Goal: Task Accomplishment & Management: Use online tool/utility

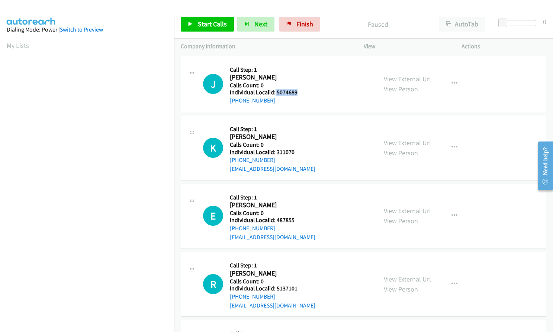
drag, startPoint x: 275, startPoint y: 93, endPoint x: 297, endPoint y: 93, distance: 22.3
click at [297, 93] on h5 "Individual Localid: 5074689" at bounding box center [271, 92] width 82 height 7
drag, startPoint x: 274, startPoint y: 151, endPoint x: 295, endPoint y: 152, distance: 20.9
click at [295, 152] on h5 "Individual Localid: 311070" at bounding box center [273, 152] width 86 height 7
copy h5 "311070"
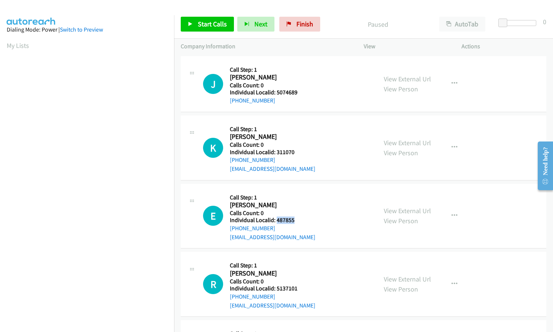
drag, startPoint x: 276, startPoint y: 218, endPoint x: 297, endPoint y: 219, distance: 20.8
click at [297, 219] on h5 "Individual Localid: 487855" at bounding box center [273, 220] width 86 height 7
copy h5 "487855"
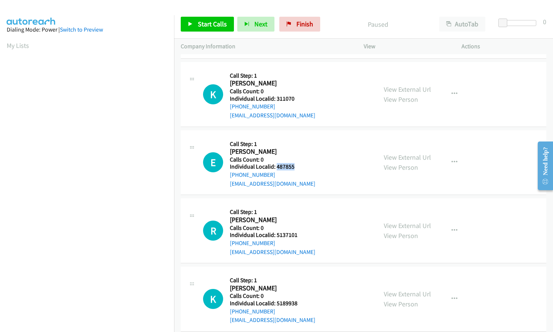
scroll to position [56, 0]
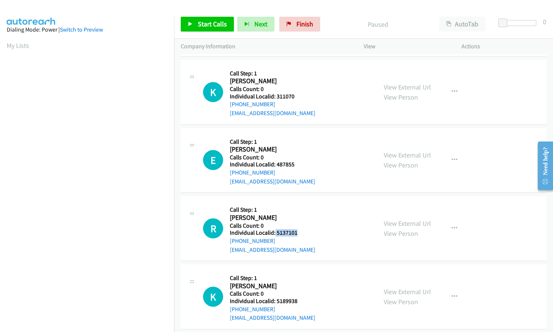
drag, startPoint x: 276, startPoint y: 242, endPoint x: 298, endPoint y: 232, distance: 24.8
click at [298, 232] on h5 "Individual Localid: 5137101" at bounding box center [273, 232] width 86 height 7
copy h5 "5137101"
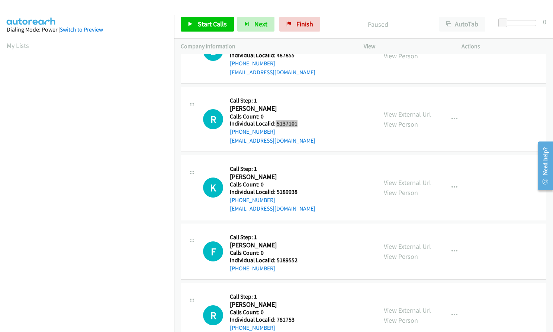
scroll to position [177, 0]
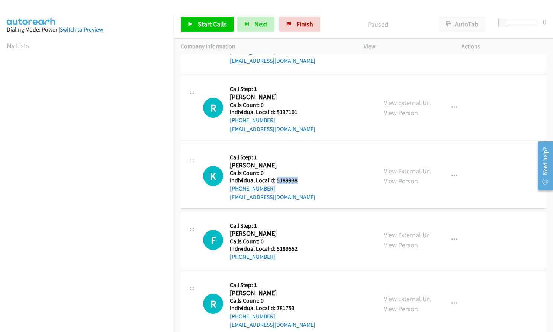
drag, startPoint x: 276, startPoint y: 180, endPoint x: 291, endPoint y: 180, distance: 15.2
click at [297, 180] on h5 "Individual Localid: 5189938" at bounding box center [273, 180] width 86 height 7
copy h5 "5189938"
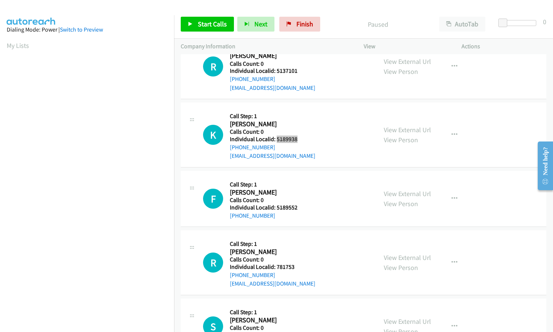
scroll to position [223, 0]
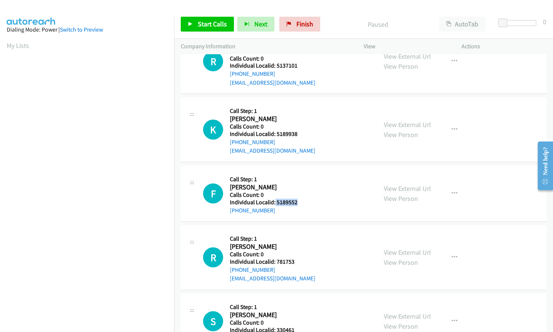
drag, startPoint x: 275, startPoint y: 201, endPoint x: 303, endPoint y: 203, distance: 28.0
click at [303, 203] on h5 "Individual Localid: 5189552" at bounding box center [271, 202] width 82 height 7
copy h5 "5189552"
drag, startPoint x: 274, startPoint y: 262, endPoint x: 295, endPoint y: 262, distance: 20.1
click at [295, 262] on h5 "Individual Localid: 781753" at bounding box center [273, 261] width 86 height 7
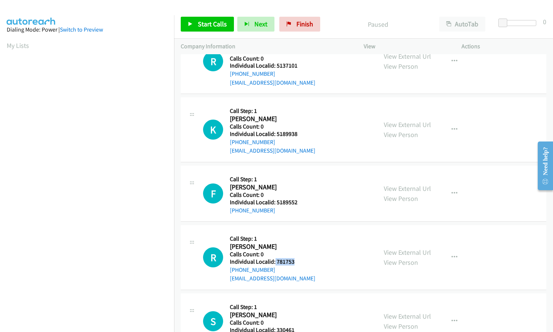
copy h5 "781753"
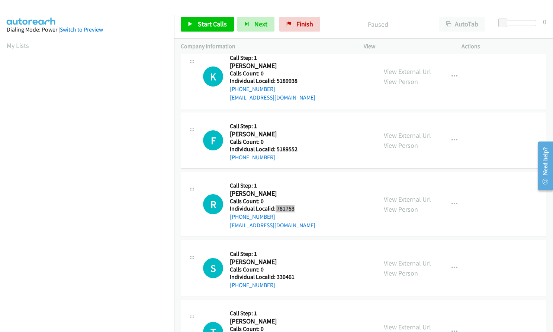
scroll to position [279, 0]
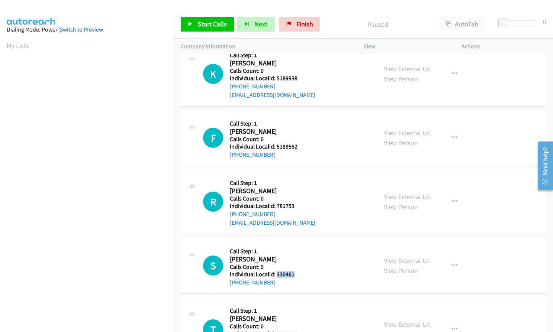
drag, startPoint x: 275, startPoint y: 275, endPoint x: 297, endPoint y: 274, distance: 21.6
click at [297, 274] on h5 "Individual Localid: 330461" at bounding box center [271, 274] width 82 height 7
copy h5 "330461"
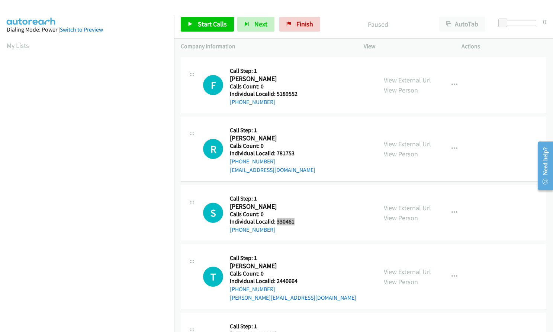
scroll to position [344, 0]
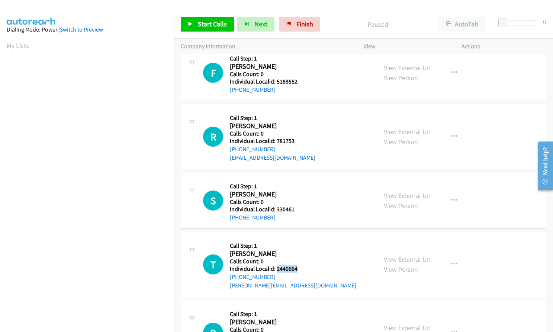
drag, startPoint x: 276, startPoint y: 269, endPoint x: 297, endPoint y: 268, distance: 21.6
click at [297, 268] on h5 "Individual Localid: 2440664" at bounding box center [293, 269] width 126 height 7
copy h5 "2440664"
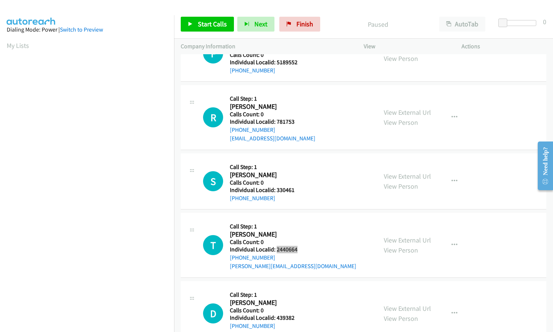
scroll to position [428, 0]
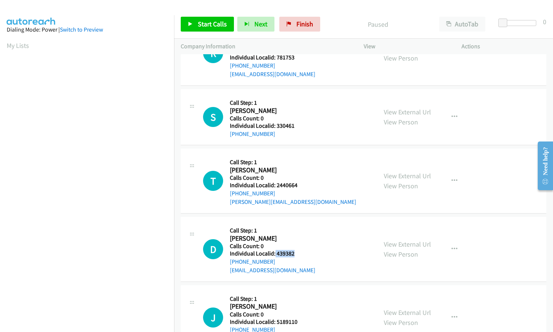
drag, startPoint x: 274, startPoint y: 253, endPoint x: 301, endPoint y: 253, distance: 26.8
click at [301, 253] on h5 "Individual Localid: 439382" at bounding box center [273, 253] width 86 height 7
copy h5 "439382"
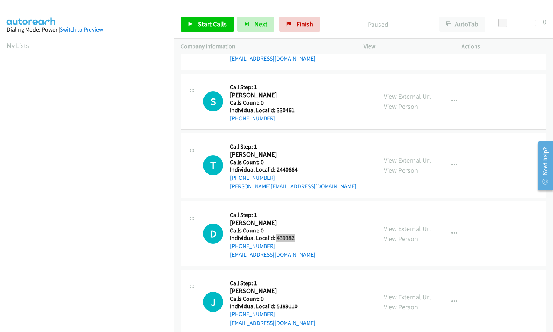
scroll to position [493, 0]
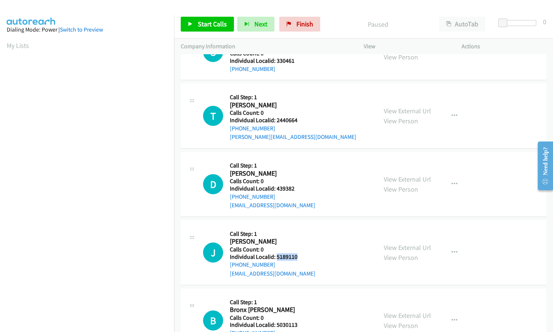
drag, startPoint x: 276, startPoint y: 257, endPoint x: 298, endPoint y: 256, distance: 22.7
click at [298, 256] on h5 "Individual Localid: 5189110" at bounding box center [273, 257] width 86 height 7
copy h5 "5189110"
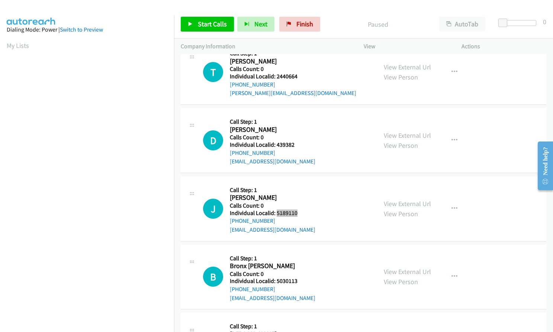
scroll to position [539, 0]
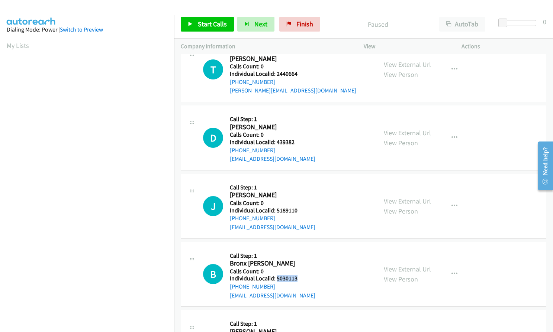
drag, startPoint x: 276, startPoint y: 279, endPoint x: 301, endPoint y: 277, distance: 25.0
click at [301, 277] on h5 "Individual Localid: 5030113" at bounding box center [273, 278] width 86 height 7
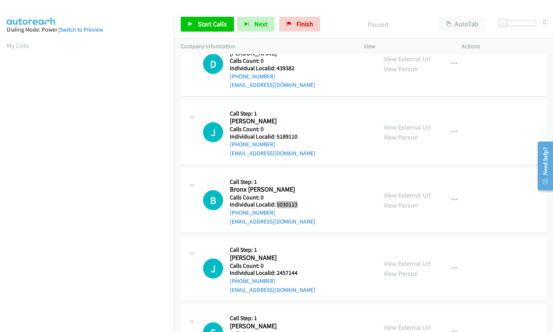
scroll to position [614, 0]
drag, startPoint x: 275, startPoint y: 273, endPoint x: 297, endPoint y: 271, distance: 22.0
click at [297, 271] on h5 "Individual Localid: 2457144" at bounding box center [273, 272] width 86 height 7
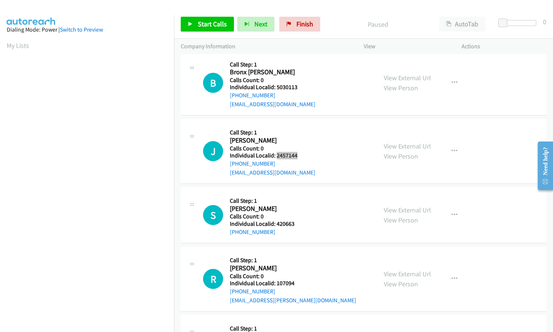
scroll to position [734, 0]
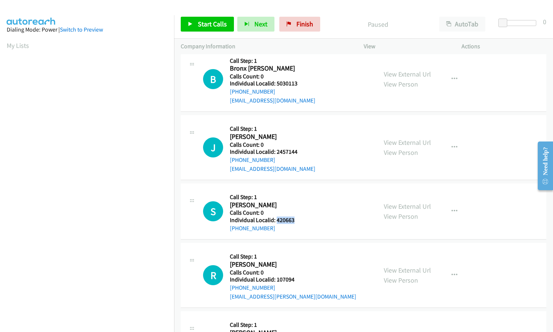
drag, startPoint x: 276, startPoint y: 220, endPoint x: 296, endPoint y: 220, distance: 20.8
click at [296, 220] on h5 "Individual Localid: 420663" at bounding box center [271, 220] width 82 height 7
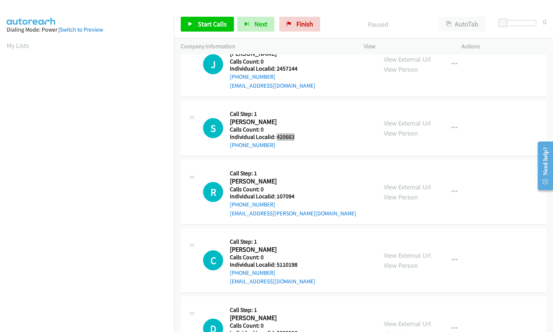
scroll to position [818, 0]
drag, startPoint x: 274, startPoint y: 193, endPoint x: 300, endPoint y: 196, distance: 25.5
click at [300, 196] on h5 "Individual Localid: 107094" at bounding box center [293, 196] width 126 height 7
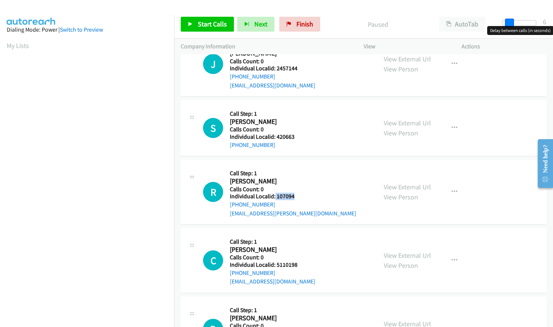
drag, startPoint x: 501, startPoint y: 21, endPoint x: 508, endPoint y: 21, distance: 6.3
click at [508, 21] on span at bounding box center [509, 23] width 9 height 9
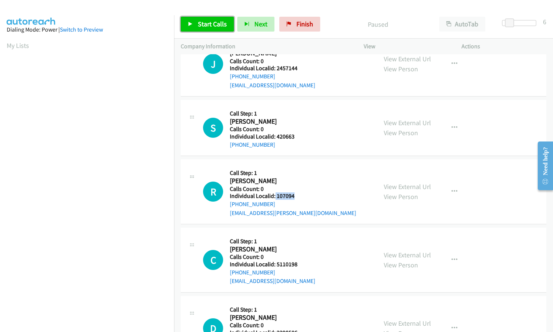
click at [216, 26] on span "Start Calls" at bounding box center [212, 24] width 29 height 9
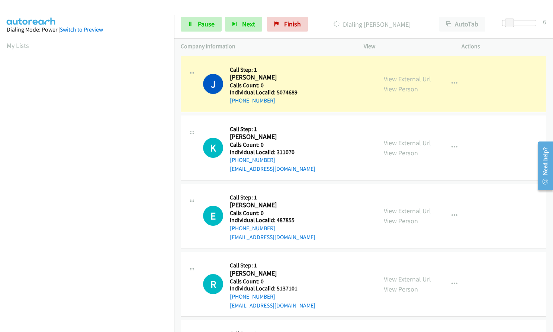
scroll to position [85, 0]
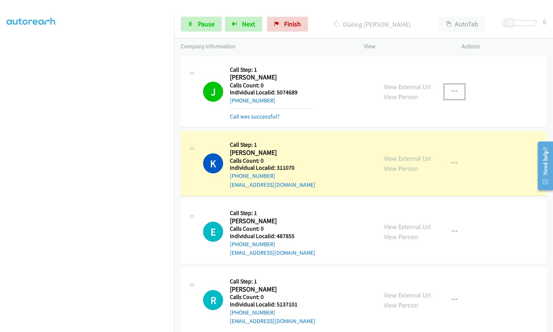
click at [451, 92] on icon "button" at bounding box center [454, 92] width 6 height 6
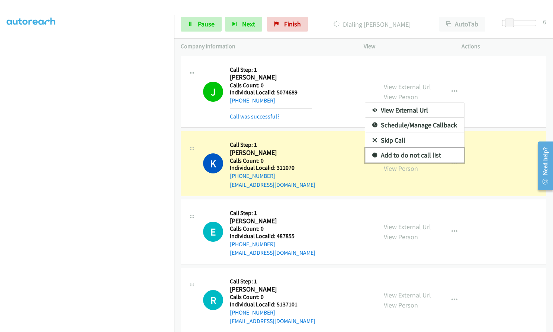
click at [372, 154] on icon at bounding box center [374, 155] width 5 height 5
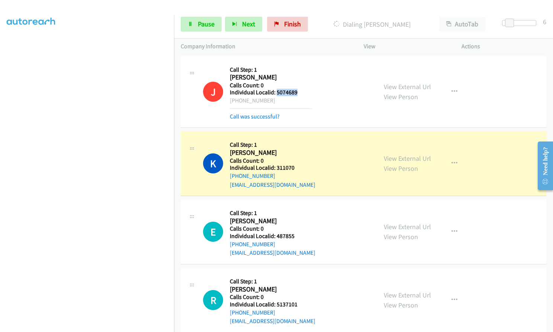
drag, startPoint x: 276, startPoint y: 92, endPoint x: 299, endPoint y: 92, distance: 23.4
click at [299, 92] on h5 "Individual Localid: 5074689" at bounding box center [271, 92] width 82 height 7
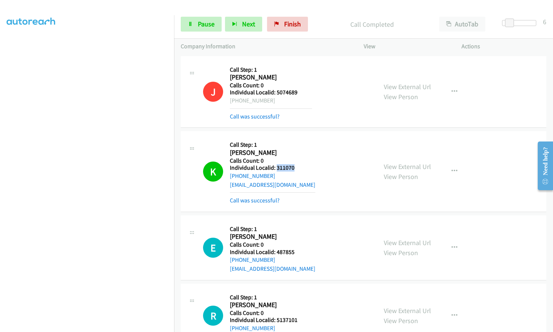
drag, startPoint x: 276, startPoint y: 168, endPoint x: 294, endPoint y: 167, distance: 18.6
click at [294, 167] on h5 "Individual Localid: 311070" at bounding box center [273, 167] width 86 height 7
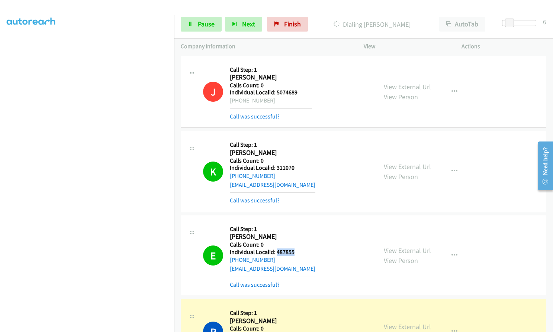
drag, startPoint x: 275, startPoint y: 252, endPoint x: 298, endPoint y: 251, distance: 23.1
click at [298, 251] on h5 "Individual Localid: 487855" at bounding box center [273, 252] width 86 height 7
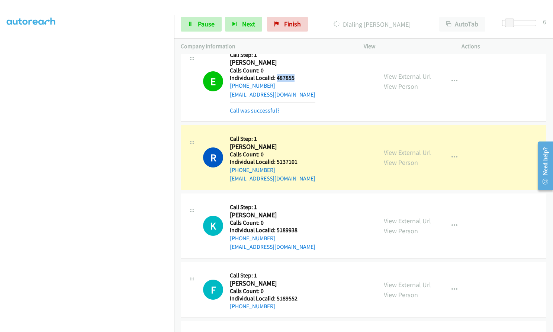
scroll to position [177, 0]
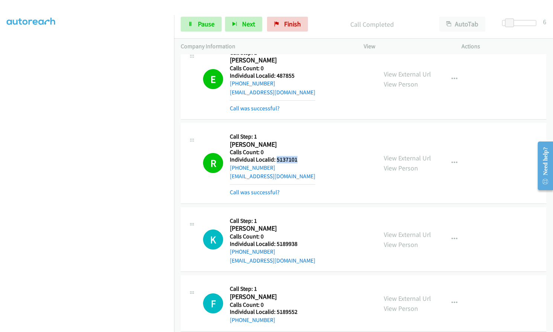
drag, startPoint x: 276, startPoint y: 159, endPoint x: 299, endPoint y: 159, distance: 23.1
click at [299, 159] on h5 "Individual Localid: 5137101" at bounding box center [273, 159] width 86 height 7
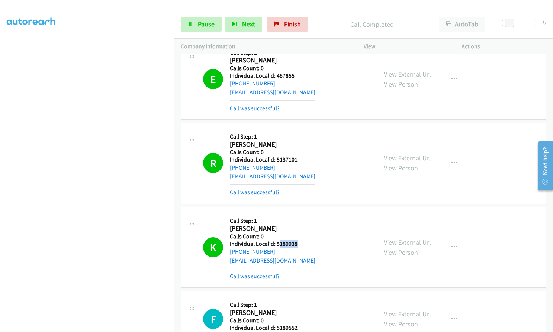
drag, startPoint x: 278, startPoint y: 244, endPoint x: 299, endPoint y: 244, distance: 20.8
click at [299, 244] on h5 "Individual Localid: 5189938" at bounding box center [273, 244] width 86 height 7
click at [287, 223] on h5 "Call Step: 1" at bounding box center [273, 221] width 86 height 7
drag, startPoint x: 274, startPoint y: 245, endPoint x: 293, endPoint y: 244, distance: 18.7
click at [303, 245] on h5 "Individual Localid: 5189938" at bounding box center [273, 244] width 86 height 7
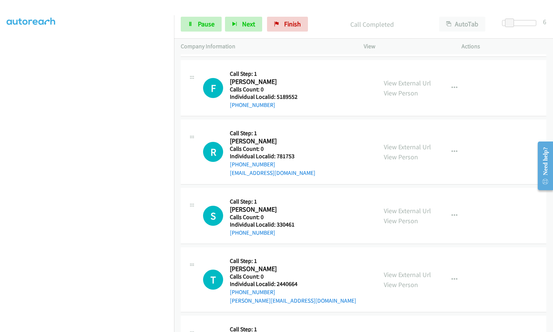
scroll to position [409, 0]
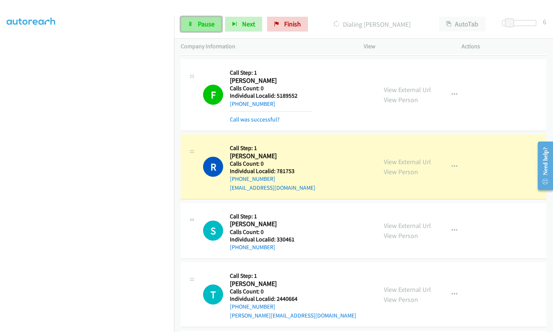
click at [203, 24] on span "Pause" at bounding box center [206, 24] width 17 height 9
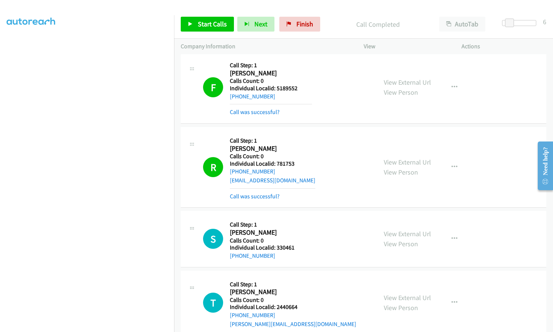
scroll to position [418, 0]
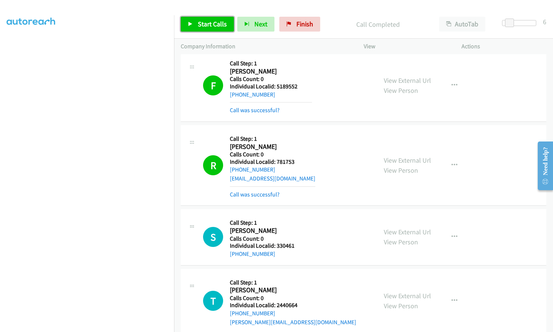
click at [203, 24] on span "Start Calls" at bounding box center [212, 24] width 29 height 9
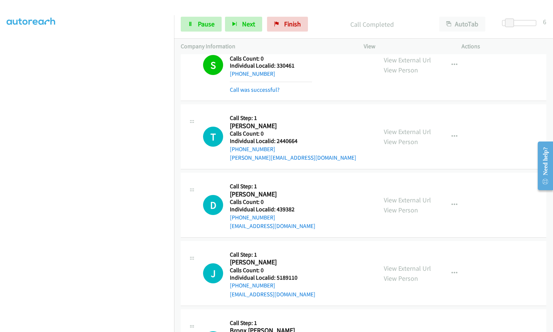
scroll to position [641, 0]
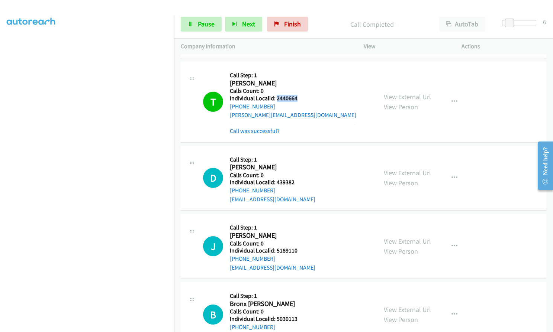
drag, startPoint x: 276, startPoint y: 99, endPoint x: 299, endPoint y: 97, distance: 23.2
click at [299, 97] on h5 "Individual Localid: 2440664" at bounding box center [293, 98] width 126 height 7
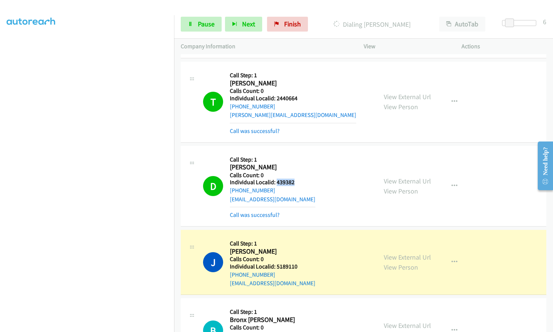
drag, startPoint x: 275, startPoint y: 182, endPoint x: 297, endPoint y: 182, distance: 21.6
click at [297, 182] on h5 "Individual Localid: 439382" at bounding box center [273, 182] width 86 height 7
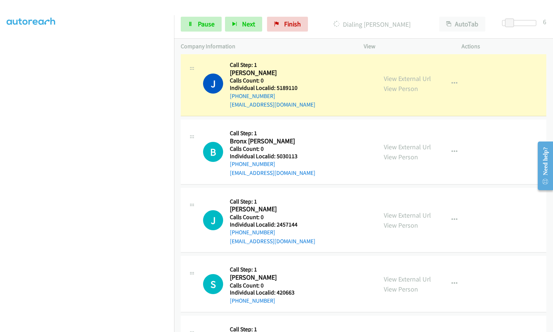
scroll to position [818, 0]
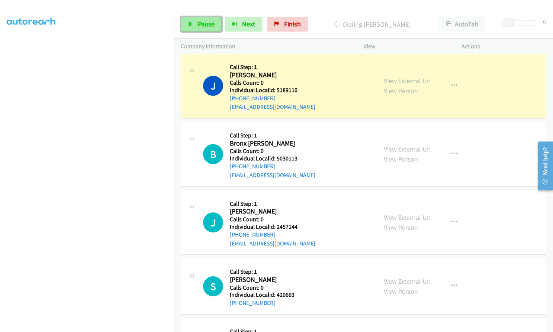
click at [207, 26] on span "Pause" at bounding box center [206, 24] width 17 height 9
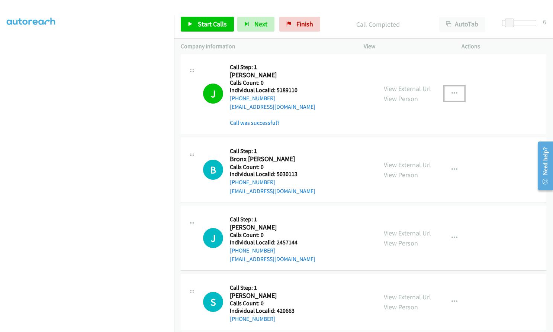
click at [454, 93] on icon "button" at bounding box center [454, 94] width 6 height 6
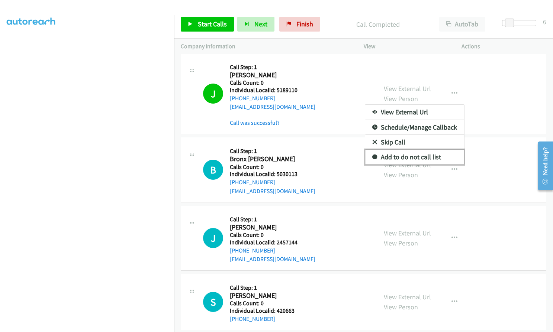
click at [367, 155] on link "Add to do not call list" at bounding box center [414, 157] width 99 height 15
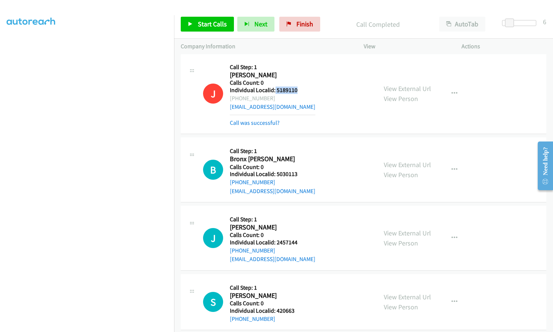
drag, startPoint x: 275, startPoint y: 89, endPoint x: 297, endPoint y: 89, distance: 22.3
click at [297, 89] on h5 "Individual Localid: 5189110" at bounding box center [273, 90] width 86 height 7
click at [212, 21] on span "Start Calls" at bounding box center [212, 24] width 29 height 9
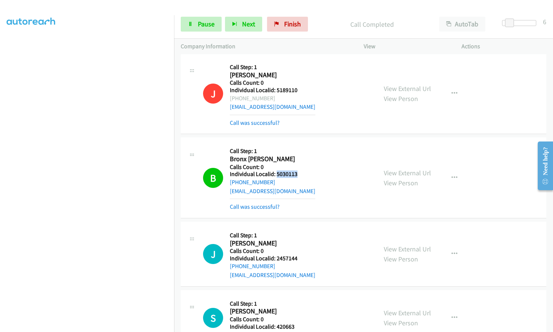
drag, startPoint x: 276, startPoint y: 174, endPoint x: 300, endPoint y: 173, distance: 24.6
click at [300, 173] on h5 "Individual Localid: 5030113" at bounding box center [273, 174] width 86 height 7
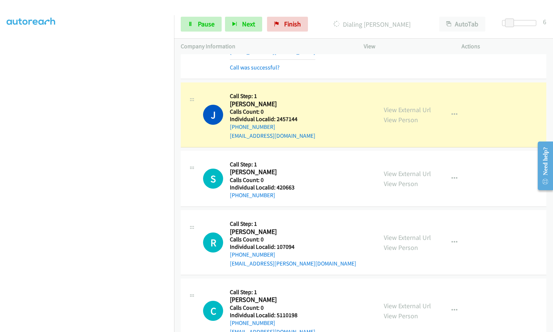
scroll to position [985, 0]
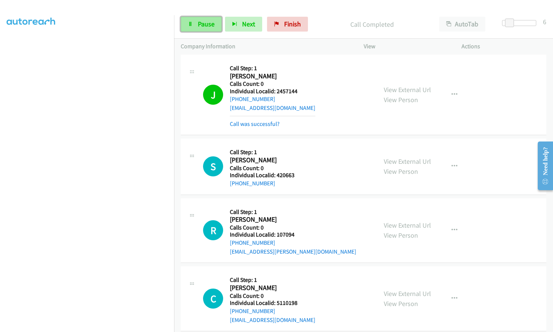
click at [208, 24] on span "Pause" at bounding box center [206, 24] width 17 height 9
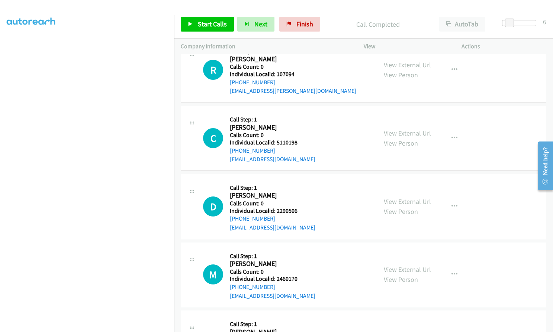
scroll to position [1143, 0]
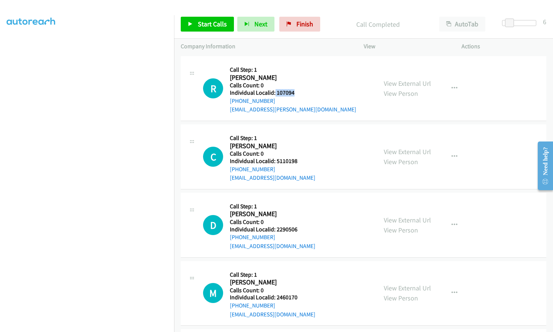
drag, startPoint x: 274, startPoint y: 94, endPoint x: 294, endPoint y: 92, distance: 19.4
click at [294, 92] on h5 "Individual Localid: 107094" at bounding box center [293, 92] width 126 height 7
drag, startPoint x: 276, startPoint y: 162, endPoint x: 300, endPoint y: 159, distance: 23.9
click at [300, 159] on h5 "Individual Localid: 5110198" at bounding box center [273, 161] width 86 height 7
drag, startPoint x: 276, startPoint y: 228, endPoint x: 299, endPoint y: 228, distance: 23.1
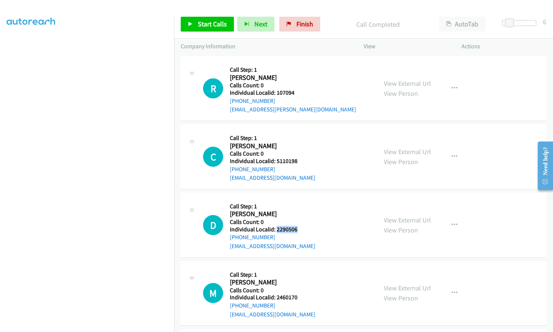
click at [300, 228] on h5 "Individual Localid: 2290506" at bounding box center [273, 229] width 86 height 7
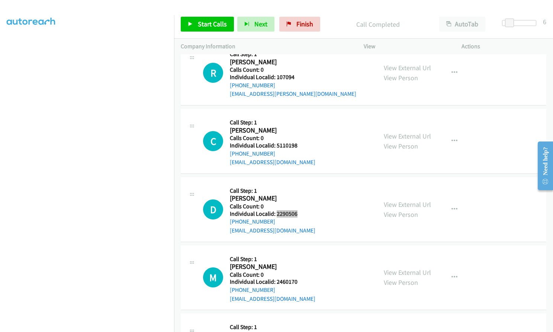
scroll to position [1246, 0]
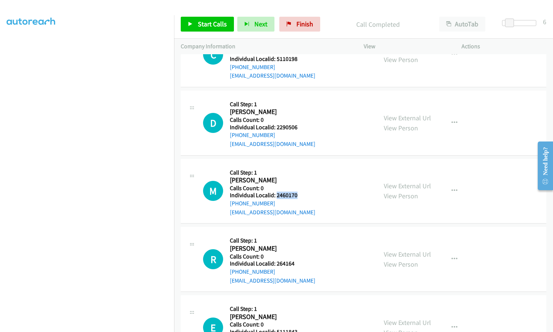
drag, startPoint x: 276, startPoint y: 195, endPoint x: 298, endPoint y: 194, distance: 22.0
click at [298, 194] on h5 "Individual Localid: 2460170" at bounding box center [273, 195] width 86 height 7
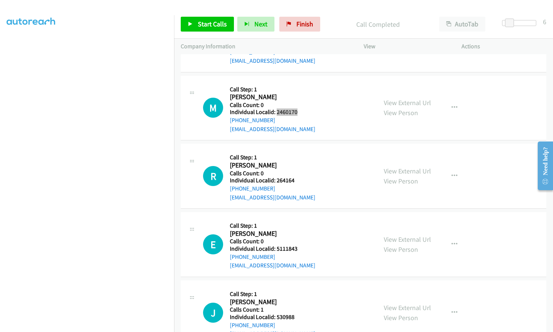
scroll to position [1329, 0]
drag, startPoint x: 274, startPoint y: 181, endPoint x: 297, endPoint y: 181, distance: 22.3
click at [297, 181] on h5 "Individual Localid: 264164" at bounding box center [273, 180] width 86 height 7
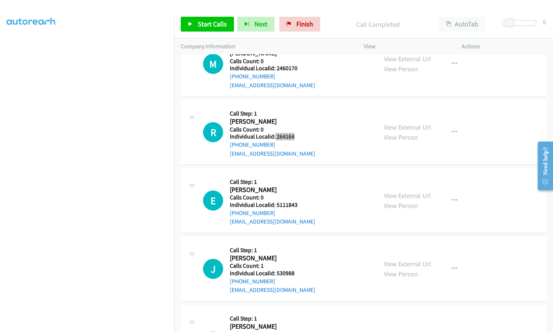
scroll to position [1376, 0]
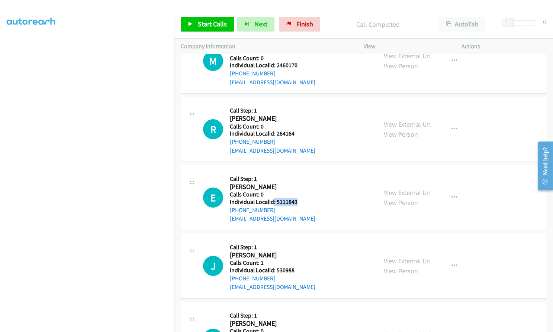
drag, startPoint x: 274, startPoint y: 203, endPoint x: 298, endPoint y: 202, distance: 24.2
click at [298, 202] on h5 "Individual Localid: 5111843" at bounding box center [273, 202] width 86 height 7
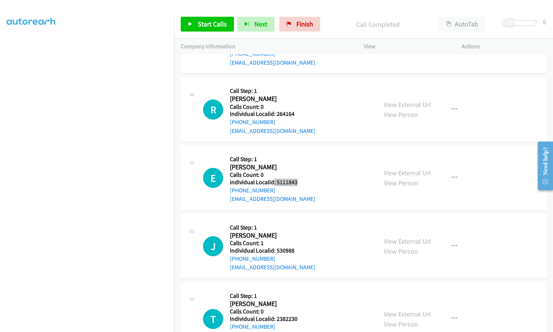
scroll to position [1404, 0]
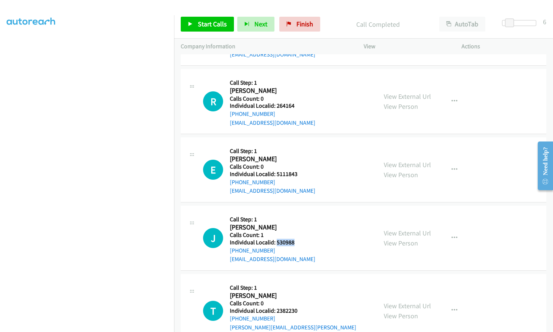
drag, startPoint x: 276, startPoint y: 242, endPoint x: 289, endPoint y: 243, distance: 12.7
click at [296, 242] on h5 "Individual Localid: 530988" at bounding box center [273, 242] width 86 height 7
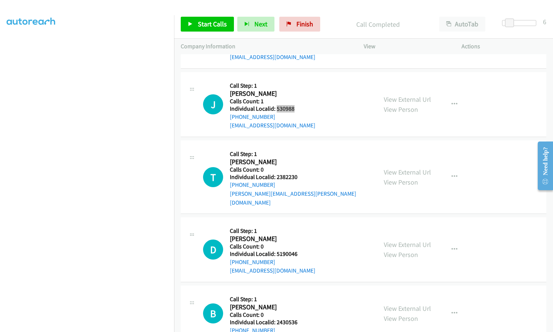
scroll to position [1580, 0]
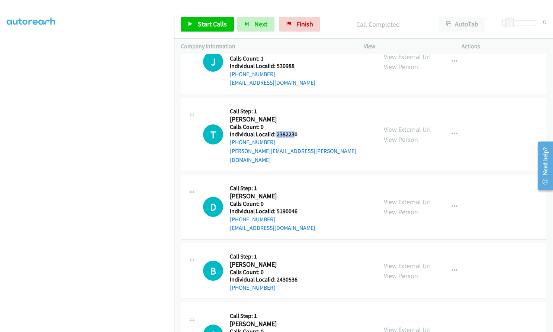
drag, startPoint x: 274, startPoint y: 135, endPoint x: 295, endPoint y: 134, distance: 20.1
click at [295, 134] on h5 "Individual Localid: 2382230" at bounding box center [300, 134] width 141 height 7
click at [290, 119] on h2 "Tamara Berisha" at bounding box center [271, 119] width 82 height 9
drag, startPoint x: 276, startPoint y: 134, endPoint x: 300, endPoint y: 133, distance: 23.8
click at [300, 133] on h5 "Individual Localid: 2382230" at bounding box center [300, 134] width 141 height 7
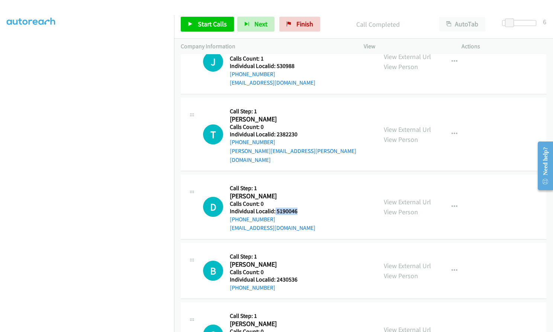
drag, startPoint x: 275, startPoint y: 201, endPoint x: 292, endPoint y: 203, distance: 17.2
click at [299, 208] on h5 "Individual Localid: 5190046" at bounding box center [273, 211] width 86 height 7
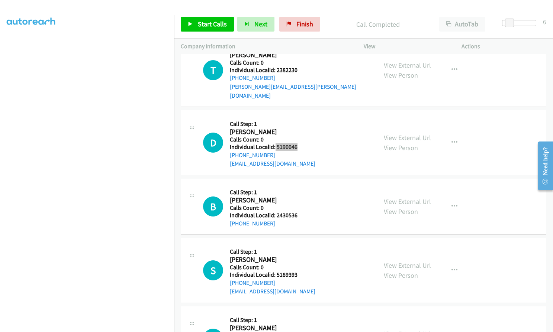
scroll to position [1655, 0]
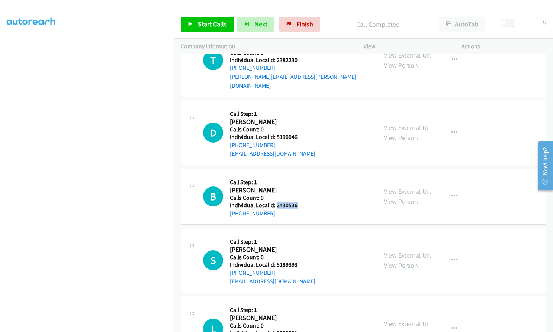
drag, startPoint x: 276, startPoint y: 198, endPoint x: 298, endPoint y: 197, distance: 22.3
click at [298, 202] on h5 "Individual Localid: 2430536" at bounding box center [271, 205] width 82 height 7
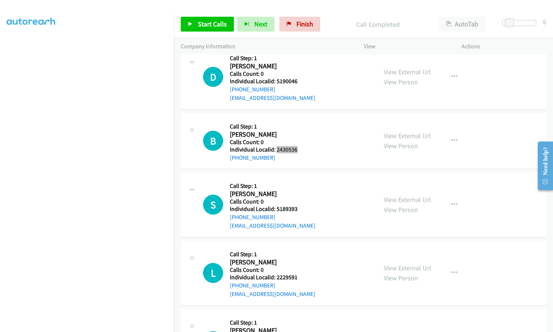
scroll to position [1720, 0]
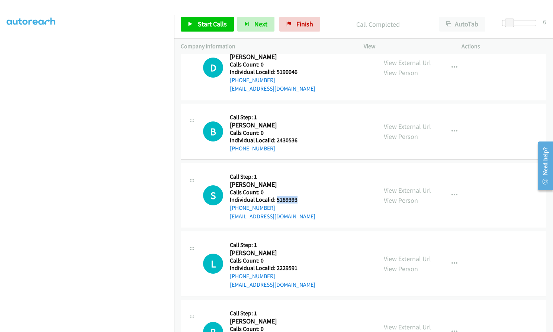
drag, startPoint x: 276, startPoint y: 193, endPoint x: 298, endPoint y: 192, distance: 21.6
click at [299, 196] on h5 "Individual Localid: 5189393" at bounding box center [273, 199] width 86 height 7
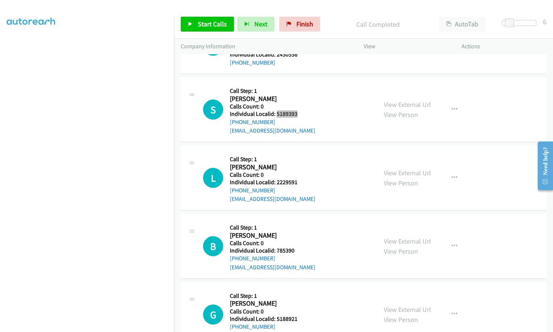
scroll to position [1813, 0]
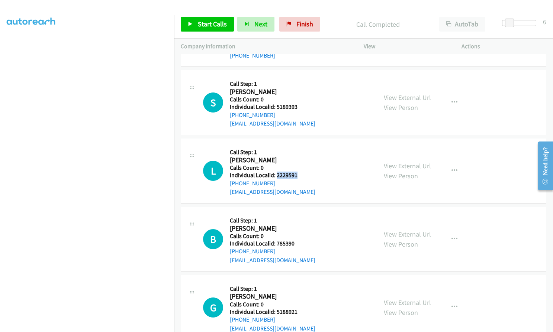
drag, startPoint x: 275, startPoint y: 166, endPoint x: 297, endPoint y: 166, distance: 22.3
click at [297, 172] on h5 "Individual Localid: 2229591" at bounding box center [273, 175] width 86 height 7
click at [277, 240] on h5 "Individual Localid: 785390" at bounding box center [273, 243] width 86 height 7
drag, startPoint x: 275, startPoint y: 235, endPoint x: 293, endPoint y: 235, distance: 17.5
click at [293, 240] on h5 "Individual Localid: 785390" at bounding box center [273, 243] width 86 height 7
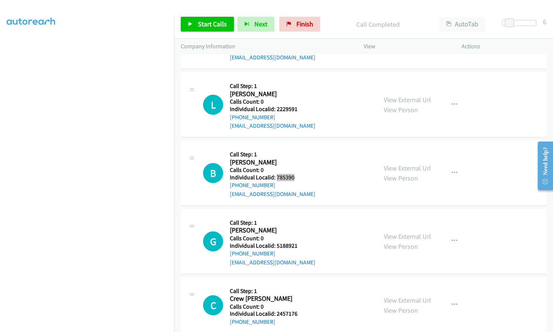
scroll to position [1887, 0]
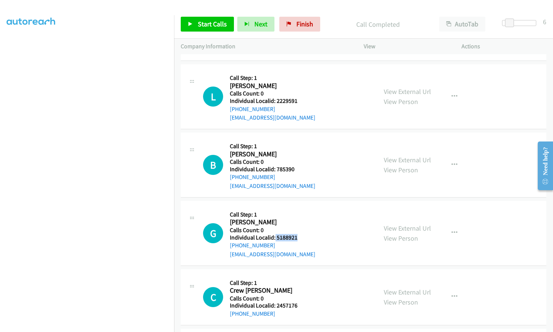
drag, startPoint x: 275, startPoint y: 228, endPoint x: 299, endPoint y: 228, distance: 23.8
click at [299, 234] on h5 "Individual Localid: 5188921" at bounding box center [273, 237] width 86 height 7
click at [197, 23] on link "Start Calls" at bounding box center [207, 24] width 53 height 15
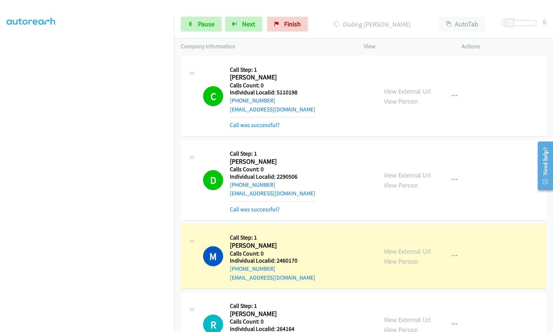
scroll to position [1182, 0]
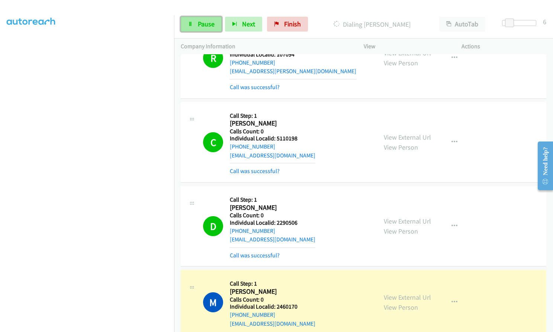
click at [196, 24] on link "Pause" at bounding box center [201, 24] width 41 height 15
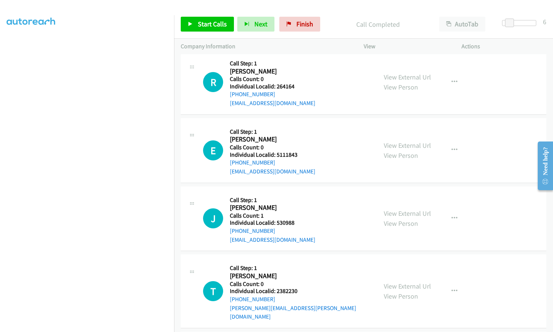
scroll to position [1489, 0]
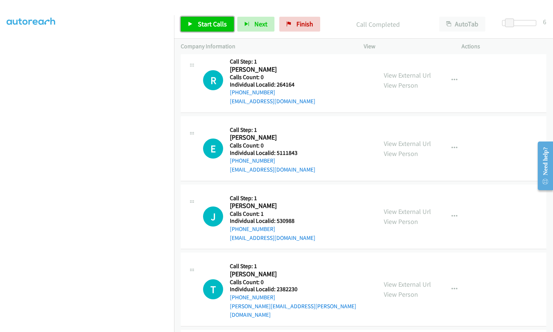
click at [200, 20] on span "Start Calls" at bounding box center [212, 24] width 29 height 9
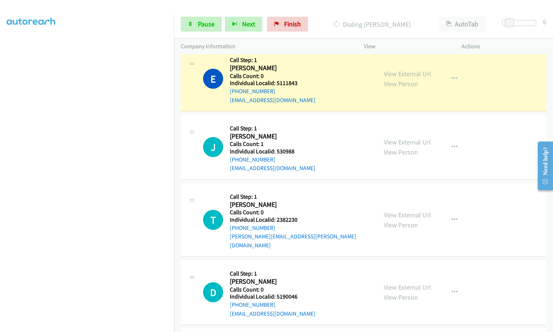
scroll to position [1572, 0]
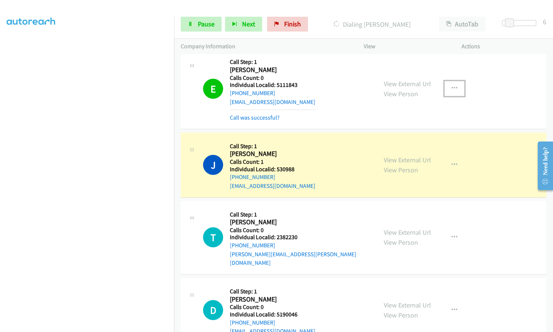
click at [447, 88] on button "button" at bounding box center [454, 88] width 20 height 15
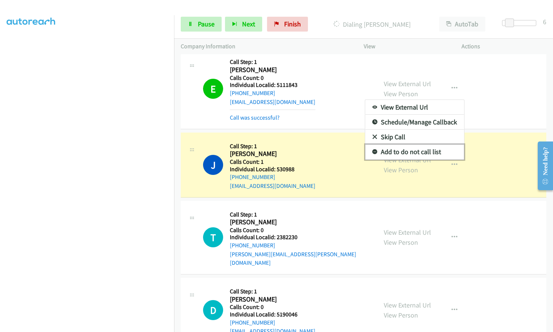
click at [373, 153] on icon at bounding box center [374, 152] width 5 height 5
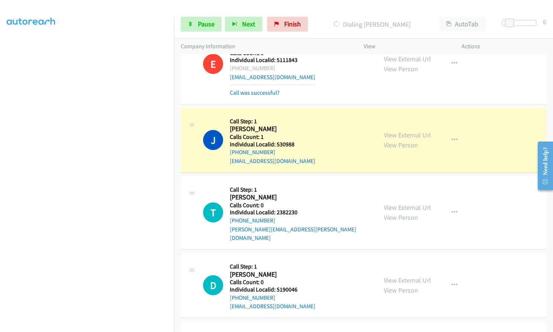
scroll to position [1544, 0]
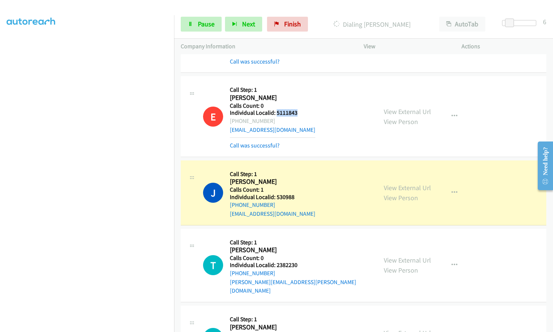
drag, startPoint x: 276, startPoint y: 112, endPoint x: 299, endPoint y: 112, distance: 23.1
click at [299, 112] on h5 "Individual Localid: 5111843" at bounding box center [273, 112] width 86 height 7
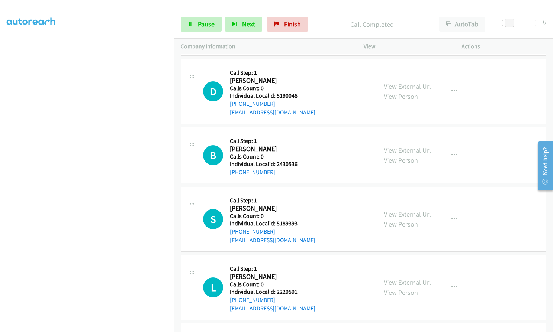
scroll to position [1823, 0]
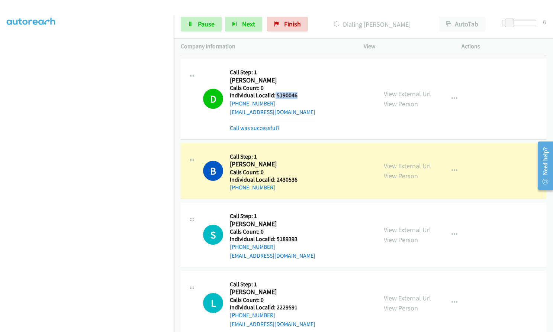
drag, startPoint x: 283, startPoint y: 86, endPoint x: 297, endPoint y: 86, distance: 13.8
click at [297, 92] on h5 "Individual Localid: 5190046" at bounding box center [273, 95] width 86 height 7
click at [205, 27] on span "Pause" at bounding box center [206, 24] width 17 height 9
click at [207, 17] on link "Start Calls" at bounding box center [207, 24] width 53 height 15
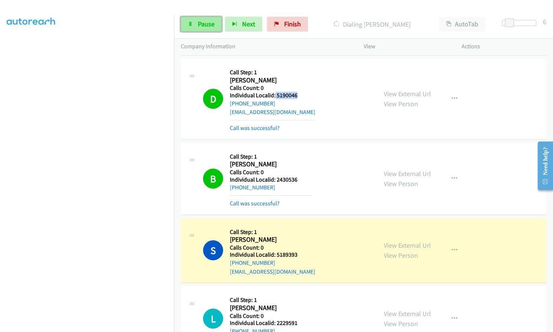
click at [199, 24] on span "Pause" at bounding box center [206, 24] width 17 height 9
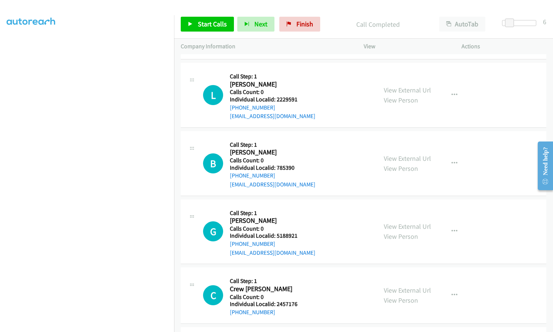
scroll to position [2065, 0]
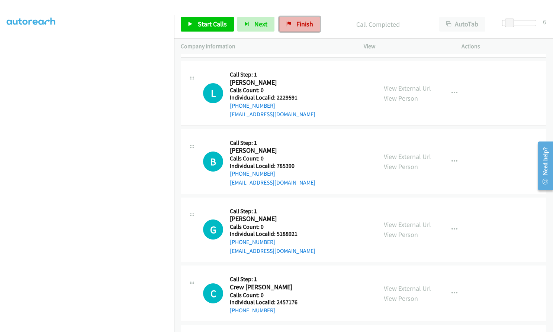
drag, startPoint x: 311, startPoint y: 20, endPoint x: 307, endPoint y: 28, distance: 8.3
click at [311, 20] on span "Finish" at bounding box center [304, 24] width 17 height 9
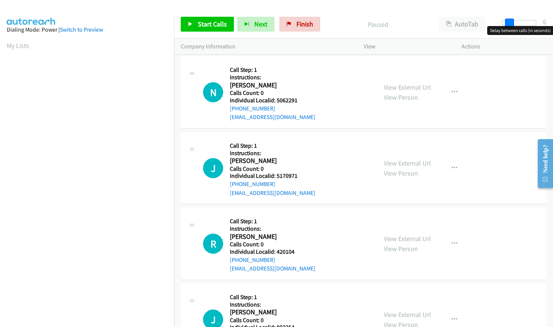
drag, startPoint x: 502, startPoint y: 20, endPoint x: 508, endPoint y: 20, distance: 5.9
click at [508, 20] on span at bounding box center [509, 23] width 9 height 9
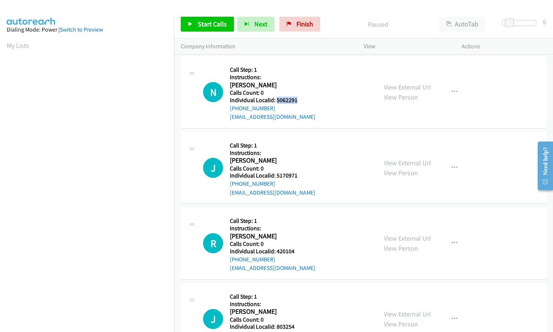
drag, startPoint x: 276, startPoint y: 101, endPoint x: 295, endPoint y: 99, distance: 19.1
click at [300, 99] on h5 "Individual Localid: 5062291" at bounding box center [273, 100] width 86 height 7
copy h5 "5062291"
drag, startPoint x: 276, startPoint y: 174, endPoint x: 300, endPoint y: 174, distance: 24.2
click at [300, 174] on h5 "Individual Localid: 5170971" at bounding box center [273, 175] width 86 height 7
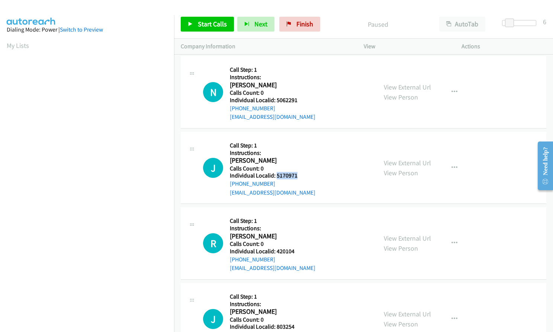
copy h5 "5170971"
drag, startPoint x: 275, startPoint y: 251, endPoint x: 299, endPoint y: 251, distance: 23.4
click at [299, 251] on h5 "Individual Localid: 420104" at bounding box center [273, 251] width 86 height 7
copy h5 "420104"
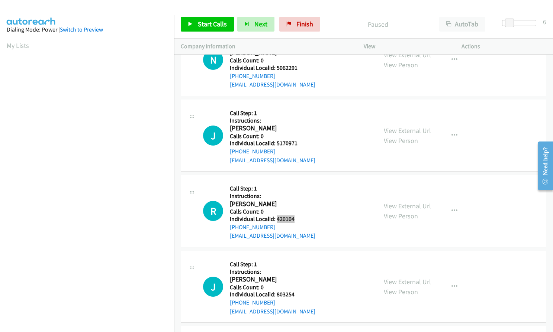
scroll to position [37, 0]
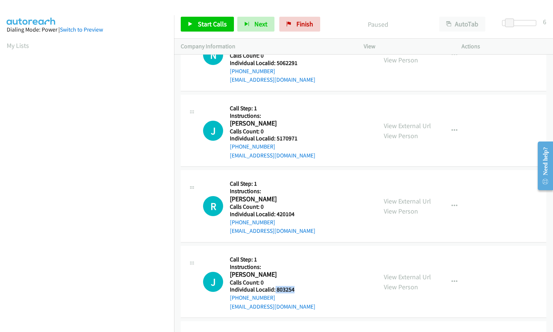
drag, startPoint x: 274, startPoint y: 289, endPoint x: 294, endPoint y: 288, distance: 20.1
click at [297, 288] on h5 "Individual Localid: 803254" at bounding box center [273, 289] width 86 height 7
copy h5 "803254"
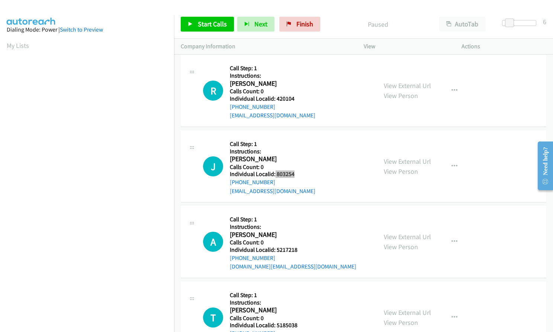
scroll to position [195, 0]
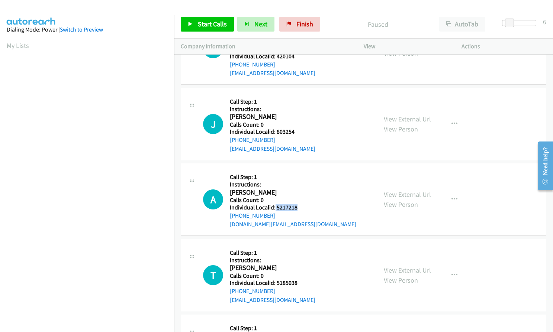
drag, startPoint x: 274, startPoint y: 208, endPoint x: 300, endPoint y: 208, distance: 26.0
click at [300, 208] on h5 "Individual Localid: 5217218" at bounding box center [293, 207] width 126 height 7
copy h5 "5217218"
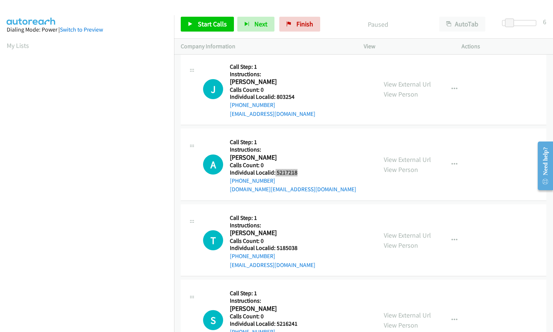
scroll to position [232, 0]
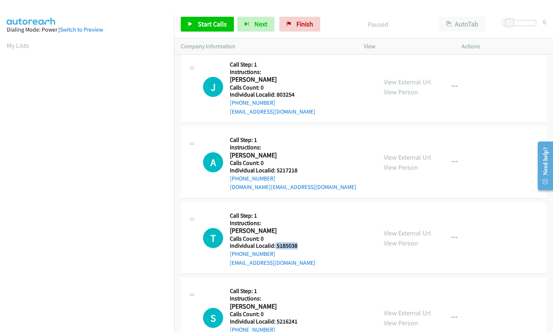
drag, startPoint x: 275, startPoint y: 246, endPoint x: 307, endPoint y: 246, distance: 32.0
click at [307, 246] on div "T Callback Scheduled Call Step: 1 Instructions: Tyler Carlson America/Chicago C…" at bounding box center [286, 238] width 167 height 59
copy h5 "5185038"
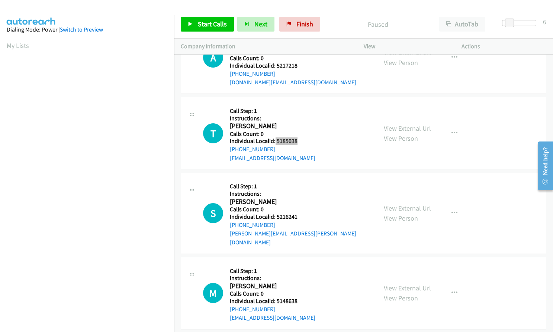
scroll to position [344, 0]
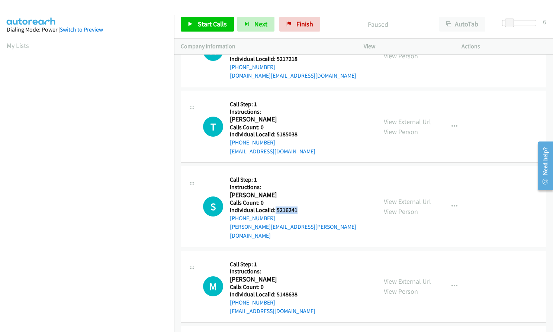
drag, startPoint x: 274, startPoint y: 209, endPoint x: 295, endPoint y: 209, distance: 20.1
click at [299, 209] on h5 "Individual Localid: 5216241" at bounding box center [300, 210] width 141 height 7
copy h5 "5216241"
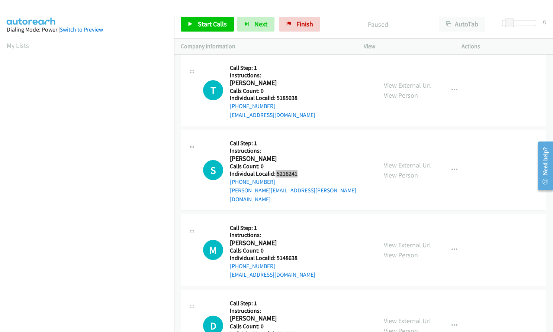
scroll to position [381, 0]
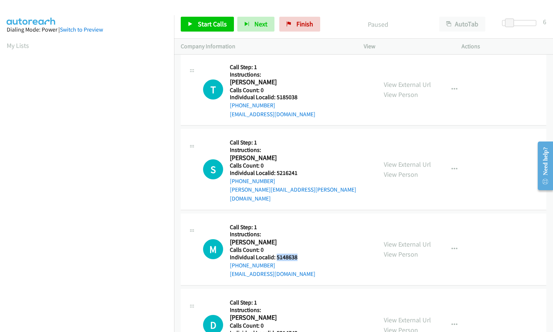
drag, startPoint x: 276, startPoint y: 249, endPoint x: 300, endPoint y: 248, distance: 24.9
click at [300, 254] on h5 "Individual Localid: 5148638" at bounding box center [273, 257] width 86 height 7
copy h5 "5148638"
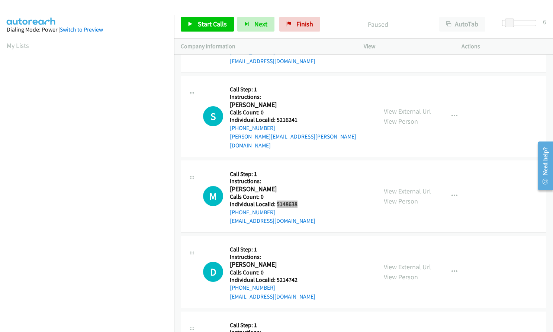
scroll to position [437, 0]
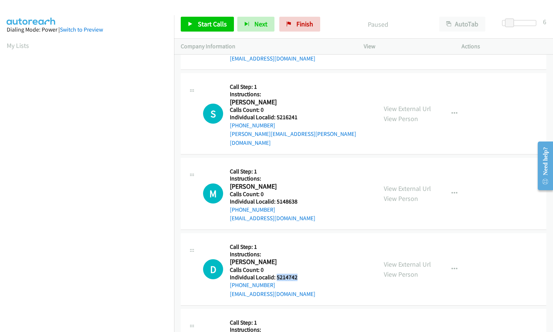
drag, startPoint x: 276, startPoint y: 267, endPoint x: 298, endPoint y: 268, distance: 22.3
click at [298, 274] on h5 "Individual Localid: 5214742" at bounding box center [273, 277] width 86 height 7
copy h5 "5214742"
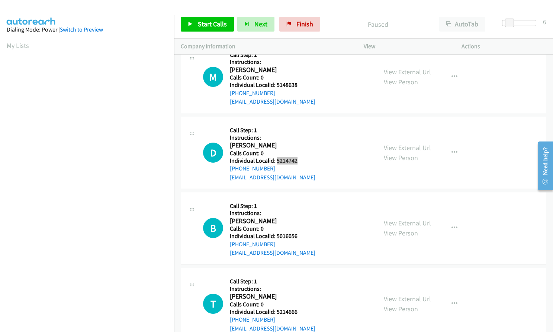
scroll to position [567, 0]
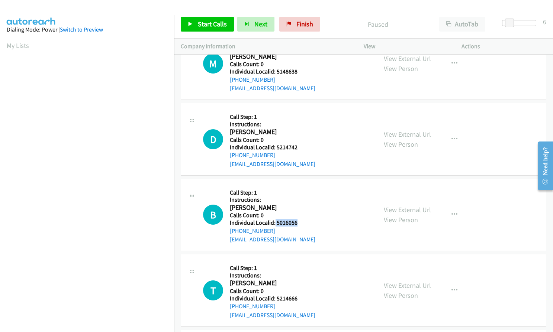
drag, startPoint x: 274, startPoint y: 213, endPoint x: 300, endPoint y: 215, distance: 25.3
click at [300, 219] on h5 "Individual Localid: 5016056" at bounding box center [273, 222] width 86 height 7
copy h5 "5016056"
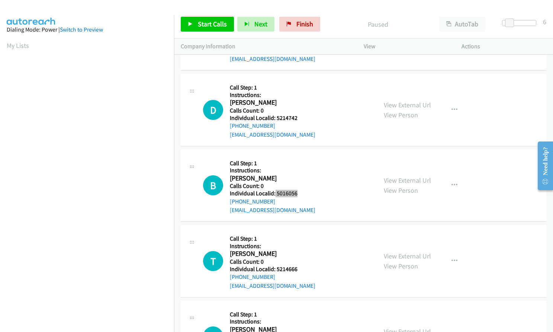
scroll to position [697, 0]
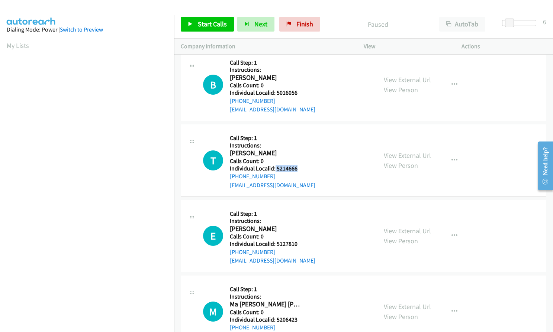
drag, startPoint x: 274, startPoint y: 159, endPoint x: 300, endPoint y: 160, distance: 25.3
click at [300, 165] on h5 "Individual Localid: 5214666" at bounding box center [273, 168] width 86 height 7
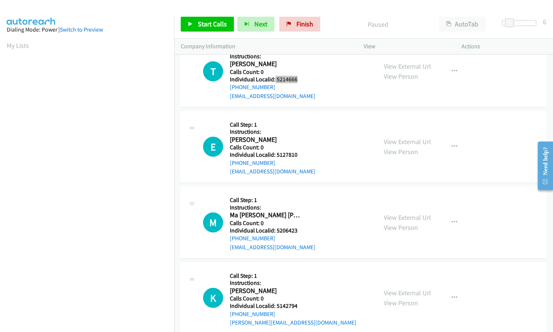
scroll to position [800, 0]
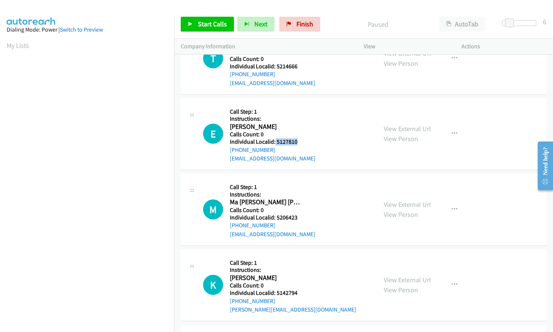
drag, startPoint x: 274, startPoint y: 132, endPoint x: 300, endPoint y: 132, distance: 25.7
click at [300, 138] on h5 "Individual Localid: 5127810" at bounding box center [273, 141] width 86 height 7
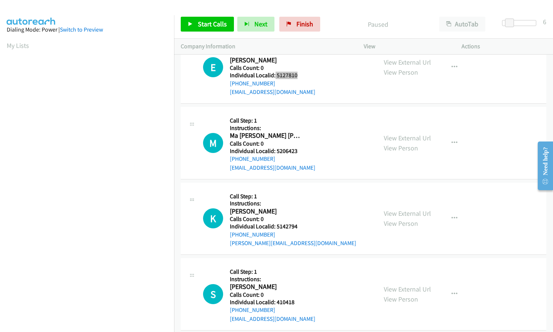
scroll to position [866, 0]
drag, startPoint x: 275, startPoint y: 141, endPoint x: 300, endPoint y: 142, distance: 25.7
click at [300, 147] on h5 "Individual Localid: 5206423" at bounding box center [273, 150] width 86 height 7
drag, startPoint x: 276, startPoint y: 218, endPoint x: 292, endPoint y: 216, distance: 15.4
click at [300, 223] on h5 "Individual Localid: 5142794" at bounding box center [293, 226] width 126 height 7
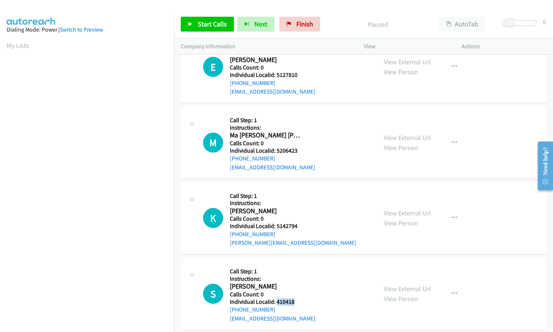
drag, startPoint x: 276, startPoint y: 293, endPoint x: 295, endPoint y: 294, distance: 19.7
click at [295, 299] on h5 "Individual Localid: 410418" at bounding box center [273, 302] width 86 height 7
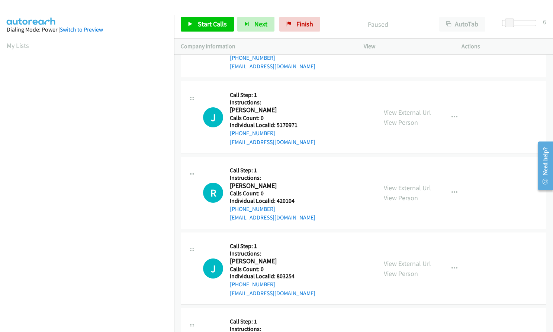
scroll to position [0, 0]
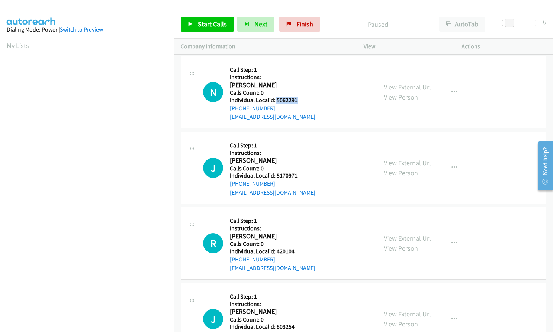
drag, startPoint x: 274, startPoint y: 102, endPoint x: 296, endPoint y: 99, distance: 21.7
click at [297, 99] on h5 "Individual Localid: 5062291" at bounding box center [273, 100] width 86 height 7
drag, startPoint x: 276, startPoint y: 177, endPoint x: 299, endPoint y: 176, distance: 22.7
click at [299, 176] on h5 "Individual Localid: 5170971" at bounding box center [273, 175] width 86 height 7
drag, startPoint x: 275, startPoint y: 252, endPoint x: 301, endPoint y: 251, distance: 25.7
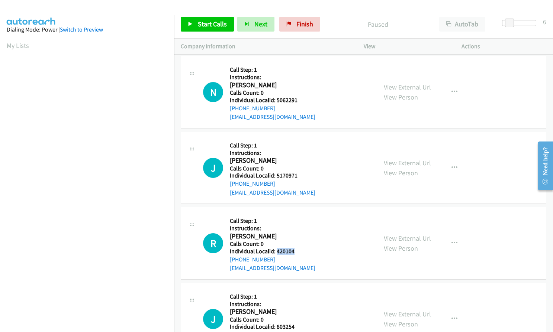
click at [301, 251] on h5 "Individual Localid: 420104" at bounding box center [273, 251] width 86 height 7
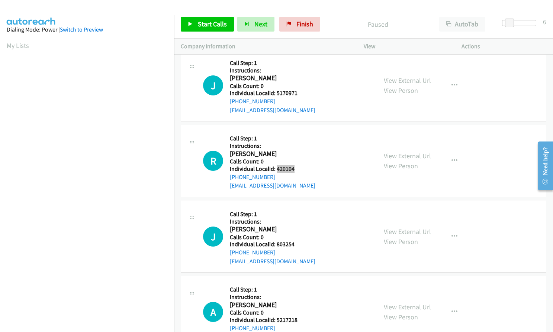
scroll to position [93, 0]
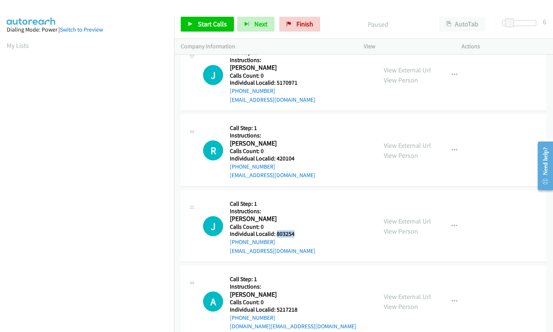
drag, startPoint x: 276, startPoint y: 233, endPoint x: 295, endPoint y: 233, distance: 19.0
click at [296, 233] on h5 "Individual Localid: 803254" at bounding box center [273, 234] width 86 height 7
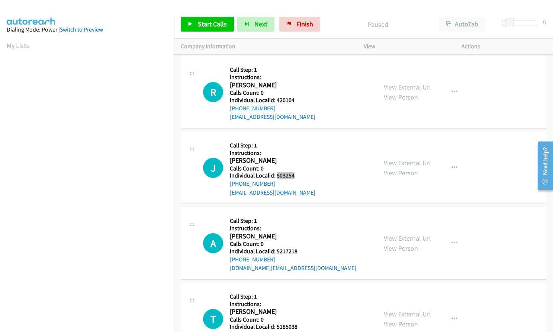
scroll to position [158, 0]
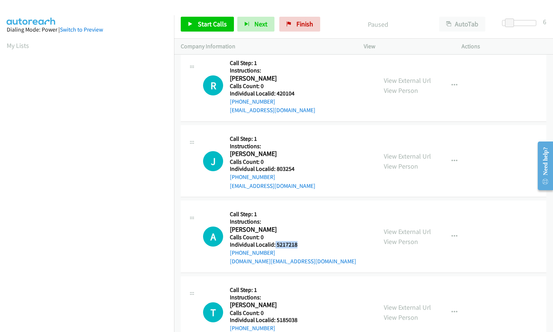
drag, startPoint x: 274, startPoint y: 245, endPoint x: 299, endPoint y: 244, distance: 24.2
click at [299, 244] on h5 "Individual Localid: 5217218" at bounding box center [293, 244] width 126 height 7
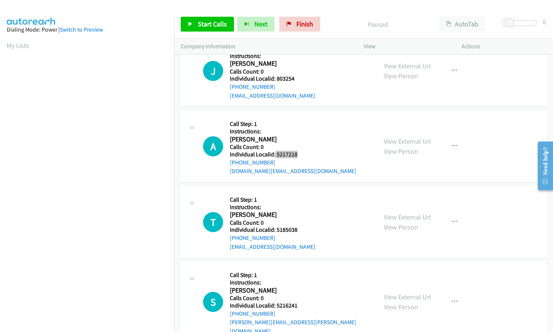
scroll to position [251, 0]
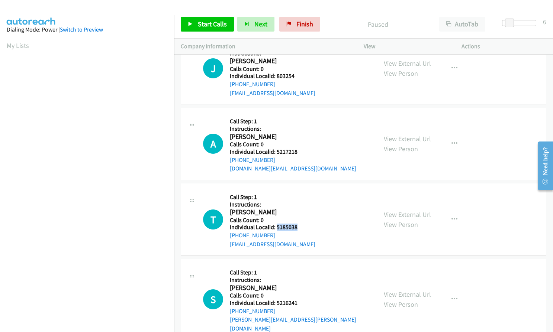
drag, startPoint x: 276, startPoint y: 228, endPoint x: 297, endPoint y: 227, distance: 21.2
click at [298, 228] on h5 "Individual Localid: 5185038" at bounding box center [273, 227] width 86 height 7
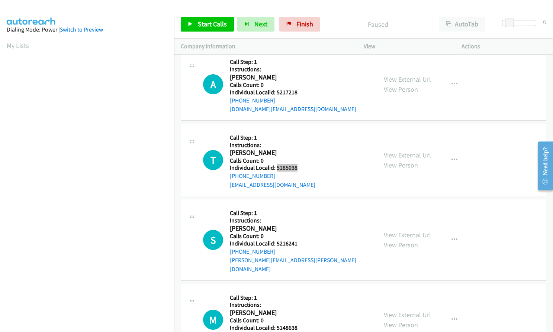
scroll to position [325, 0]
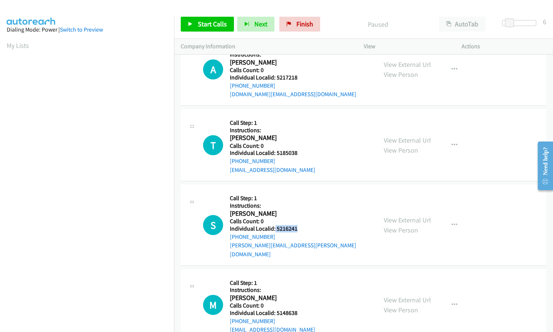
drag, startPoint x: 275, startPoint y: 227, endPoint x: 298, endPoint y: 227, distance: 23.1
click at [298, 227] on h5 "Individual Localid: 5216241" at bounding box center [300, 228] width 141 height 7
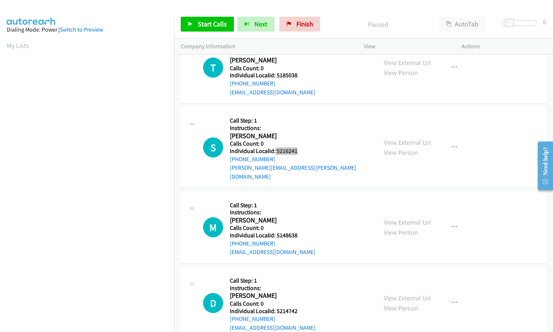
scroll to position [418, 0]
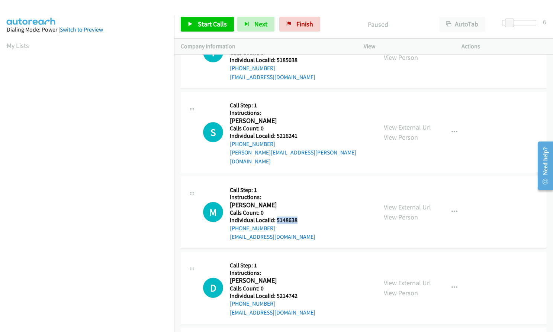
drag, startPoint x: 276, startPoint y: 211, endPoint x: 298, endPoint y: 211, distance: 22.3
click at [298, 217] on h5 "Individual Localid: 5148638" at bounding box center [273, 220] width 86 height 7
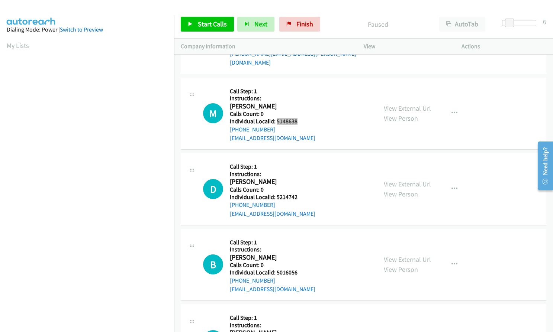
scroll to position [530, 0]
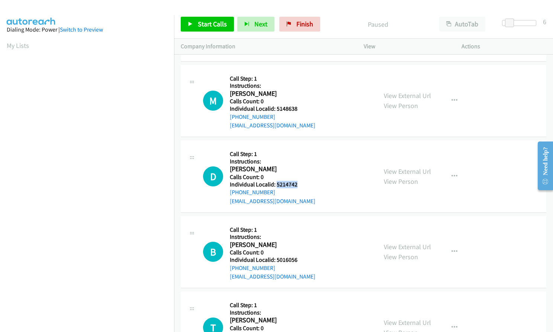
drag, startPoint x: 276, startPoint y: 176, endPoint x: 300, endPoint y: 175, distance: 24.2
click at [300, 181] on h5 "Individual Localid: 5214742" at bounding box center [273, 184] width 86 height 7
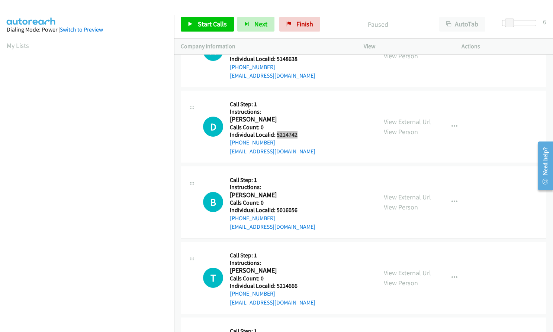
scroll to position [595, 0]
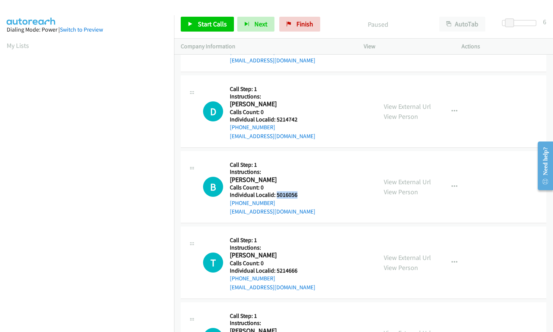
drag, startPoint x: 275, startPoint y: 186, endPoint x: 299, endPoint y: 184, distance: 24.2
click at [299, 192] on h5 "Individual Localid: 5016056" at bounding box center [273, 195] width 86 height 7
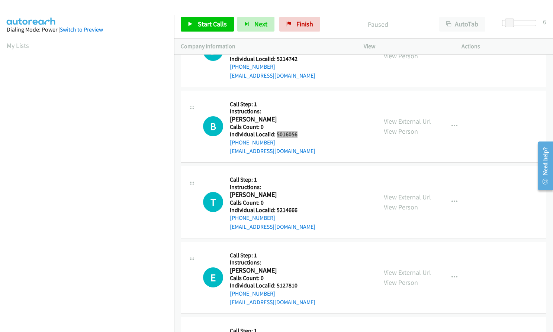
scroll to position [660, 0]
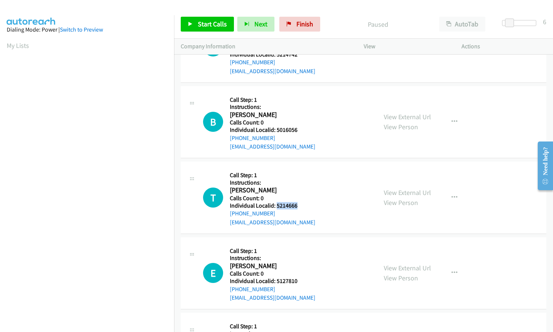
drag, startPoint x: 276, startPoint y: 196, endPoint x: 297, endPoint y: 196, distance: 22.0
click at [297, 202] on h5 "Individual Localid: 5214666" at bounding box center [273, 205] width 86 height 7
drag, startPoint x: 275, startPoint y: 270, endPoint x: 297, endPoint y: 270, distance: 22.3
click at [297, 278] on h5 "Individual Localid: 5127810" at bounding box center [273, 281] width 86 height 7
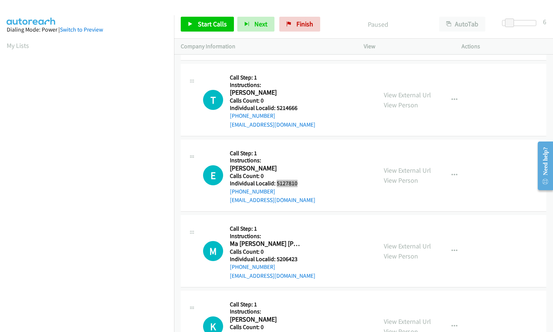
scroll to position [781, 0]
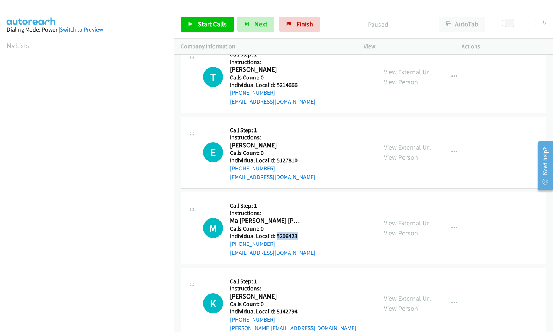
drag, startPoint x: 277, startPoint y: 227, endPoint x: 296, endPoint y: 227, distance: 19.7
click at [296, 233] on h5 "Individual Localid: 5206423" at bounding box center [273, 236] width 86 height 7
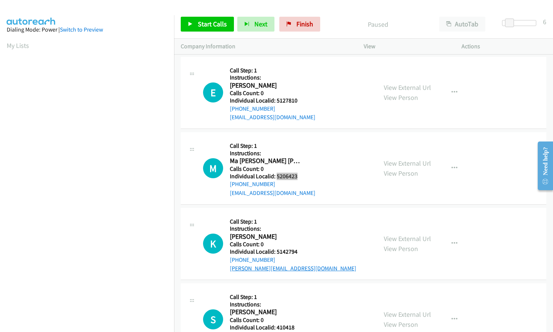
scroll to position [846, 0]
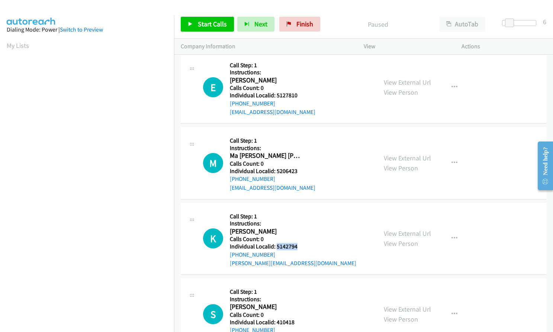
drag, startPoint x: 276, startPoint y: 237, endPoint x: 296, endPoint y: 237, distance: 19.7
click at [296, 243] on h5 "Individual Localid: 5142794" at bounding box center [293, 246] width 126 height 7
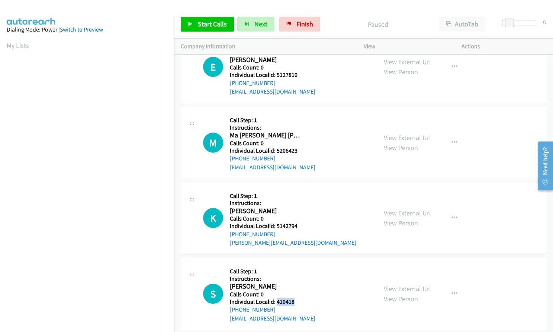
drag, startPoint x: 276, startPoint y: 293, endPoint x: 297, endPoint y: 293, distance: 21.2
click at [297, 299] on h5 "Individual Localid: 410418" at bounding box center [273, 302] width 86 height 7
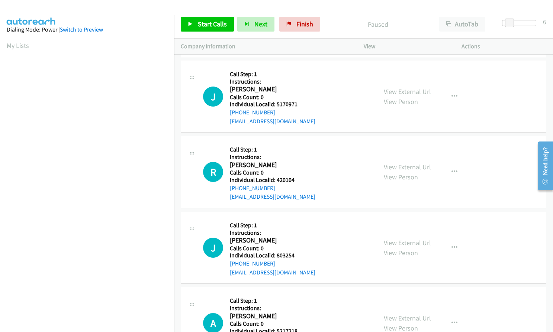
scroll to position [0, 0]
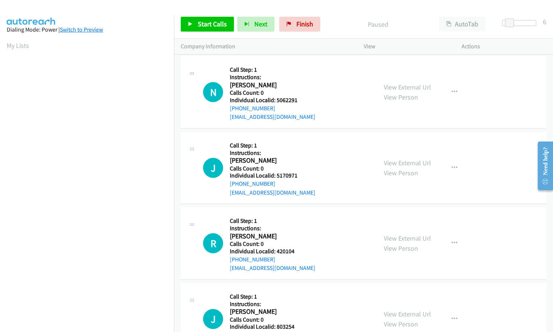
click at [76, 29] on link "Switch to Preview" at bounding box center [81, 29] width 43 height 7
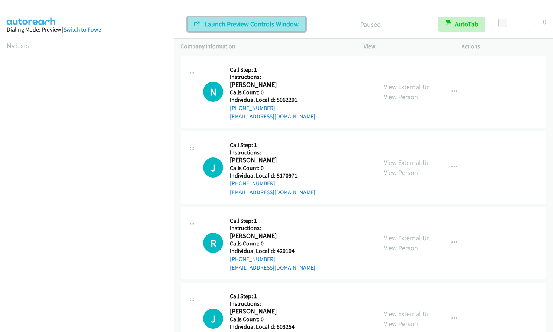
click at [234, 26] on span "Launch Preview Controls Window" at bounding box center [252, 24] width 94 height 9
click at [240, 22] on span "Launch Preview Controls Window" at bounding box center [252, 24] width 94 height 9
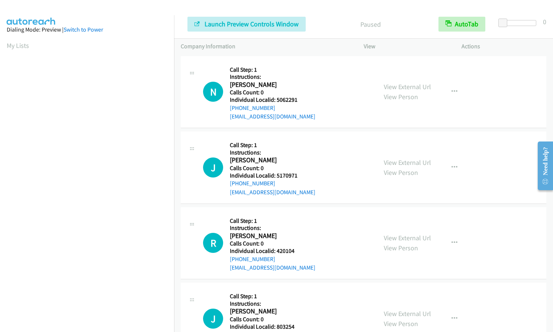
click at [147, 32] on div "Dialing Mode: Preview | Switch to Power" at bounding box center [87, 29] width 161 height 9
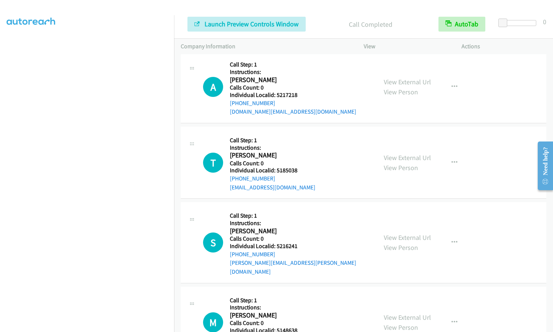
scroll to position [353, 0]
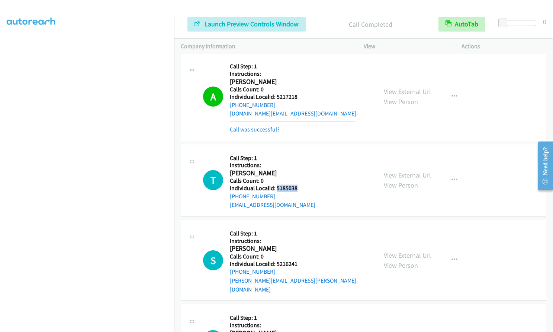
drag, startPoint x: 276, startPoint y: 187, endPoint x: 302, endPoint y: 186, distance: 26.4
click at [303, 186] on div "T Callback Scheduled Call Step: 1 Instructions: Tyler Carlson America/Chicago C…" at bounding box center [286, 180] width 167 height 59
copy h5 "5185038"
drag, startPoint x: 276, startPoint y: 264, endPoint x: 298, endPoint y: 264, distance: 22.3
click at [298, 264] on h5 "Individual Localid: 5216241" at bounding box center [300, 264] width 141 height 7
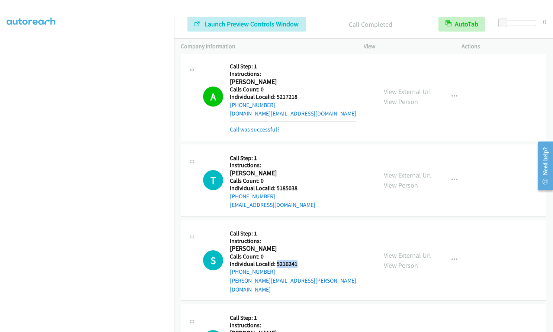
copy h5 "5216241"
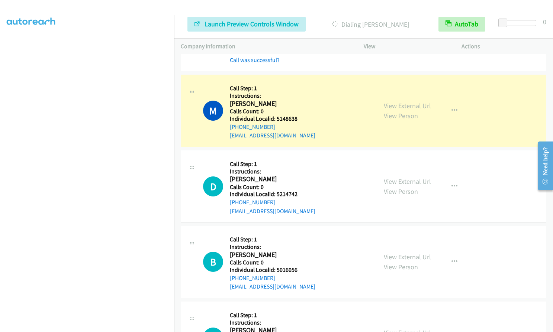
scroll to position [623, 0]
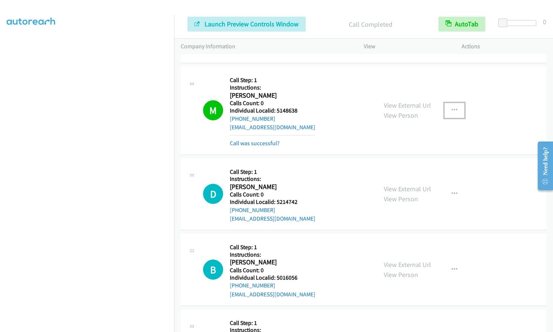
click at [446, 103] on button "button" at bounding box center [454, 110] width 20 height 15
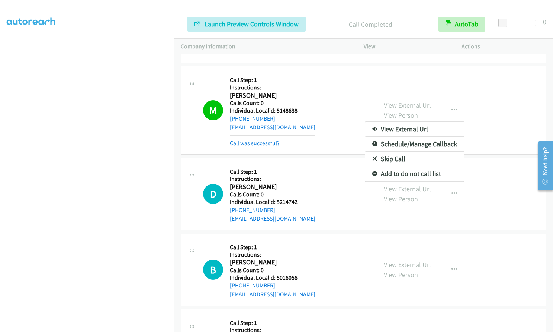
click at [324, 167] on div at bounding box center [276, 166] width 553 height 332
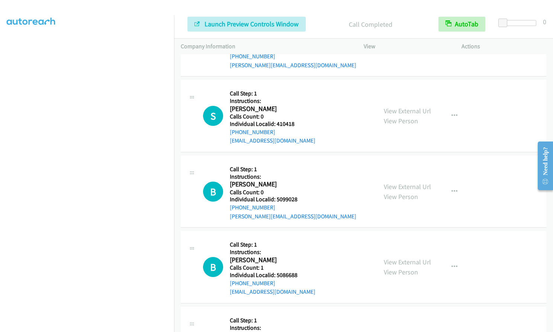
scroll to position [1212, 0]
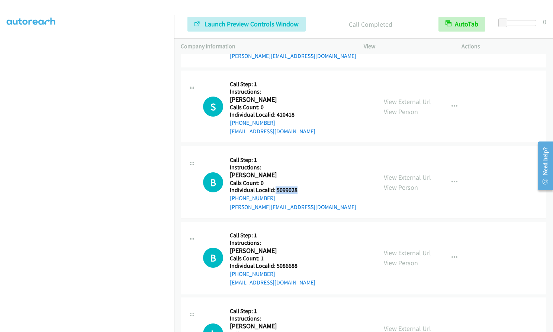
drag, startPoint x: 275, startPoint y: 181, endPoint x: 300, endPoint y: 183, distance: 25.7
click at [300, 183] on div "B Callback Scheduled Call Step: 1 Instructions: Brian Wolf America/New_York Cal…" at bounding box center [286, 182] width 167 height 59
copy h5 "5099028"
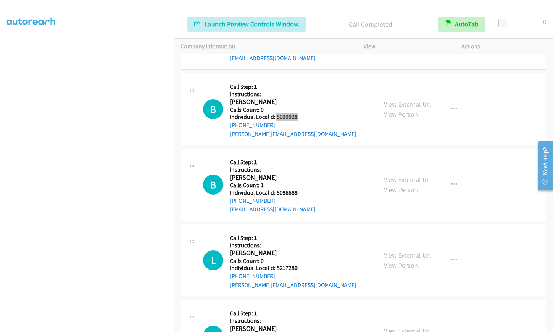
scroll to position [1286, 0]
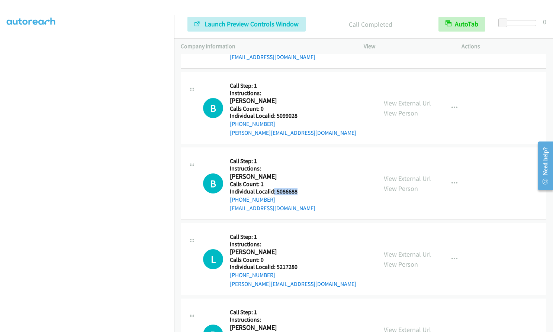
drag, startPoint x: 274, startPoint y: 184, endPoint x: 300, endPoint y: 183, distance: 26.8
click at [300, 183] on div "B Callback Scheduled Call Step: 1 Instructions: Benjamin Blomberg America/Chica…" at bounding box center [286, 183] width 167 height 59
copy h5 ": 5086688"
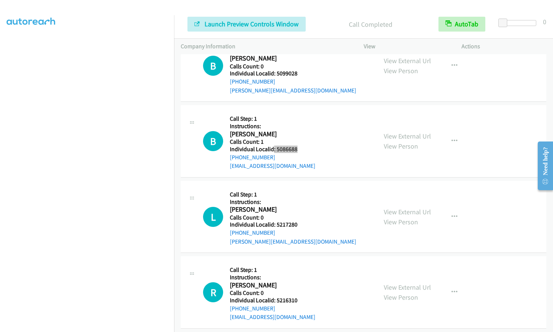
scroll to position [1342, 0]
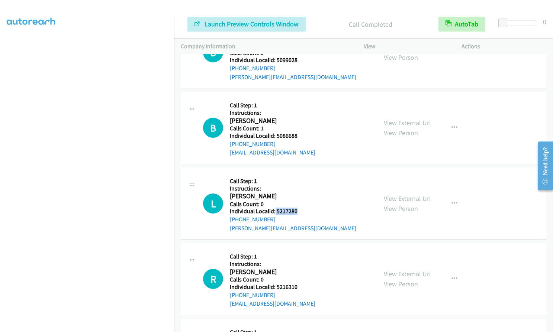
drag, startPoint x: 274, startPoint y: 200, endPoint x: 300, endPoint y: 204, distance: 26.7
click at [300, 204] on div "L Callback Scheduled Call Step: 1 Instructions: Leroy Johnson America/Chicago C…" at bounding box center [286, 203] width 167 height 59
copy h5 "5217280"
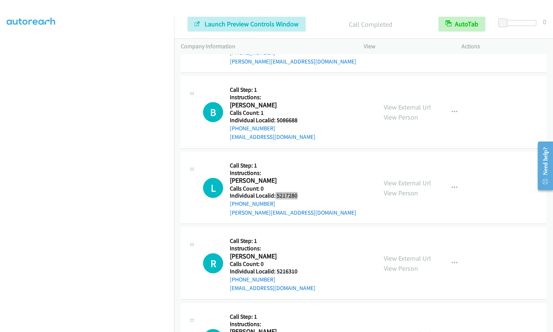
scroll to position [1398, 0]
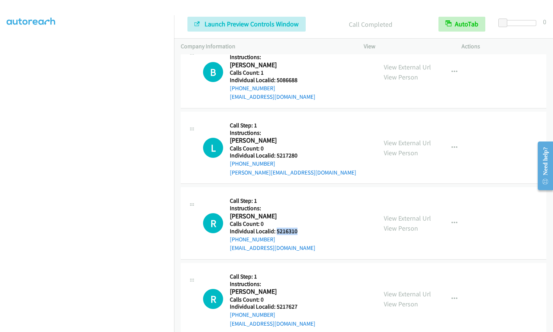
drag, startPoint x: 276, startPoint y: 222, endPoint x: 297, endPoint y: 222, distance: 21.2
click at [299, 222] on div "R Callback Scheduled Call Step: 1 Instructions: Robert Fletcher America/New_Yor…" at bounding box center [286, 223] width 167 height 59
copy h5 "5216310"
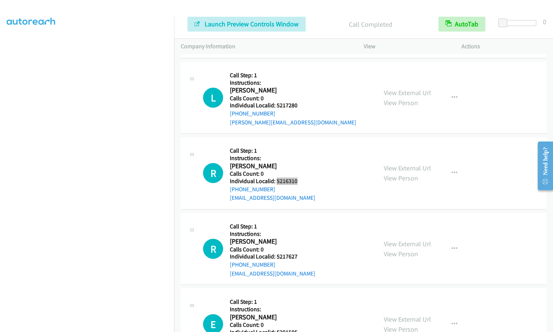
scroll to position [1454, 0]
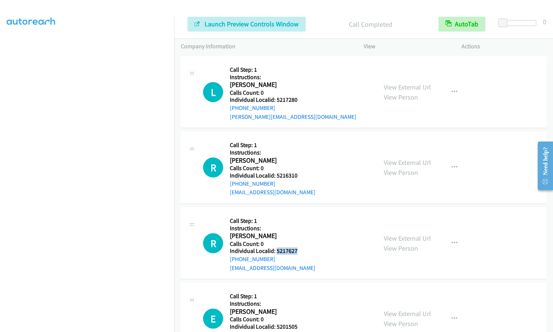
drag, startPoint x: 275, startPoint y: 241, endPoint x: 309, endPoint y: 244, distance: 34.3
click at [309, 248] on h5 "Individual Localid: 5217627" at bounding box center [273, 251] width 86 height 7
copy h5 "5217627"
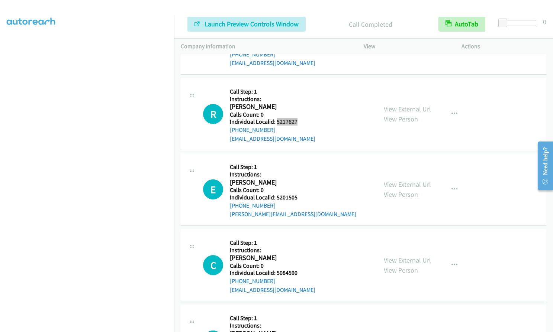
scroll to position [1584, 0]
drag, startPoint x: 275, startPoint y: 189, endPoint x: 298, endPoint y: 188, distance: 23.4
click at [298, 193] on h5 "Individual Localid: 5201505" at bounding box center [293, 196] width 126 height 7
copy h5 "5201505"
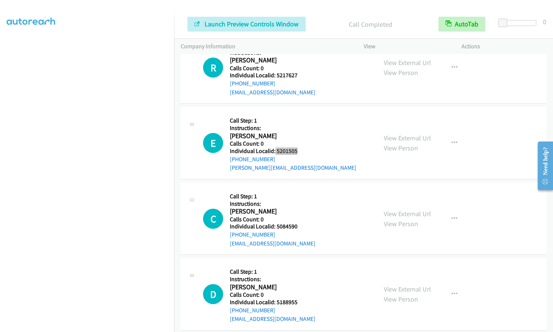
scroll to position [1630, 0]
drag, startPoint x: 276, startPoint y: 217, endPoint x: 303, endPoint y: 217, distance: 27.9
click at [303, 217] on div "C Callback Scheduled Call Step: 1 Instructions: Colten Stephens America/New_Yor…" at bounding box center [286, 218] width 167 height 59
copy h5 "5084590"
drag, startPoint x: 276, startPoint y: 291, endPoint x: 297, endPoint y: 292, distance: 21.6
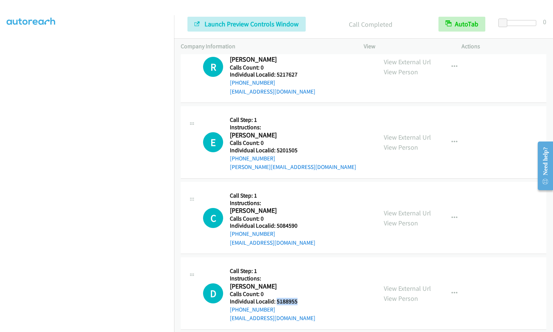
click at [297, 298] on h5 "Individual Localid: 5188955" at bounding box center [273, 301] width 86 height 7
copy h5 "5188955"
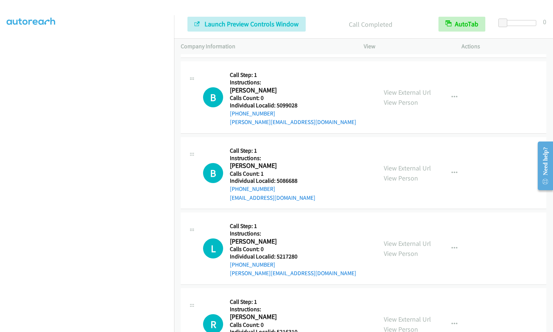
scroll to position [1361, 0]
drag, startPoint x: 276, startPoint y: 96, endPoint x: 296, endPoint y: 95, distance: 19.4
click at [296, 102] on h5 "Individual Localid: 5099028" at bounding box center [293, 105] width 126 height 7
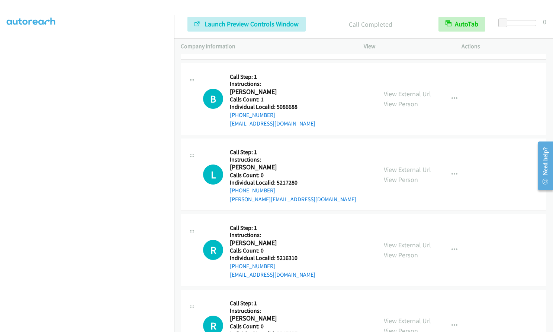
scroll to position [1454, 0]
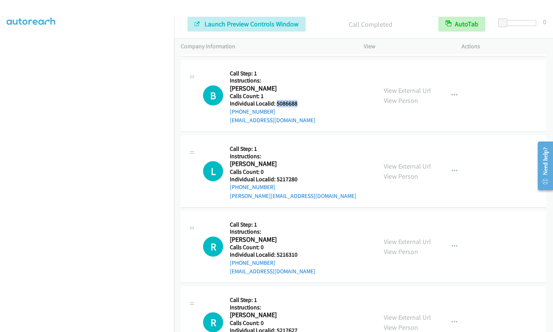
drag, startPoint x: 275, startPoint y: 94, endPoint x: 300, endPoint y: 94, distance: 25.3
click at [300, 94] on div "B Callback Scheduled Call Step: 1 Instructions: Benjamin Blomberg America/Chica…" at bounding box center [286, 96] width 167 height 59
click at [450, 88] on button "button" at bounding box center [454, 95] width 20 height 15
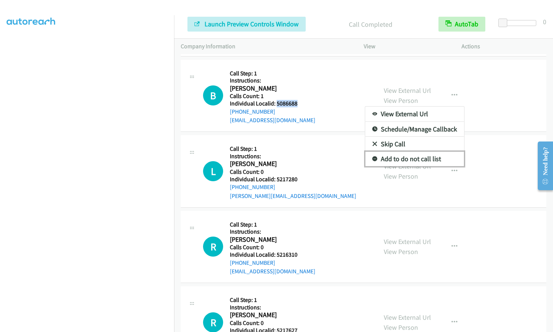
click at [372, 157] on icon at bounding box center [374, 159] width 5 height 5
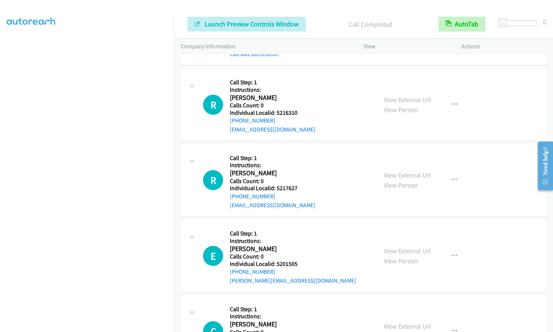
scroll to position [1621, 0]
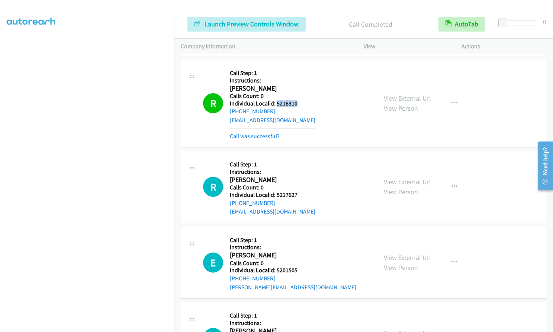
drag, startPoint x: 278, startPoint y: 95, endPoint x: 298, endPoint y: 96, distance: 20.5
click at [298, 96] on div "R Callback Scheduled Call Step: 1 Instructions: Robert Fletcher America/New_Yor…" at bounding box center [286, 103] width 167 height 74
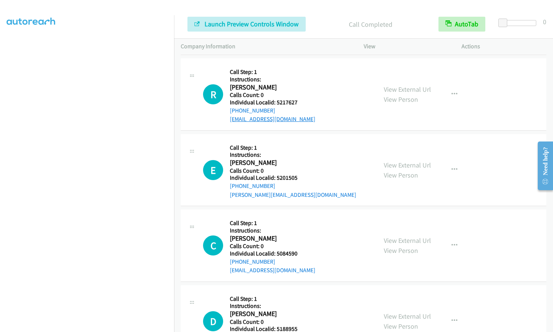
scroll to position [1714, 0]
drag, startPoint x: 279, startPoint y: 93, endPoint x: 300, endPoint y: 94, distance: 21.3
click at [300, 99] on h5 "Individual Localid: 5217627" at bounding box center [273, 102] width 86 height 7
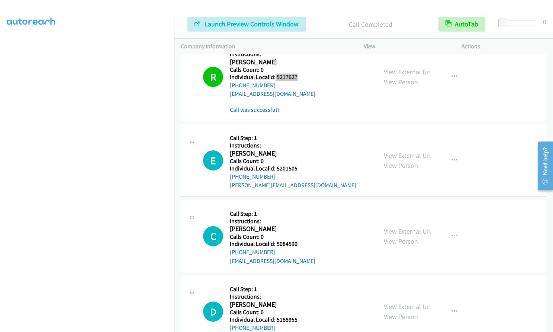
scroll to position [1807, 0]
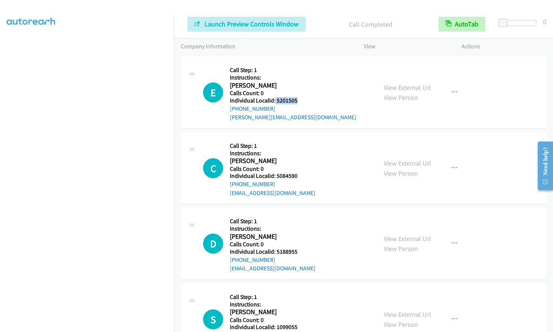
drag, startPoint x: 274, startPoint y: 90, endPoint x: 298, endPoint y: 91, distance: 24.2
click at [298, 97] on h5 "Individual Localid: 5201505" at bounding box center [293, 100] width 126 height 7
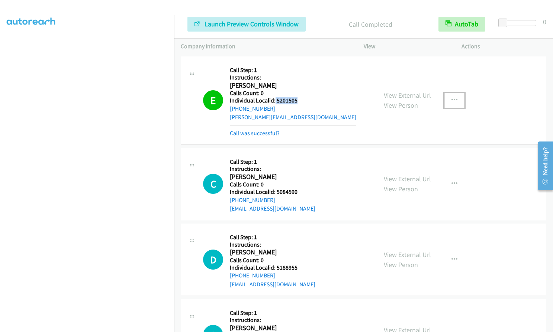
click at [449, 93] on button "button" at bounding box center [454, 100] width 20 height 15
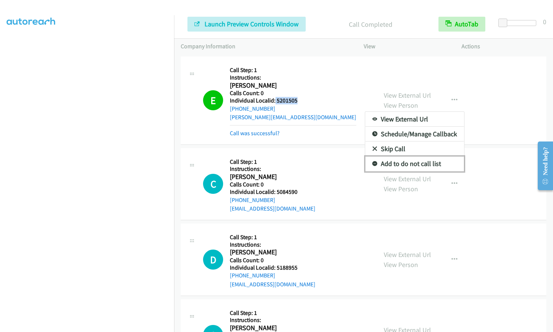
click at [372, 162] on icon at bounding box center [374, 164] width 5 height 5
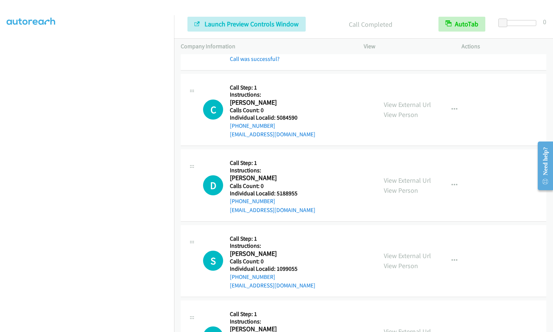
scroll to position [1891, 0]
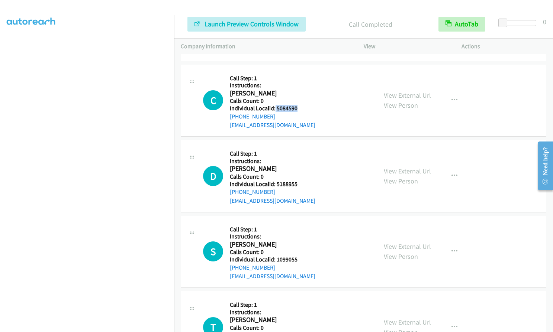
drag, startPoint x: 275, startPoint y: 100, endPoint x: 298, endPoint y: 99, distance: 23.1
click at [298, 99] on div "C Callback Scheduled Call Step: 1 Instructions: Colten Stephens America/New_Yor…" at bounding box center [286, 100] width 167 height 59
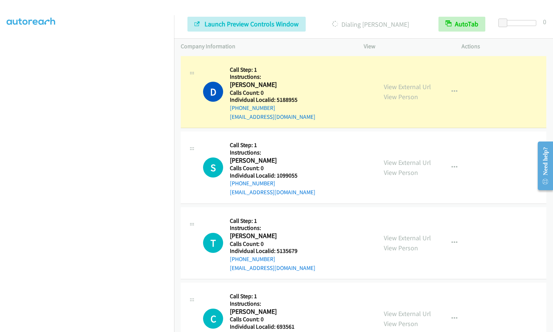
scroll to position [1993, 0]
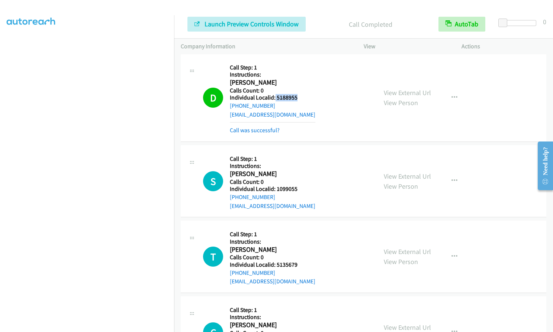
drag, startPoint x: 274, startPoint y: 89, endPoint x: 297, endPoint y: 89, distance: 23.4
click at [297, 94] on h5 "Individual Localid: 5188955" at bounding box center [273, 97] width 86 height 7
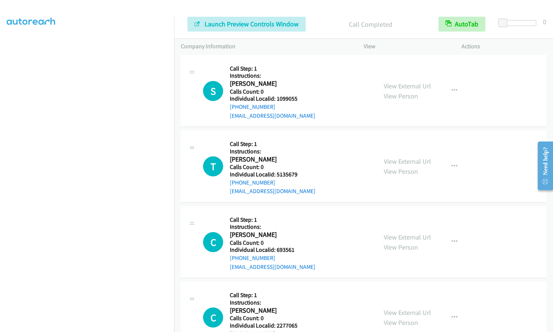
scroll to position [2086, 0]
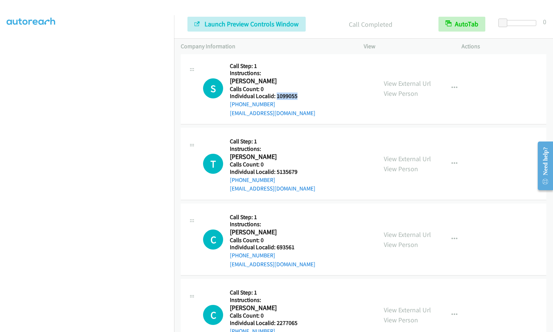
drag, startPoint x: 276, startPoint y: 86, endPoint x: 300, endPoint y: 87, distance: 23.8
click at [300, 87] on div "S Callback Scheduled Call Step: 1 Instructions: Shane Missel America/Chicago Ca…" at bounding box center [286, 88] width 167 height 59
drag, startPoint x: 282, startPoint y: 162, endPoint x: 298, endPoint y: 163, distance: 16.4
click at [298, 163] on div "T Callback Scheduled Call Step: 1 Instructions: Tanner Marble America/Denver Ca…" at bounding box center [286, 164] width 167 height 59
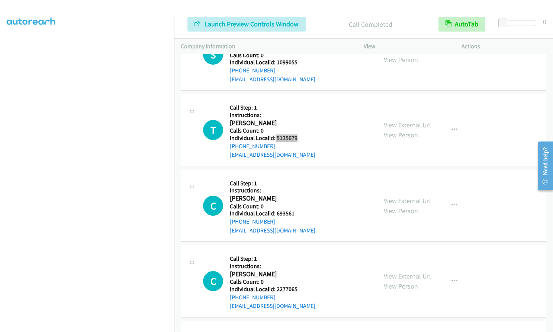
scroll to position [2142, 0]
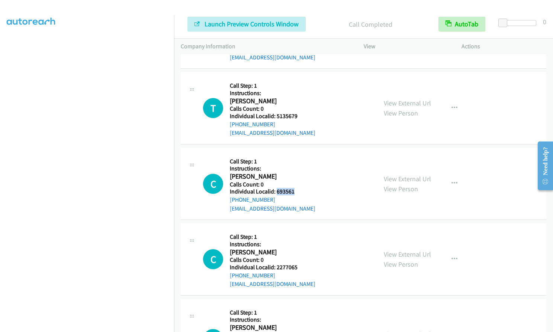
drag, startPoint x: 277, startPoint y: 184, endPoint x: 297, endPoint y: 184, distance: 19.3
click at [297, 188] on h5 "Individual Localid: 693561" at bounding box center [273, 191] width 86 height 7
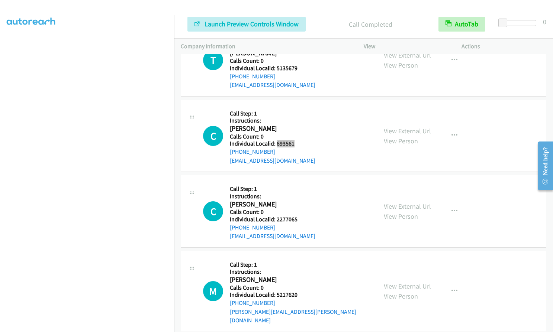
scroll to position [2197, 0]
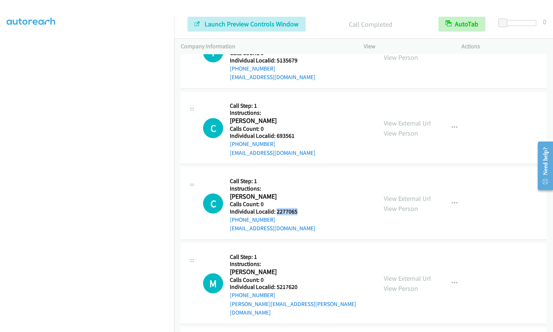
drag, startPoint x: 275, startPoint y: 203, endPoint x: 293, endPoint y: 202, distance: 17.5
click at [298, 208] on h5 "Individual Localid: 2277065" at bounding box center [273, 211] width 86 height 7
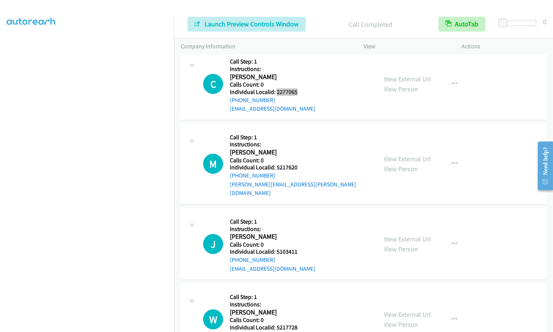
scroll to position [2318, 0]
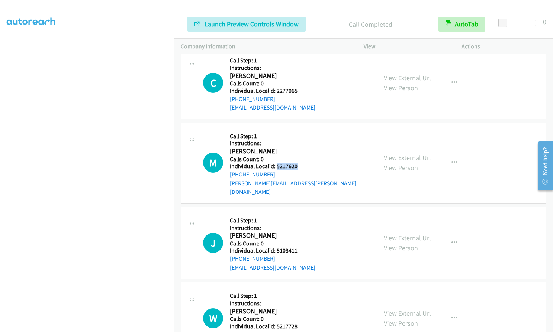
drag, startPoint x: 276, startPoint y: 158, endPoint x: 299, endPoint y: 157, distance: 22.7
click at [299, 163] on h5 "Individual Localid: 5217620" at bounding box center [300, 166] width 141 height 7
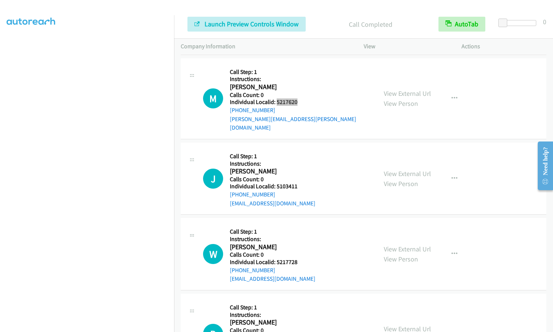
scroll to position [2402, 0]
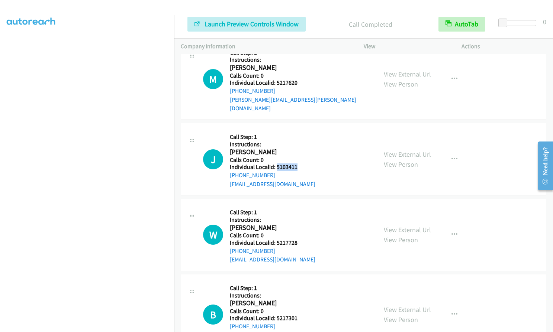
drag, startPoint x: 276, startPoint y: 149, endPoint x: 297, endPoint y: 149, distance: 20.8
click at [297, 149] on div "J Callback Scheduled Call Step: 1 Instructions: Justin Reinking America/Chicago…" at bounding box center [286, 159] width 167 height 59
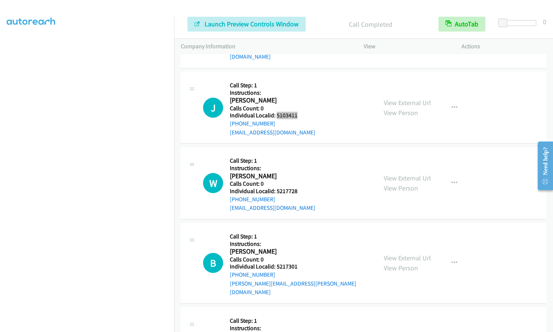
scroll to position [2458, 0]
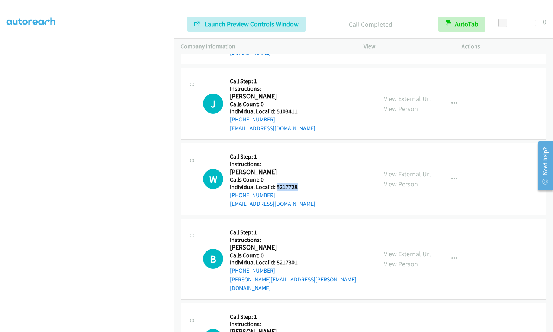
drag, startPoint x: 276, startPoint y: 169, endPoint x: 296, endPoint y: 169, distance: 20.1
click at [296, 184] on h5 "Individual Localid: 5217728" at bounding box center [273, 187] width 86 height 7
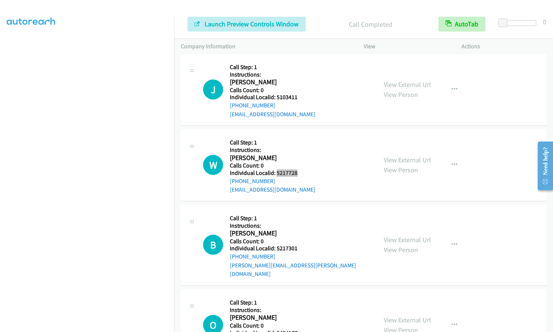
scroll to position [2486, 0]
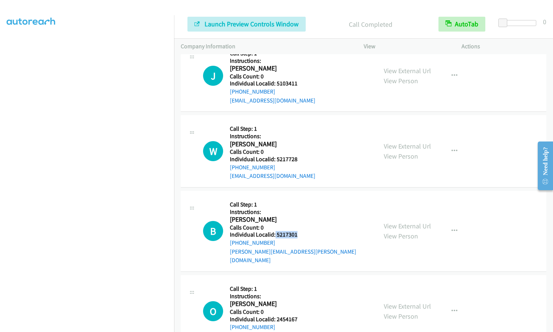
drag, startPoint x: 277, startPoint y: 218, endPoint x: 298, endPoint y: 215, distance: 21.7
click at [298, 215] on div "B Callback Scheduled Call Step: 1 Instructions: Brent Fette America/Chicago Cal…" at bounding box center [286, 231] width 167 height 67
drag, startPoint x: 276, startPoint y: 293, endPoint x: 298, endPoint y: 293, distance: 22.3
click at [298, 293] on div "O Callback Scheduled Call Step: 1 Instructions: Owen Uplinger America/New_York …" at bounding box center [286, 311] width 167 height 59
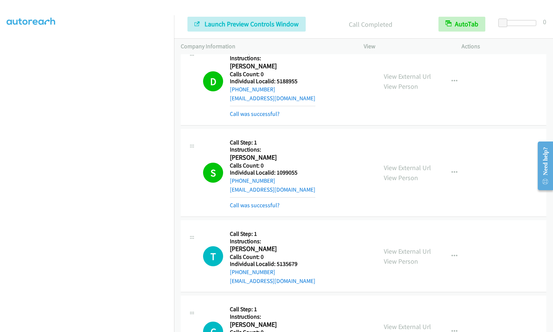
scroll to position [2018, 0]
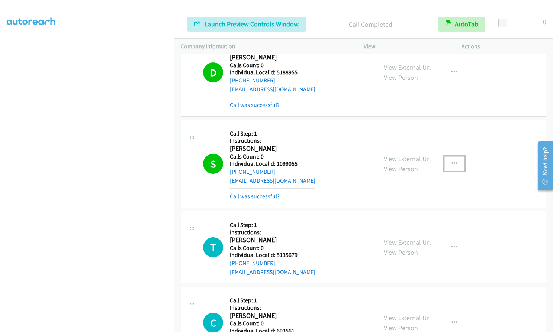
click at [451, 161] on icon "button" at bounding box center [454, 164] width 6 height 6
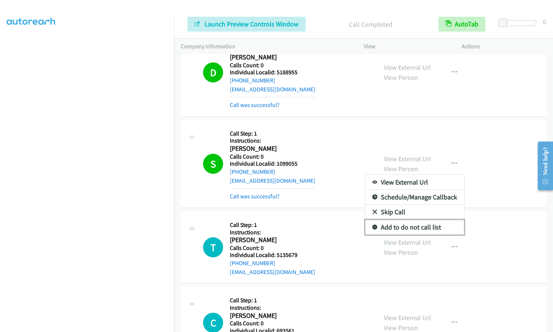
click at [373, 225] on icon at bounding box center [374, 227] width 5 height 5
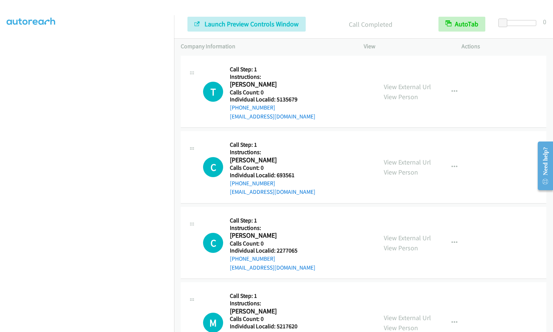
scroll to position [2176, 0]
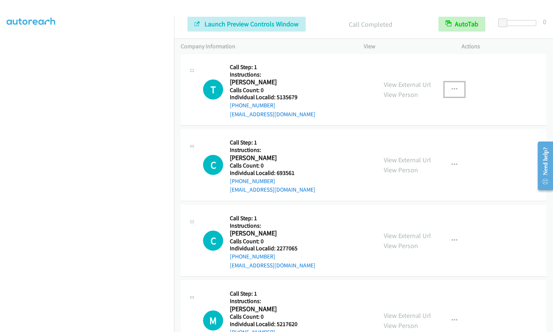
click at [451, 87] on icon "button" at bounding box center [454, 90] width 6 height 6
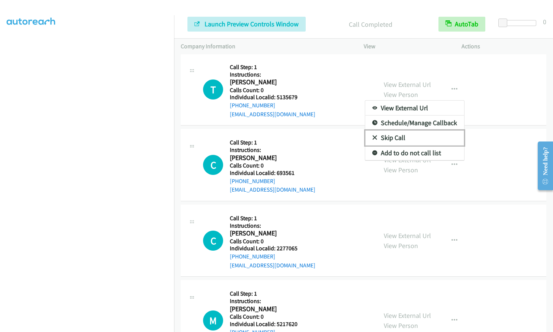
click at [372, 136] on icon at bounding box center [374, 138] width 5 height 5
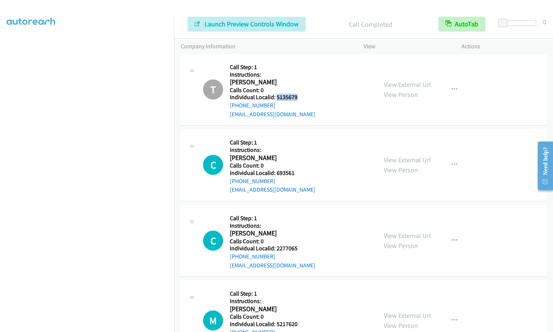
drag, startPoint x: 277, startPoint y: 91, endPoint x: 296, endPoint y: 91, distance: 19.3
click at [296, 94] on h5 "Individual Localid: 5135679" at bounding box center [273, 97] width 86 height 7
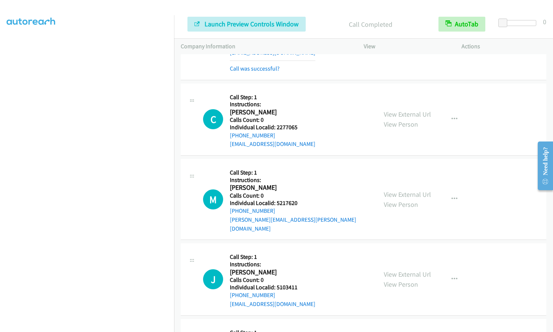
scroll to position [2343, 0]
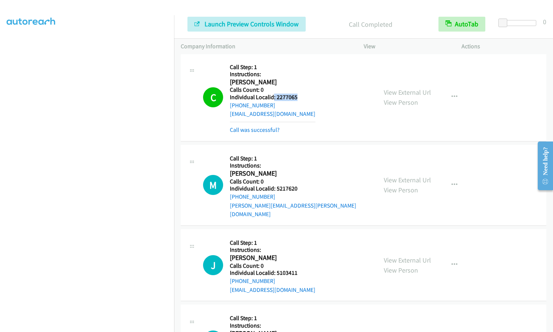
drag, startPoint x: 273, startPoint y: 87, endPoint x: 296, endPoint y: 88, distance: 23.1
click at [296, 94] on h5 "Individual Localid: 2277065" at bounding box center [273, 97] width 86 height 7
click at [295, 78] on h2 "Cody Guffey" at bounding box center [273, 82] width 86 height 9
drag, startPoint x: 276, startPoint y: 90, endPoint x: 300, endPoint y: 90, distance: 23.8
click at [300, 90] on div "C Callback Scheduled Call Step: 1 Instructions: Cody Guffey America/Chicago Cal…" at bounding box center [286, 97] width 167 height 74
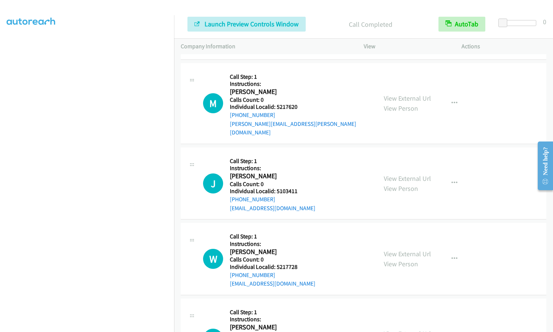
scroll to position [2446, 0]
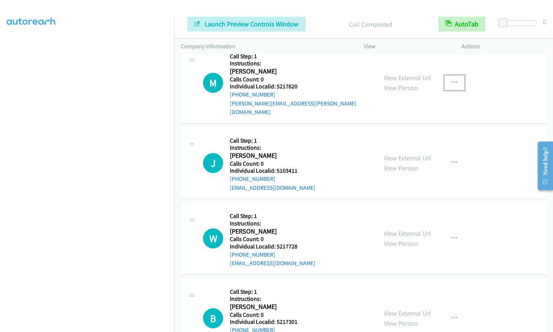
click at [453, 80] on icon "button" at bounding box center [454, 83] width 6 height 6
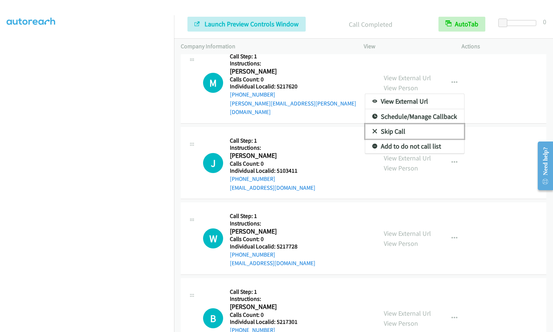
click at [373, 129] on icon at bounding box center [374, 131] width 5 height 5
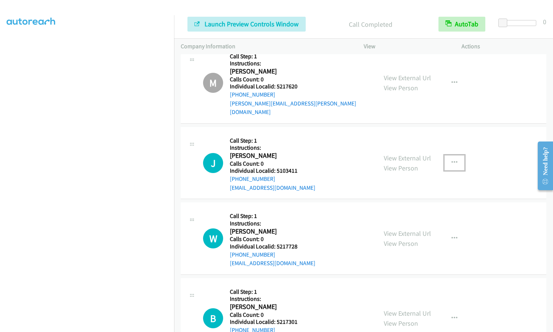
click at [458, 155] on button "button" at bounding box center [454, 162] width 20 height 15
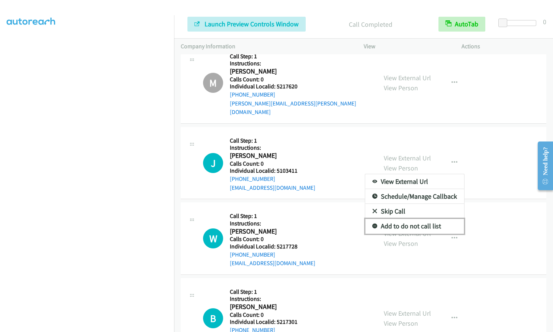
click at [372, 224] on icon at bounding box center [374, 226] width 5 height 5
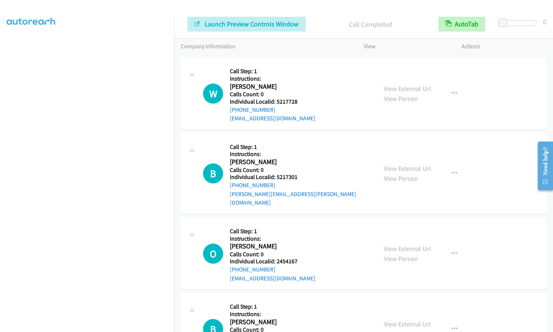
scroll to position [2594, 0]
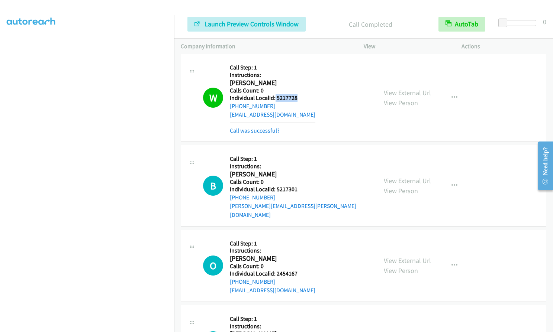
drag, startPoint x: 275, startPoint y: 80, endPoint x: 297, endPoint y: 80, distance: 22.7
click at [297, 80] on div "W Callback Scheduled Call Step: 1 Instructions: William Lau America/Chicago Cal…" at bounding box center [286, 98] width 167 height 74
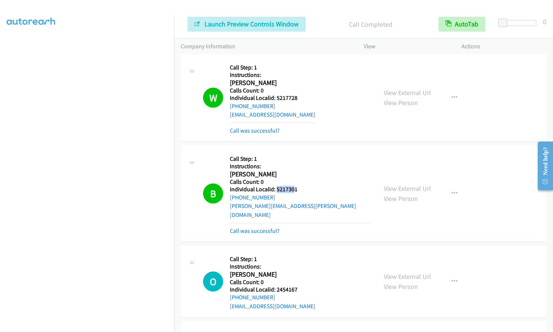
drag, startPoint x: 276, startPoint y: 172, endPoint x: 295, endPoint y: 171, distance: 19.0
click at [295, 186] on h5 "Individual Localid: 5217301" at bounding box center [300, 189] width 141 height 7
click at [295, 170] on h2 "Brent Fette" at bounding box center [300, 174] width 141 height 9
drag, startPoint x: 274, startPoint y: 171, endPoint x: 301, endPoint y: 172, distance: 26.8
click at [301, 172] on div "B Callback Scheduled Call Step: 1 Instructions: Brent Fette America/Chicago Cal…" at bounding box center [286, 193] width 167 height 83
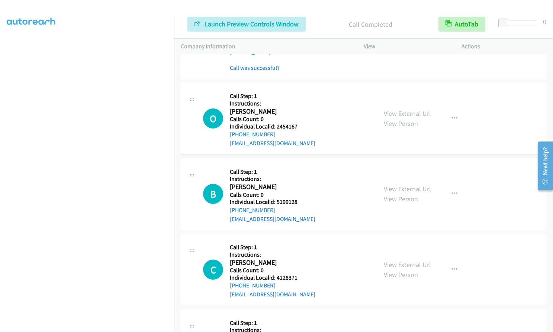
scroll to position [2762, 0]
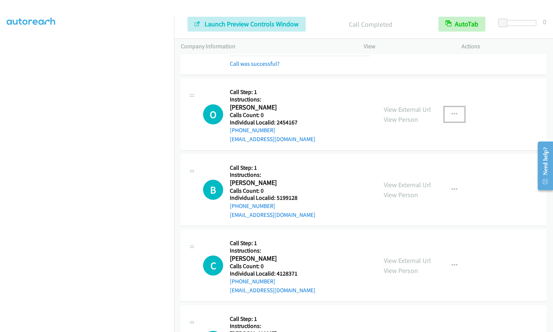
click at [451, 112] on icon "button" at bounding box center [454, 115] width 6 height 6
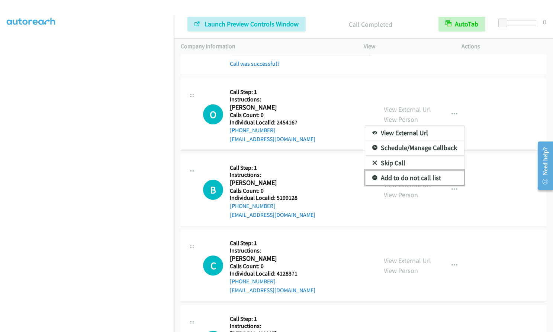
click at [372, 176] on icon at bounding box center [374, 178] width 5 height 5
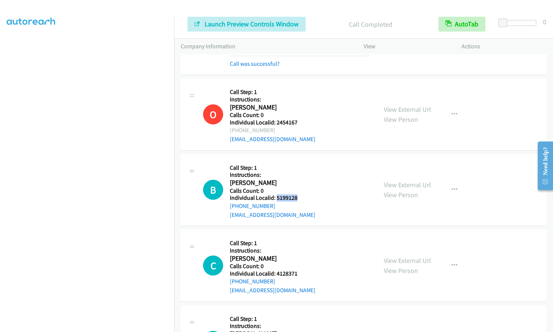
drag, startPoint x: 276, startPoint y: 174, endPoint x: 299, endPoint y: 171, distance: 23.2
click at [299, 171] on div "B Callback Scheduled Call Step: 1 Instructions: Brian Jenkins America/Los_Angel…" at bounding box center [286, 190] width 167 height 59
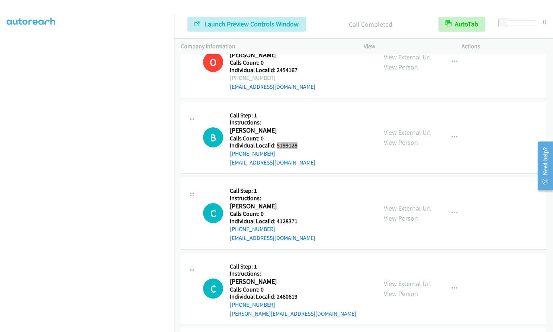
scroll to position [2855, 0]
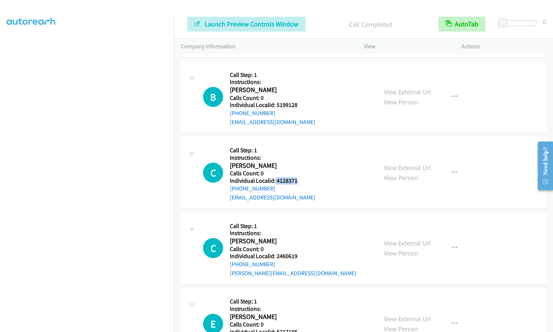
drag, startPoint x: 274, startPoint y: 153, endPoint x: 302, endPoint y: 153, distance: 27.5
click at [302, 153] on div "C Callback Scheduled Call Step: 1 Instructions: Chip Sharer America/Chicago Cal…" at bounding box center [286, 173] width 167 height 59
drag, startPoint x: 276, startPoint y: 229, endPoint x: 299, endPoint y: 230, distance: 22.7
click at [299, 253] on h5 "Individual Localid: 2460619" at bounding box center [293, 256] width 126 height 7
drag, startPoint x: 276, startPoint y: 306, endPoint x: 290, endPoint y: 306, distance: 14.1
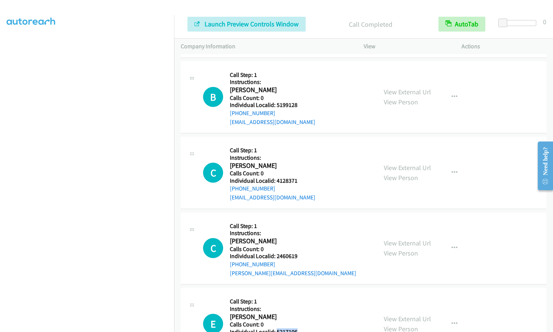
click at [299, 306] on div "E Callback Scheduled Call Step: 1 Instructions: Eric Iseman America/Los_Angeles…" at bounding box center [286, 324] width 167 height 59
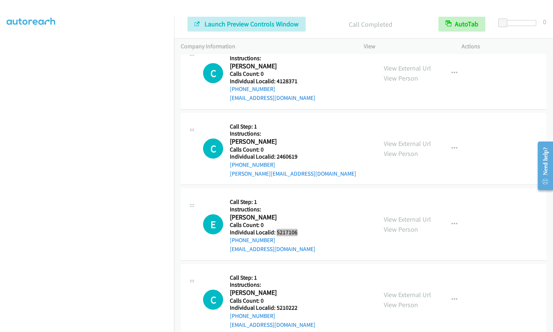
scroll to position [3022, 0]
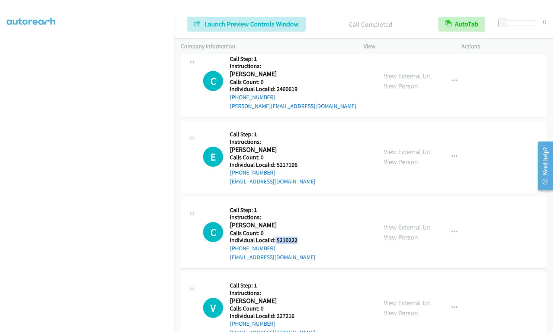
drag, startPoint x: 274, startPoint y: 215, endPoint x: 302, endPoint y: 215, distance: 27.9
click at [302, 215] on div "C Callback Scheduled Call Step: 1 Instructions: Chanell Doublin America/Denver …" at bounding box center [286, 232] width 167 height 59
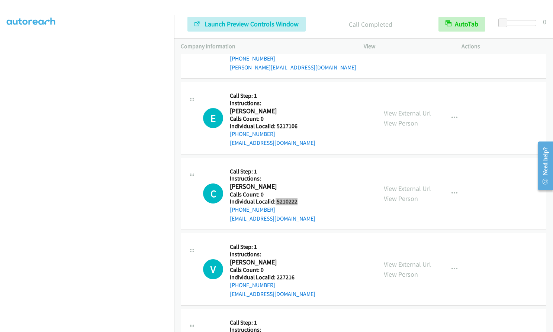
scroll to position [3059, 0]
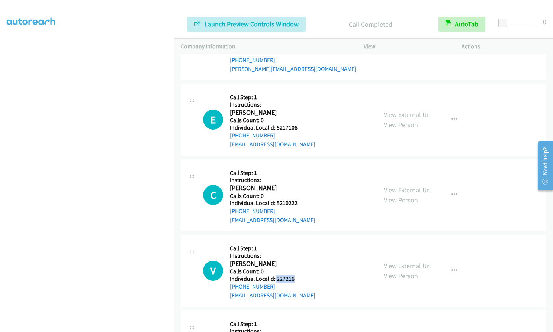
drag, startPoint x: 275, startPoint y: 254, endPoint x: 295, endPoint y: 252, distance: 20.1
click at [295, 252] on div "V Callback Scheduled Call Step: 1 Instructions: Verlin Vanzee America/Los_Angel…" at bounding box center [286, 271] width 167 height 59
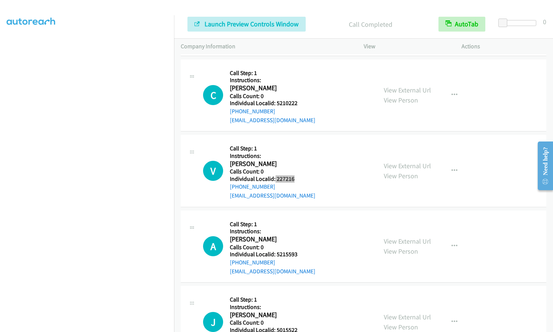
scroll to position [3170, 0]
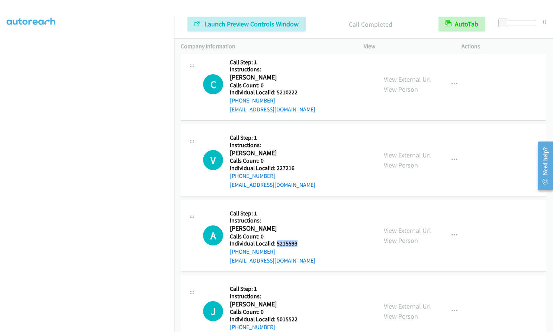
drag, startPoint x: 276, startPoint y: 218, endPoint x: 300, endPoint y: 218, distance: 23.4
click at [300, 218] on div "A Callback Scheduled Call Step: 1 Instructions: Andrew Riggle America/Chicago C…" at bounding box center [286, 236] width 167 height 59
drag, startPoint x: 275, startPoint y: 292, endPoint x: 297, endPoint y: 294, distance: 22.4
click at [297, 294] on div "J Callback Scheduled Call Step: 1 Instructions: Jeff Britton America/Los_Angele…" at bounding box center [286, 311] width 167 height 59
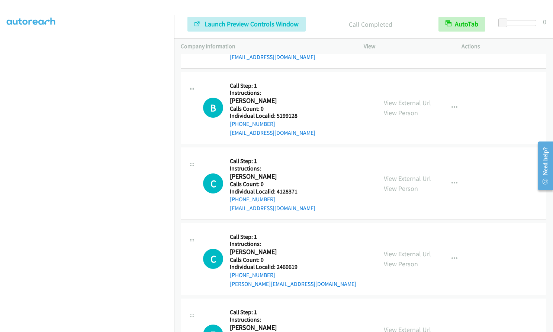
scroll to position [2845, 0]
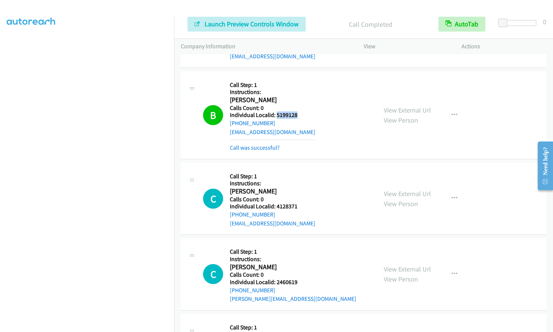
drag, startPoint x: 277, startPoint y: 89, endPoint x: 299, endPoint y: 87, distance: 22.4
click at [299, 87] on div "B Callback Scheduled Call Step: 1 Instructions: Brian Jenkins America/Los_Angel…" at bounding box center [286, 115] width 167 height 74
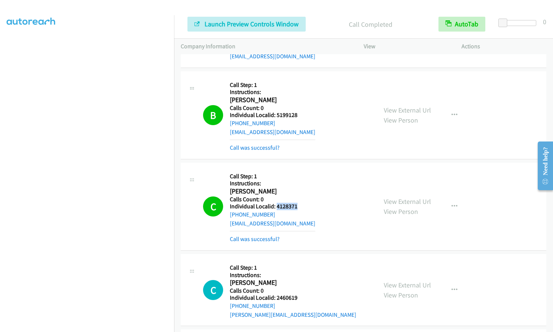
drag, startPoint x: 276, startPoint y: 180, endPoint x: 300, endPoint y: 178, distance: 24.6
click at [300, 178] on div "C Callback Scheduled Call Step: 1 Instructions: Chip Sharer America/Chicago Cal…" at bounding box center [286, 207] width 167 height 74
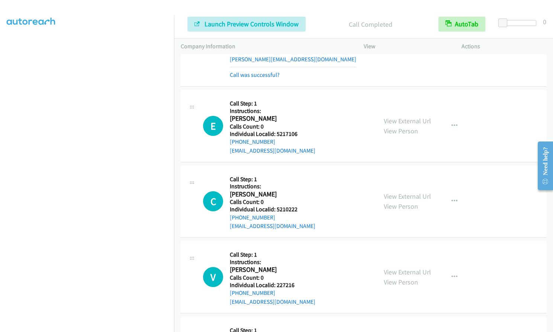
scroll to position [3105, 0]
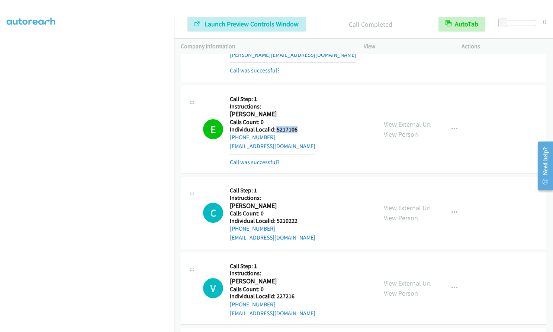
drag, startPoint x: 275, startPoint y: 104, endPoint x: 298, endPoint y: 103, distance: 23.1
click at [298, 103] on div "E Callback Scheduled Call Step: 1 Instructions: Eric Iseman America/Los_Angeles…" at bounding box center [286, 129] width 167 height 74
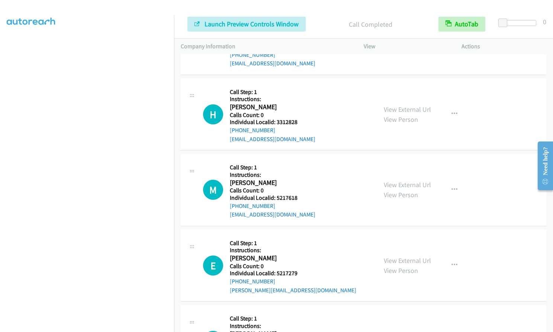
scroll to position [3523, 0]
drag, startPoint x: 278, startPoint y: 96, endPoint x: 297, endPoint y: 96, distance: 18.6
click at [297, 118] on h5 "Individual Localid: 3312828" at bounding box center [273, 121] width 86 height 7
click at [282, 111] on h5 "Calls Count: 0" at bounding box center [273, 114] width 86 height 7
drag, startPoint x: 276, startPoint y: 97, endPoint x: 297, endPoint y: 96, distance: 21.2
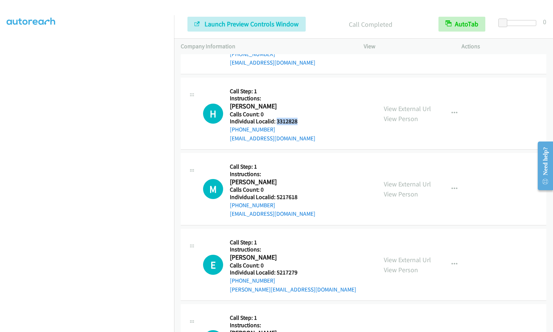
click at [297, 118] on h5 "Individual Localid: 3312828" at bounding box center [273, 121] width 86 height 7
drag, startPoint x: 276, startPoint y: 171, endPoint x: 305, endPoint y: 171, distance: 28.6
click at [305, 171] on div "M Callback Scheduled Call Step: 1 Instructions: Misha Khan America/New_York Cal…" at bounding box center [286, 189] width 167 height 59
drag, startPoint x: 274, startPoint y: 247, endPoint x: 293, endPoint y: 245, distance: 19.1
click at [296, 269] on h5 "Individual Localid: 5217279" at bounding box center [293, 272] width 126 height 7
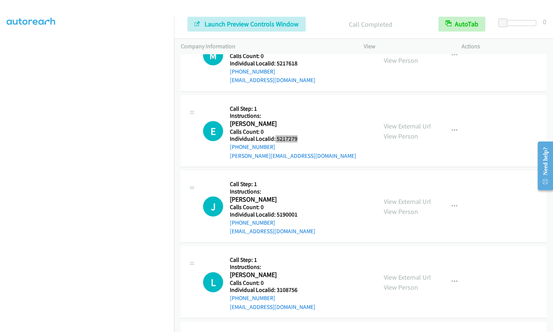
scroll to position [3662, 0]
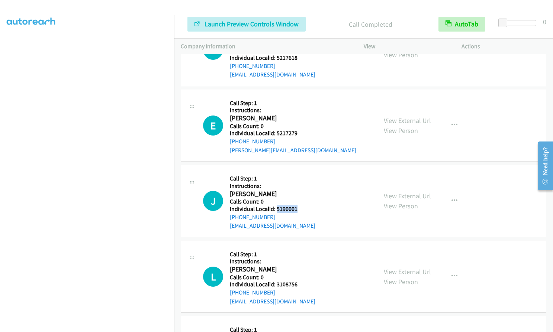
drag, startPoint x: 275, startPoint y: 184, endPoint x: 298, endPoint y: 183, distance: 23.1
click at [298, 183] on div "J Callback Scheduled Call Step: 1 Instructions: Joseph Cowan America/Chicago Ca…" at bounding box center [286, 201] width 167 height 59
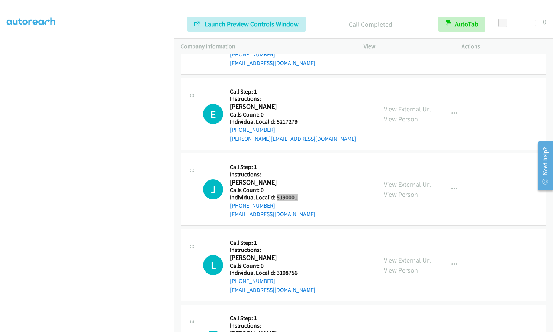
scroll to position [3700, 0]
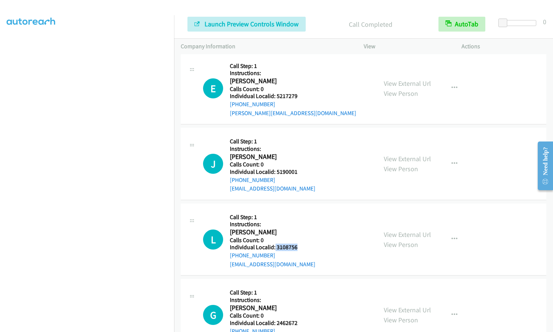
drag, startPoint x: 274, startPoint y: 220, endPoint x: 299, endPoint y: 220, distance: 25.3
click at [299, 220] on div "L Callback Scheduled Call Step: 1 Instructions: Logan Downing America/New_York …" at bounding box center [286, 239] width 167 height 59
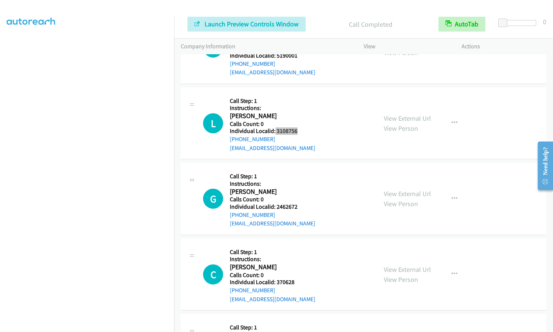
scroll to position [3830, 0]
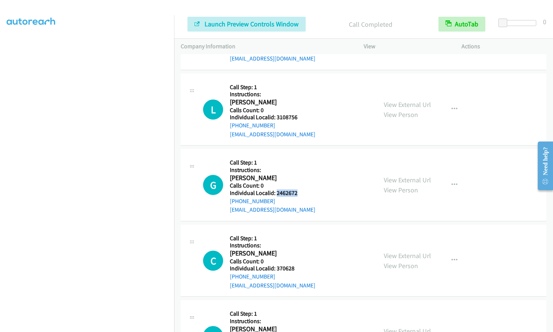
drag, startPoint x: 275, startPoint y: 165, endPoint x: 300, endPoint y: 167, distance: 25.3
click at [300, 167] on div "G Callback Scheduled Call Step: 1 Instructions: Gavin Bonang America/New_York C…" at bounding box center [286, 185] width 167 height 59
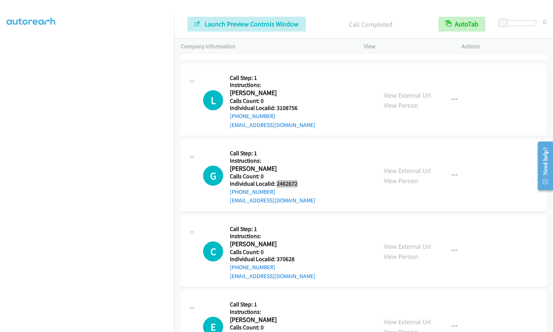
scroll to position [3855, 0]
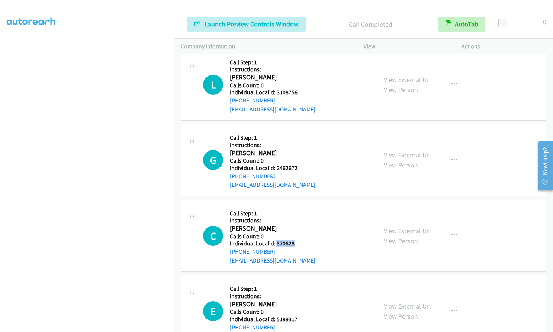
drag, startPoint x: 275, startPoint y: 216, endPoint x: 302, endPoint y: 216, distance: 26.8
click at [302, 216] on div "C Callback Scheduled Call Step: 1 Instructions: Cameron Summers America/New_Yor…" at bounding box center [286, 236] width 167 height 59
drag, startPoint x: 274, startPoint y: 293, endPoint x: 296, endPoint y: 293, distance: 22.0
click at [296, 293] on div "E Callback Scheduled Call Step: 1 Instructions: Erick Stockslager America/Chica…" at bounding box center [286, 311] width 167 height 59
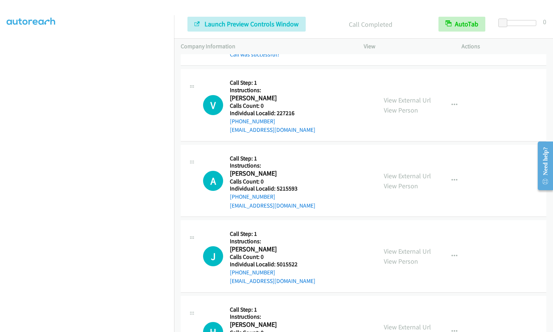
scroll to position [3306, 0]
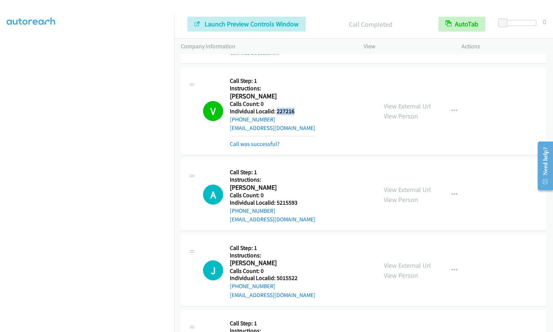
drag, startPoint x: 276, startPoint y: 84, endPoint x: 295, endPoint y: 85, distance: 19.0
click at [295, 85] on div "V Callback Scheduled Call Step: 1 Instructions: Verlin Vanzee America/Los_Angel…" at bounding box center [286, 111] width 167 height 74
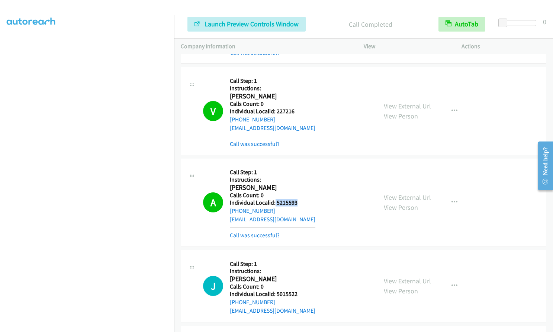
drag, startPoint x: 275, startPoint y: 177, endPoint x: 306, endPoint y: 177, distance: 31.2
click at [306, 177] on div "A Callback Scheduled Call Step: 1 Instructions: Andrew Riggle America/Chicago C…" at bounding box center [286, 202] width 167 height 74
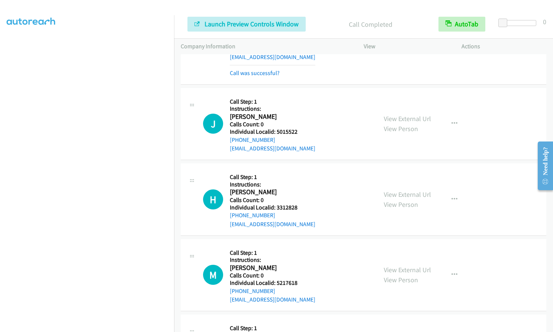
scroll to position [3483, 0]
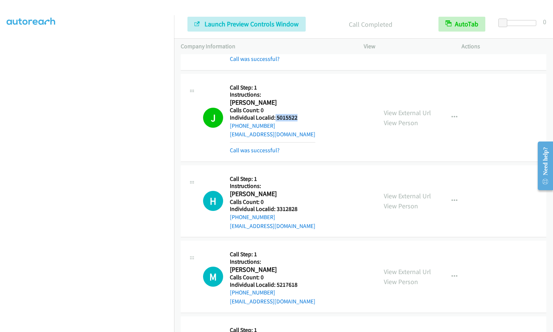
drag, startPoint x: 275, startPoint y: 91, endPoint x: 300, endPoint y: 91, distance: 24.9
click at [300, 91] on div "J Callback Scheduled Call Step: 1 Instructions: Jeff Britton America/Los_Angele…" at bounding box center [286, 118] width 167 height 74
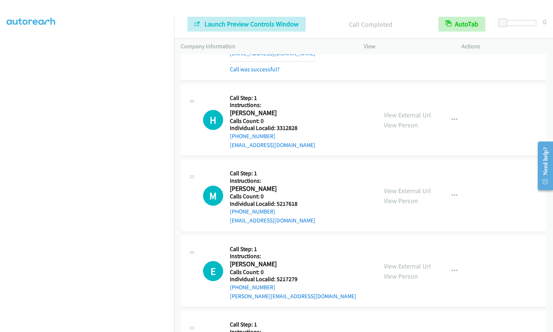
scroll to position [3567, 0]
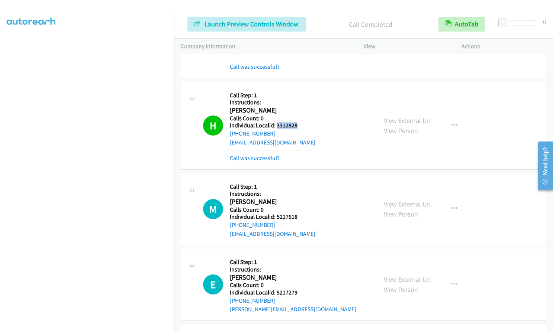
drag, startPoint x: 276, startPoint y: 98, endPoint x: 304, endPoint y: 99, distance: 27.9
click at [304, 99] on div "H Callback Scheduled Call Step: 1 Instructions: Henry Marin America/New_York Ca…" at bounding box center [286, 126] width 167 height 74
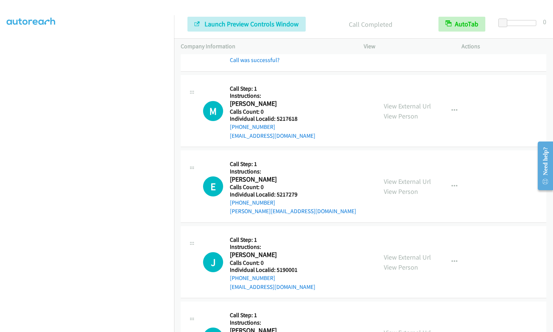
scroll to position [3660, 0]
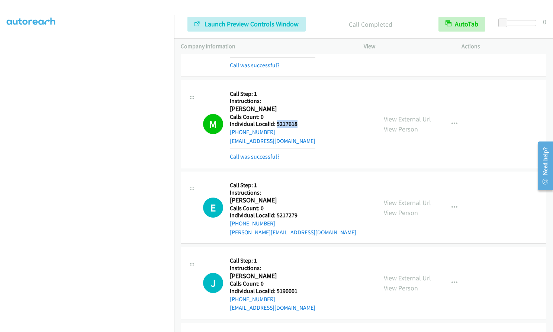
drag, startPoint x: 276, startPoint y: 98, endPoint x: 304, endPoint y: 97, distance: 27.9
click at [304, 97] on div "M Callback Scheduled Call Step: 1 Instructions: Misha Khan America/New_York Cal…" at bounding box center [286, 124] width 167 height 74
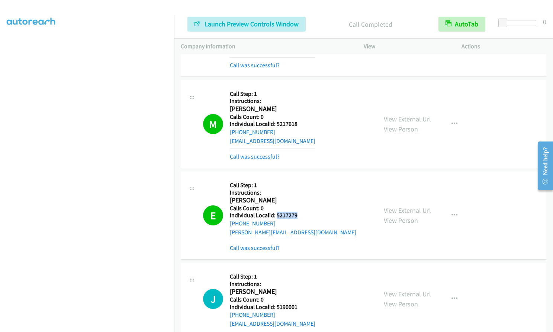
drag, startPoint x: 276, startPoint y: 189, endPoint x: 301, endPoint y: 189, distance: 24.9
click at [301, 189] on div "E Callback Scheduled Call Step: 1 Instructions: Everett Johnson America/Chicago…" at bounding box center [286, 215] width 167 height 74
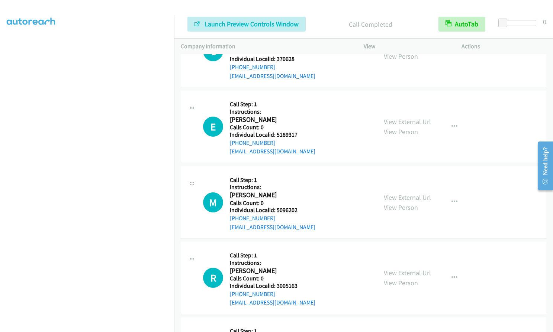
scroll to position [4234, 0]
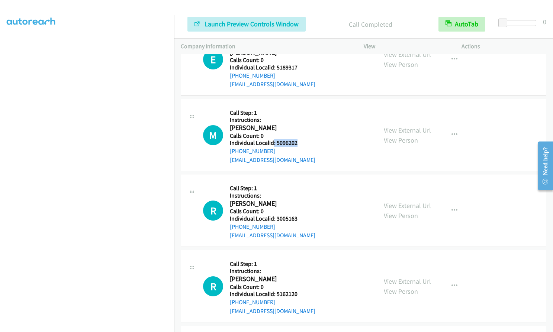
drag, startPoint x: 274, startPoint y: 116, endPoint x: 301, endPoint y: 116, distance: 27.5
click at [301, 116] on div "M Callback Scheduled Call Step: 1 Instructions: Mike Johnson America/New_York C…" at bounding box center [286, 135] width 167 height 59
drag, startPoint x: 274, startPoint y: 191, endPoint x: 303, endPoint y: 191, distance: 28.3
click at [303, 191] on div "R Callback Scheduled Call Step: 1 Instructions: Ryan Bottass America/New_York C…" at bounding box center [286, 210] width 167 height 59
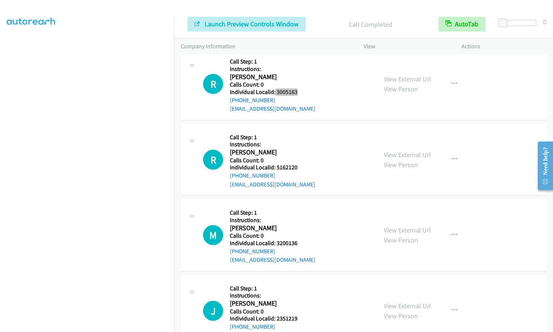
scroll to position [4364, 0]
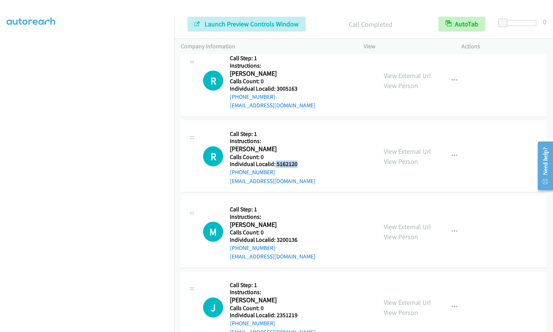
drag, startPoint x: 275, startPoint y: 138, endPoint x: 303, endPoint y: 140, distance: 28.3
click at [303, 140] on div "R Callback Scheduled Call Step: 1 Instructions: Roman Friederick America/Chicag…" at bounding box center [286, 156] width 167 height 59
drag, startPoint x: 280, startPoint y: 214, endPoint x: 299, endPoint y: 212, distance: 19.8
click at [299, 212] on div "M Callback Scheduled Call Step: 1 Instructions: Michael Gill America/New_York C…" at bounding box center [286, 232] width 167 height 59
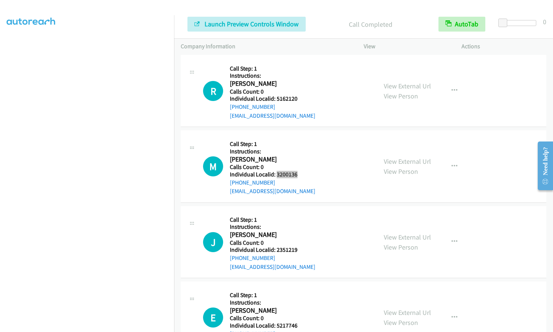
scroll to position [4447, 0]
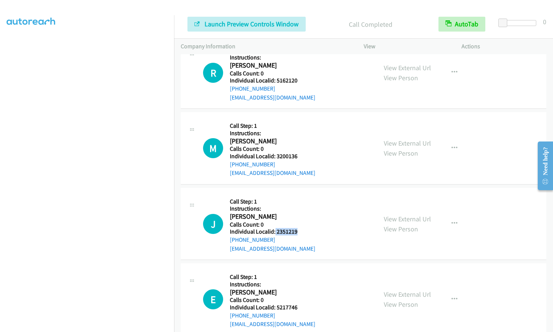
drag, startPoint x: 274, startPoint y: 205, endPoint x: 297, endPoint y: 207, distance: 22.8
click at [297, 207] on div "J Callback Scheduled Call Step: 1 Instructions: Jose Ortega America/New_York Ca…" at bounding box center [286, 224] width 167 height 59
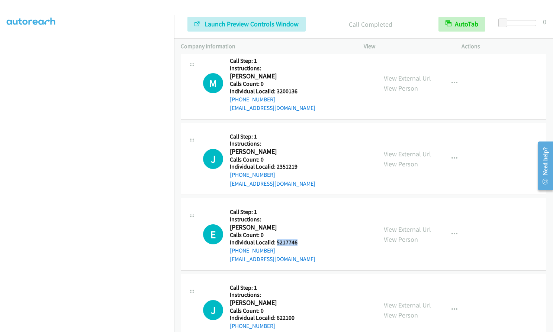
drag, startPoint x: 276, startPoint y: 215, endPoint x: 296, endPoint y: 216, distance: 20.5
click at [296, 216] on div "E Callback Scheduled Call Step: 1 Instructions: Erin Schenck America/New_York C…" at bounding box center [286, 234] width 167 height 59
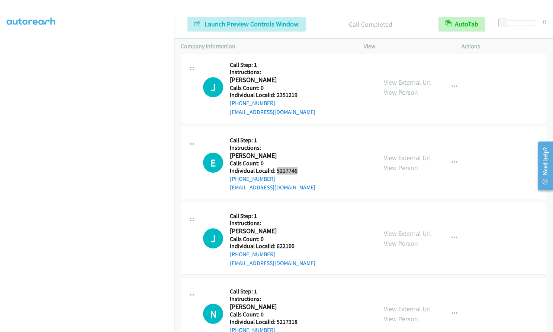
scroll to position [4587, 0]
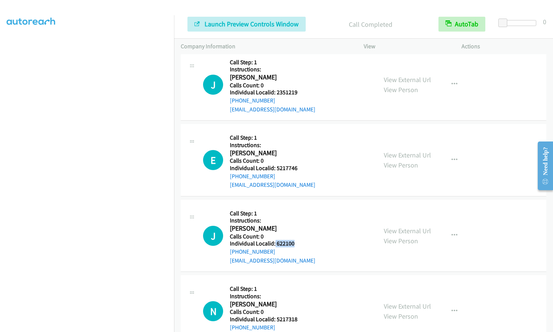
drag, startPoint x: 274, startPoint y: 217, endPoint x: 297, endPoint y: 216, distance: 23.1
click at [297, 216] on div "J Callback Scheduled Call Step: 1 Instructions: Jim Witteman America/New_York C…" at bounding box center [286, 236] width 167 height 59
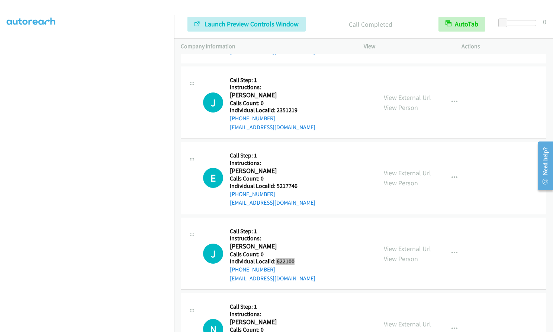
scroll to position [4568, 0]
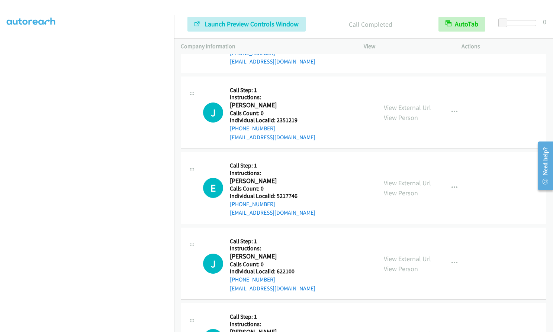
drag, startPoint x: 277, startPoint y: 310, endPoint x: 297, endPoint y: 313, distance: 20.3
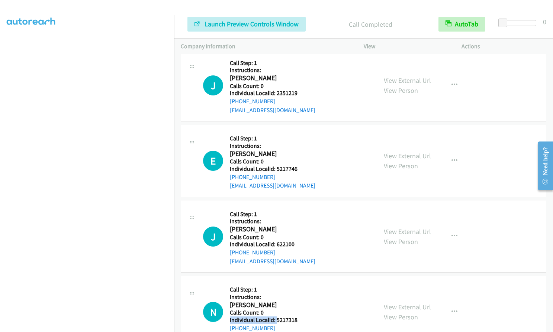
scroll to position [4587, 0]
click at [307, 289] on div "N Callback Scheduled Call Step: 1 Instructions: Nathaniel Youngblood America/No…" at bounding box center [286, 311] width 167 height 59
drag, startPoint x: 276, startPoint y: 294, endPoint x: 300, endPoint y: 293, distance: 24.5
click at [300, 293] on div "N Callback Scheduled Call Step: 1 Instructions: Nathaniel Youngblood America/No…" at bounding box center [286, 311] width 167 height 59
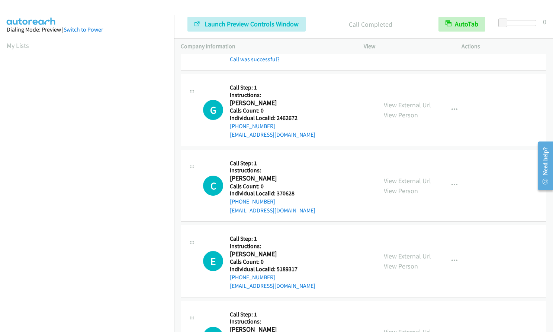
scroll to position [4038, 0]
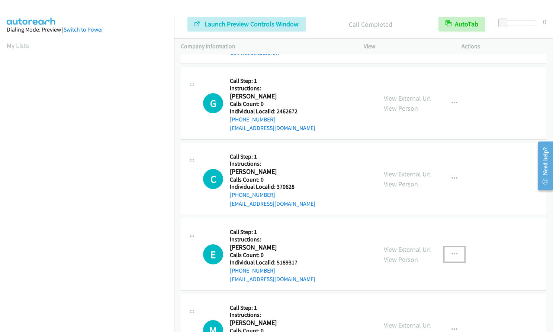
click at [447, 247] on button "button" at bounding box center [454, 254] width 20 height 15
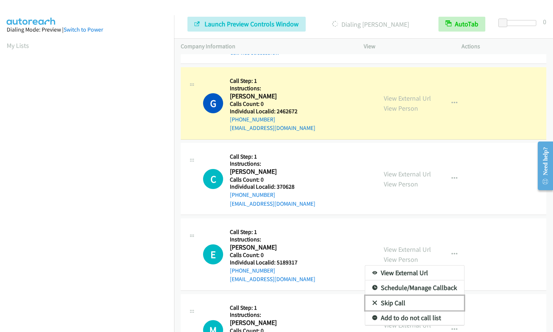
click at [373, 301] on icon at bounding box center [374, 303] width 5 height 5
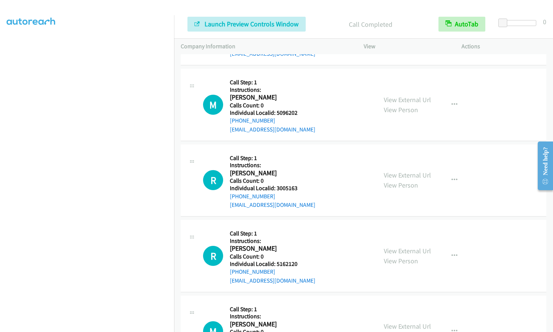
scroll to position [4299, 0]
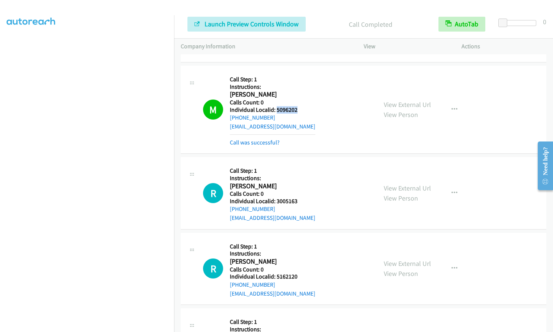
drag, startPoint x: 275, startPoint y: 82, endPoint x: 297, endPoint y: 83, distance: 22.3
click at [297, 83] on div "M Callback Scheduled Call Step: 1 Instructions: Mike Johnson America/New_York C…" at bounding box center [286, 110] width 167 height 74
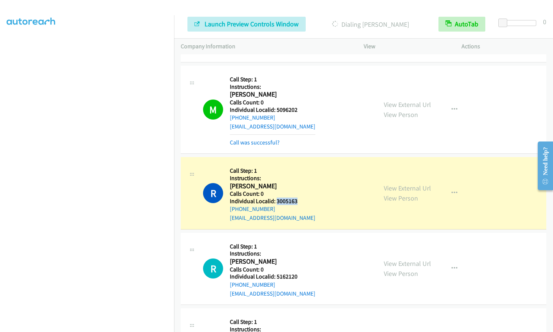
drag, startPoint x: 275, startPoint y: 176, endPoint x: 298, endPoint y: 174, distance: 22.8
click at [298, 174] on div "R Callback Scheduled Call Step: 1 Instructions: Ryan Bottass America/New_York C…" at bounding box center [286, 193] width 167 height 59
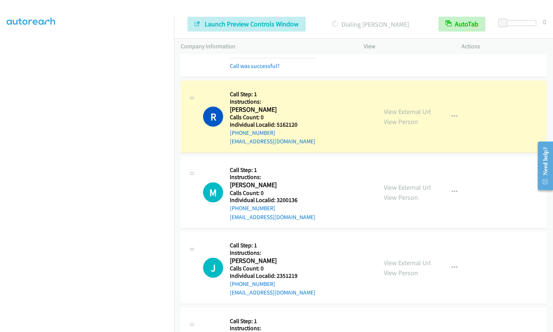
scroll to position [4457, 0]
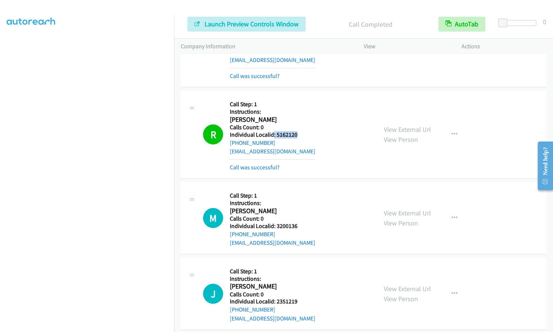
drag, startPoint x: 274, startPoint y: 109, endPoint x: 297, endPoint y: 109, distance: 23.8
click at [297, 131] on h5 "Individual Localid: 5162120" at bounding box center [273, 134] width 86 height 7
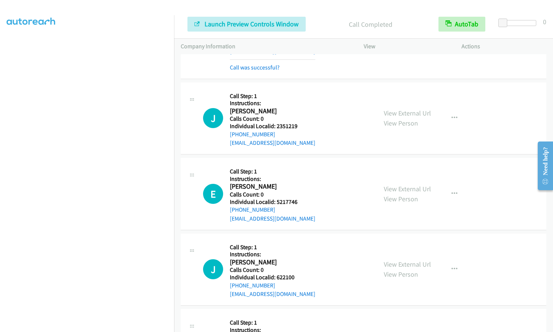
scroll to position [4652, 0]
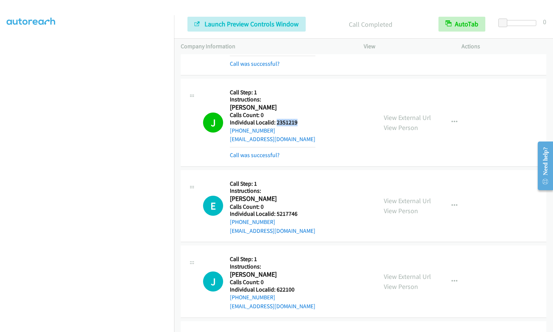
drag, startPoint x: 276, startPoint y: 96, endPoint x: 300, endPoint y: 96, distance: 23.8
click at [300, 96] on div "J Callback Scheduled Call Step: 1 Instructions: Jose Ortega America/New_York Ca…" at bounding box center [286, 123] width 167 height 74
click at [452, 203] on icon "button" at bounding box center [454, 206] width 6 height 6
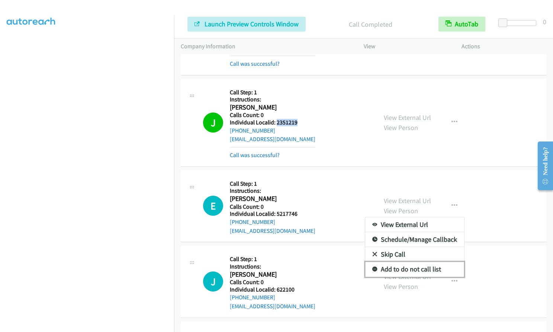
click at [372, 267] on icon at bounding box center [374, 269] width 5 height 5
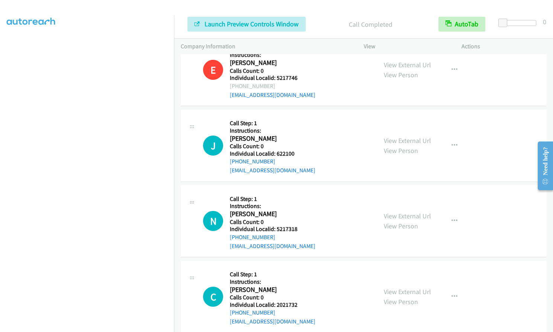
scroll to position [4810, 0]
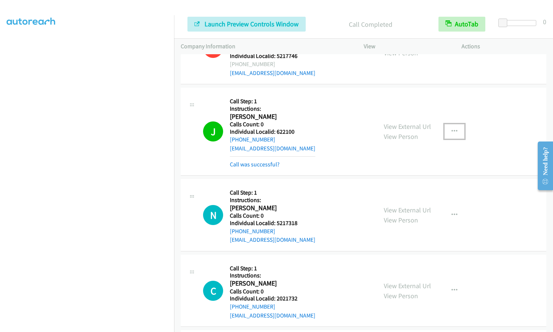
click at [454, 124] on button "button" at bounding box center [454, 131] width 20 height 15
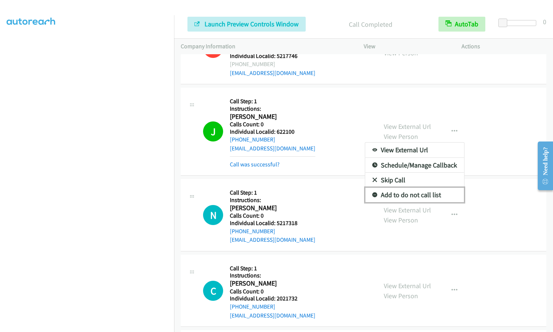
click at [373, 193] on icon at bounding box center [374, 195] width 5 height 5
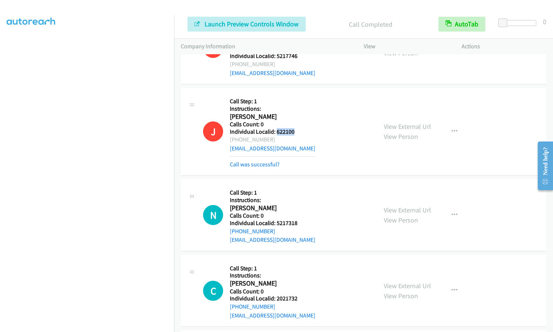
drag, startPoint x: 276, startPoint y: 105, endPoint x: 295, endPoint y: 104, distance: 19.7
click at [295, 104] on div "J Callback Scheduled Call Step: 1 Instructions: Jim Witteman America/New_York C…" at bounding box center [286, 131] width 167 height 74
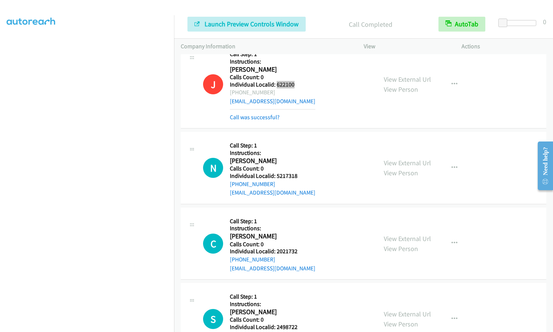
scroll to position [4884, 0]
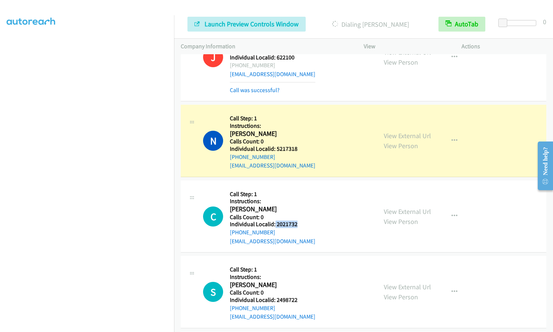
drag, startPoint x: 274, startPoint y: 199, endPoint x: 301, endPoint y: 197, distance: 26.8
click at [301, 197] on div "C Callback Scheduled Call Step: 1 Instructions: Cody Whitten America/New_York C…" at bounding box center [286, 216] width 167 height 59
drag, startPoint x: 276, startPoint y: 272, endPoint x: 290, endPoint y: 272, distance: 14.5
click at [299, 273] on div "S Callback Scheduled Call Step: 1 Instructions: Sebastian Harper America/New_Yo…" at bounding box center [286, 292] width 167 height 59
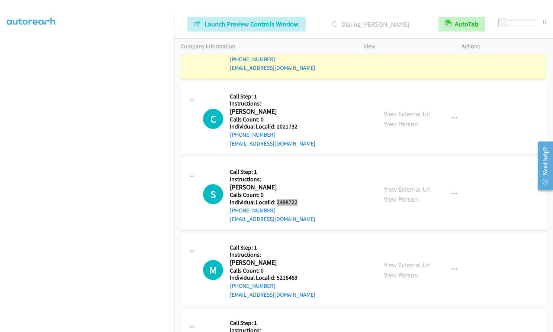
scroll to position [4996, 0]
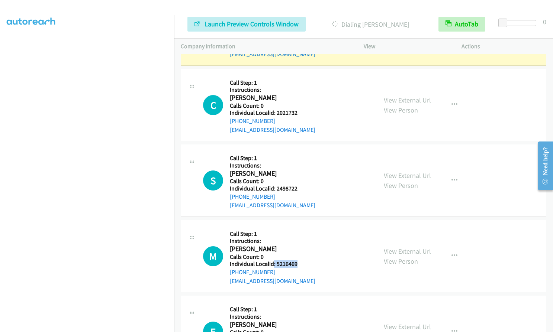
drag, startPoint x: 274, startPoint y: 237, endPoint x: 302, endPoint y: 239, distance: 28.0
click at [302, 239] on div "M Callback Scheduled Call Step: 1 Instructions: Mercadees Garber America/New_Yo…" at bounding box center [286, 256] width 167 height 59
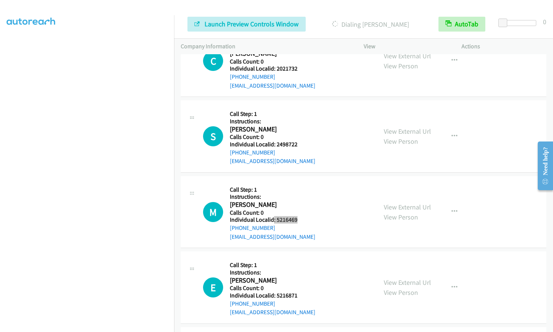
scroll to position [5052, 0]
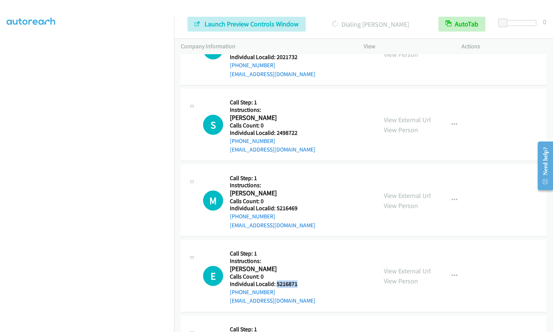
drag, startPoint x: 275, startPoint y: 257, endPoint x: 300, endPoint y: 258, distance: 25.3
click at [300, 258] on div "E Callback Scheduled Call Step: 1 Instructions: Elijah Gott America/Chicago Cal…" at bounding box center [286, 276] width 167 height 59
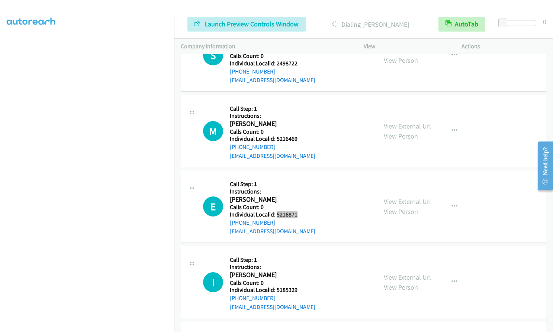
scroll to position [5126, 0]
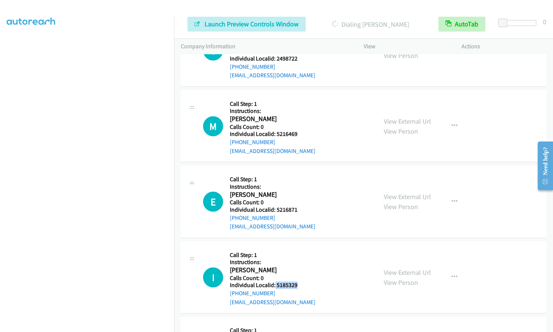
drag, startPoint x: 274, startPoint y: 258, endPoint x: 292, endPoint y: 260, distance: 17.2
click at [304, 260] on div "I Callback Scheduled Call Step: 1 Instructions: Isaya Tompkins America/Chicago …" at bounding box center [286, 277] width 167 height 59
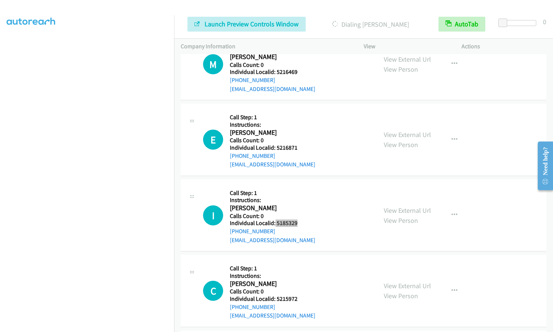
scroll to position [5219, 0]
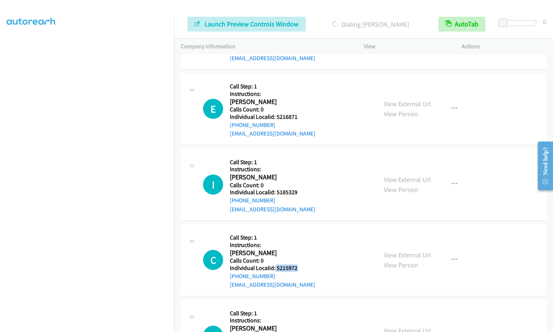
drag, startPoint x: 275, startPoint y: 242, endPoint x: 303, endPoint y: 242, distance: 28.3
click at [303, 242] on div "C Callback Scheduled Call Step: 1 Instructions: Cole Updike America/Chicago Cal…" at bounding box center [286, 260] width 167 height 59
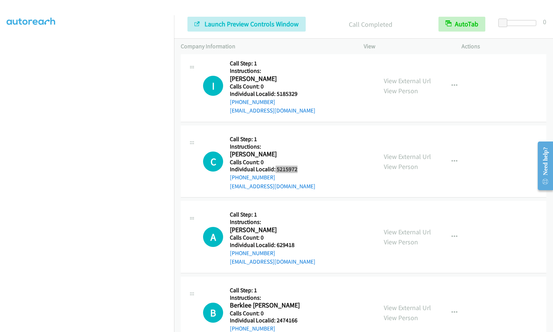
scroll to position [5335, 0]
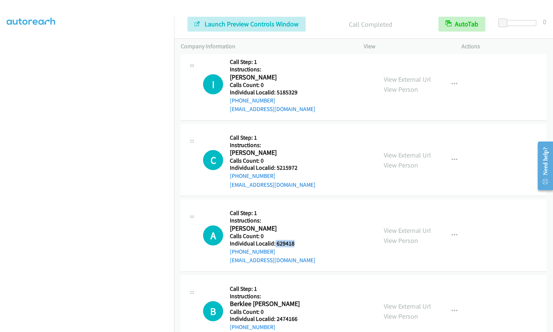
drag, startPoint x: 275, startPoint y: 217, endPoint x: 296, endPoint y: 218, distance: 20.8
click at [296, 218] on div "A Callback Scheduled Call Step: 1 Instructions: Anthony Cerruti America/Los_Ang…" at bounding box center [286, 235] width 167 height 59
drag, startPoint x: 276, startPoint y: 295, endPoint x: 286, endPoint y: 293, distance: 10.8
click at [297, 295] on div "B Callback Scheduled Call Step: 1 Instructions: Berklee Chancey America/Anchora…" at bounding box center [286, 311] width 167 height 59
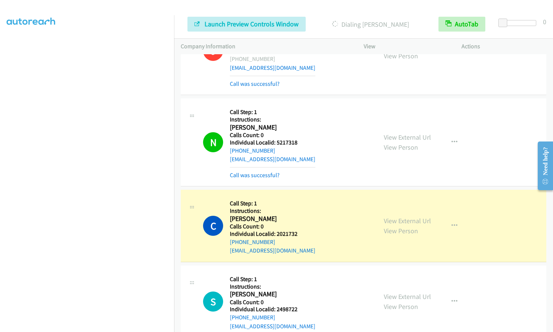
scroll to position [4880, 0]
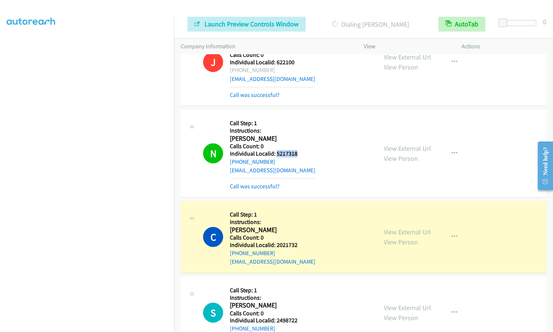
drag, startPoint x: 276, startPoint y: 125, endPoint x: 292, endPoint y: 127, distance: 16.8
click at [300, 125] on div "N Callback Scheduled Call Step: 1 Instructions: Nathaniel Youngblood America/No…" at bounding box center [286, 153] width 167 height 74
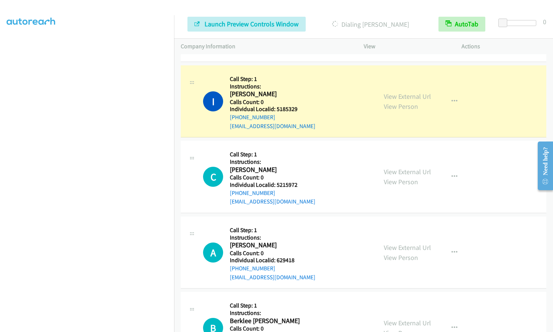
scroll to position [5363, 0]
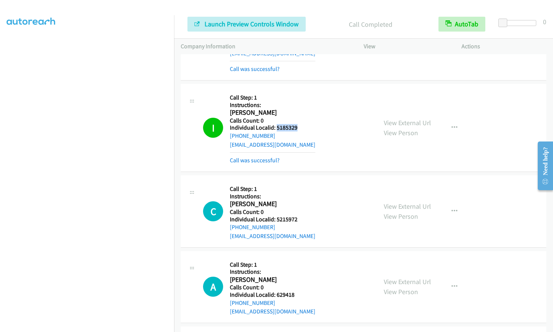
drag, startPoint x: 275, startPoint y: 102, endPoint x: 297, endPoint y: 100, distance: 21.6
click at [297, 100] on div "I Callback Scheduled Call Step: 1 Instructions: Isaya Tompkins America/Chicago …" at bounding box center [286, 128] width 167 height 74
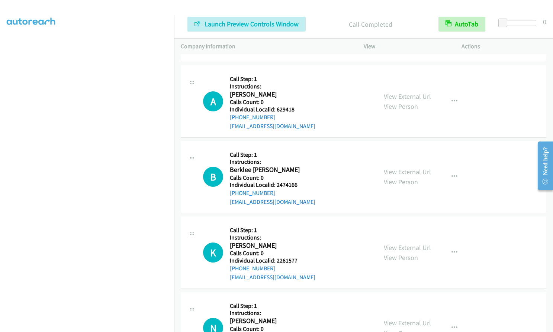
scroll to position [5549, 0]
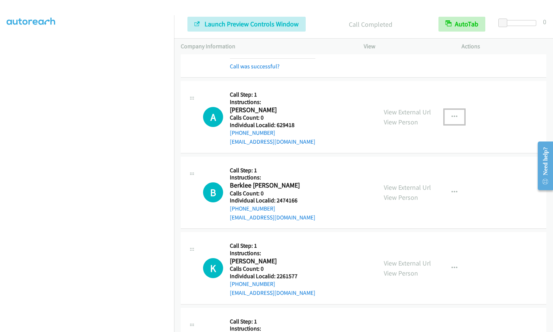
click at [451, 114] on icon "button" at bounding box center [454, 117] width 6 height 6
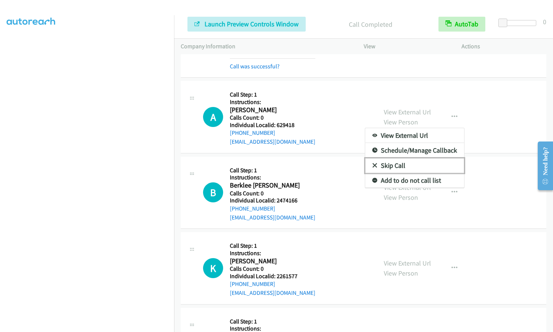
click at [372, 164] on icon at bounding box center [374, 166] width 5 height 5
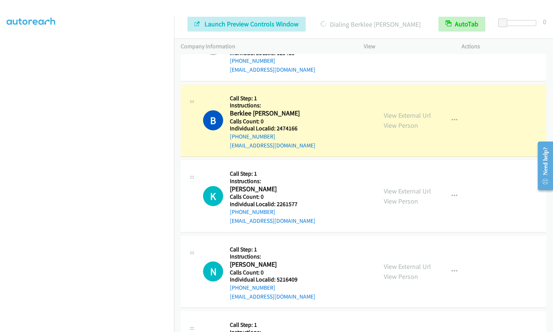
scroll to position [5642, 0]
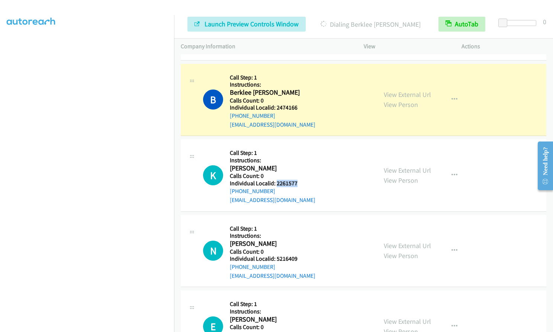
drag, startPoint x: 276, startPoint y: 159, endPoint x: 299, endPoint y: 158, distance: 23.1
click at [299, 158] on div "K Callback Scheduled Call Step: 1 Instructions: Kyle Lingle America/Chicago Cal…" at bounding box center [286, 175] width 167 height 59
drag, startPoint x: 276, startPoint y: 232, endPoint x: 302, endPoint y: 232, distance: 26.0
click at [302, 232] on div "N Callback Scheduled Call Step: 1 Instructions: Nick Bernard America/Chicago Ca…" at bounding box center [286, 251] width 167 height 59
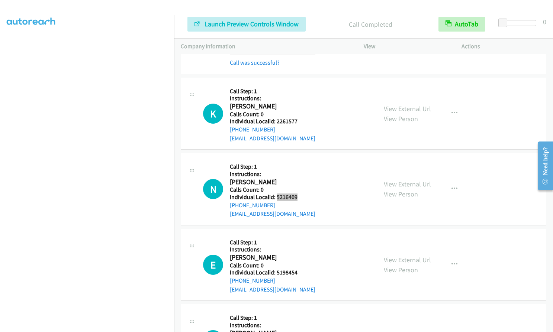
scroll to position [5726, 0]
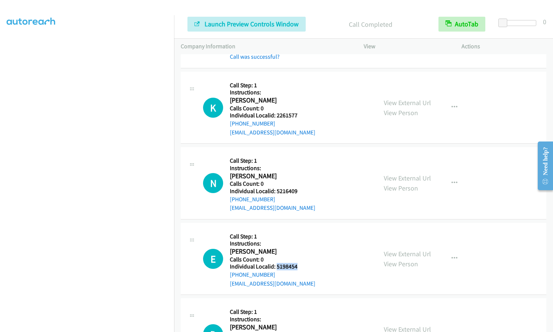
drag, startPoint x: 277, startPoint y: 241, endPoint x: 301, endPoint y: 241, distance: 24.2
click at [301, 241] on div "E Callback Scheduled Call Step: 1 Instructions: Ethan Ware America/New_York Cal…" at bounding box center [286, 259] width 167 height 59
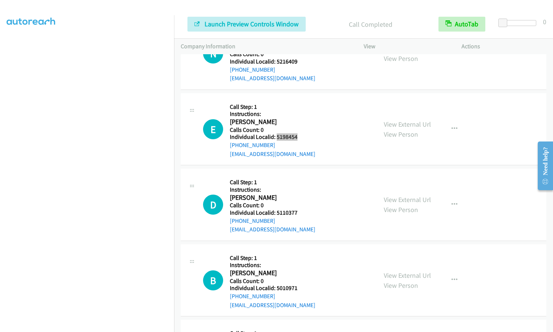
scroll to position [5856, 0]
drag, startPoint x: 276, startPoint y: 186, endPoint x: 301, endPoint y: 186, distance: 25.3
click at [301, 186] on div "D Callback Scheduled Call Step: 1 Instructions: Dalton Mccracken America/New_Yo…" at bounding box center [286, 204] width 167 height 59
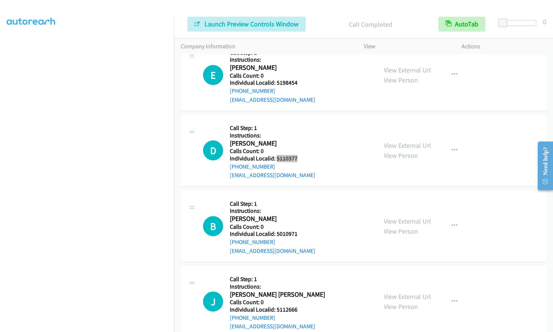
scroll to position [5921, 0]
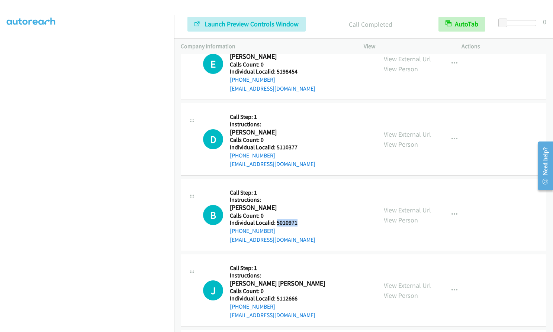
drag, startPoint x: 276, startPoint y: 196, endPoint x: 302, endPoint y: 194, distance: 25.7
click at [302, 219] on h5 "Individual Localid: 5010971" at bounding box center [273, 222] width 86 height 7
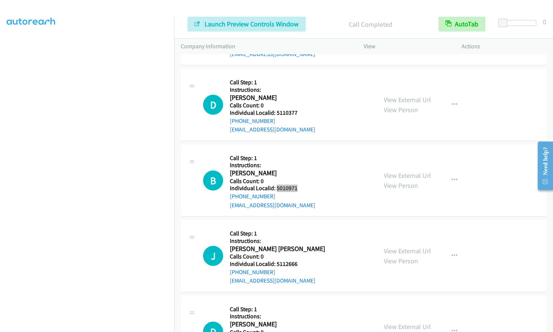
scroll to position [5958, 0]
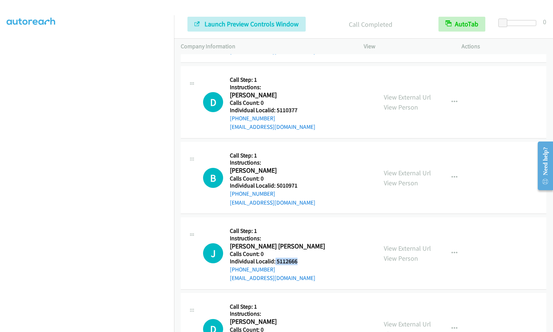
drag, startPoint x: 274, startPoint y: 234, endPoint x: 304, endPoint y: 237, distance: 29.9
click at [304, 237] on div "J Callback Scheduled Call Step: 1 Instructions: Jose Maria America/New_York Cal…" at bounding box center [286, 253] width 167 height 59
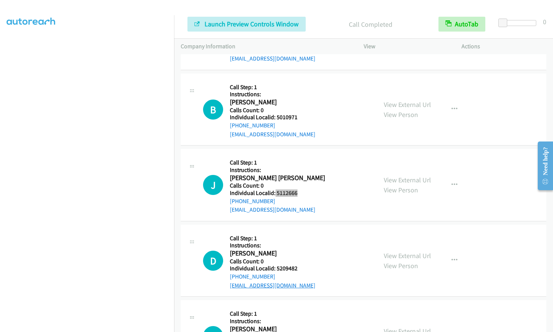
scroll to position [6051, 0]
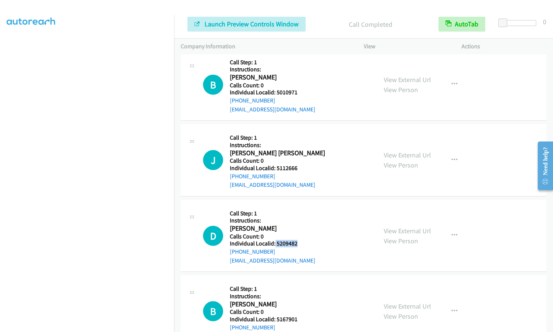
drag, startPoint x: 275, startPoint y: 218, endPoint x: 298, endPoint y: 217, distance: 23.1
click at [299, 217] on div "D Callback Scheduled Call Step: 1 Instructions: Devin Grenier America/New_York …" at bounding box center [286, 236] width 167 height 59
drag, startPoint x: 279, startPoint y: 293, endPoint x: 299, endPoint y: 292, distance: 20.9
click at [299, 292] on div "B Callback Scheduled Call Step: 1 Instructions: Brien Shreve America/New_York C…" at bounding box center [286, 311] width 167 height 59
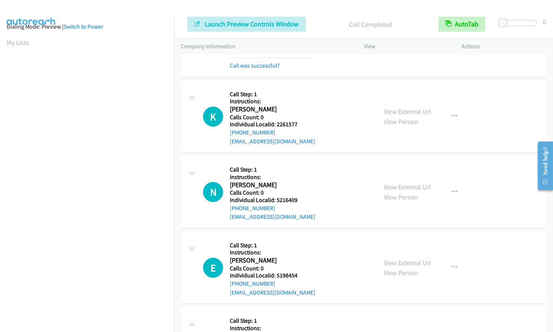
scroll to position [0, 0]
click at [88, 26] on link "Switch to Power" at bounding box center [83, 29] width 39 height 7
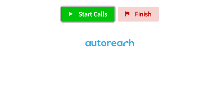
click at [84, 9] on link "Start Calls" at bounding box center [87, 14] width 53 height 15
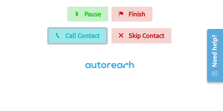
click at [91, 36] on span "Call Contact" at bounding box center [82, 35] width 34 height 9
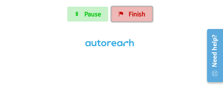
click at [127, 14] on link "Finish" at bounding box center [132, 14] width 41 height 15
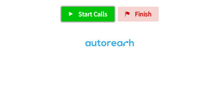
click at [81, 15] on span "Start Calls" at bounding box center [92, 14] width 29 height 9
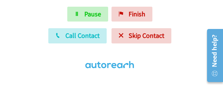
click at [117, 79] on html "Start Calls Pause Finish Call Contact Skip Contact" at bounding box center [111, 39] width 223 height 79
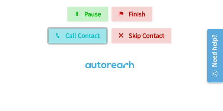
click at [86, 31] on span "Call Contact" at bounding box center [82, 35] width 34 height 9
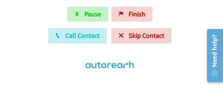
click at [30, 10] on div "Start Calls Pause Finish Call Contact Skip Contact" at bounding box center [111, 39] width 223 height 65
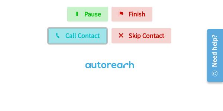
click at [89, 38] on span "Call Contact" at bounding box center [82, 35] width 34 height 9
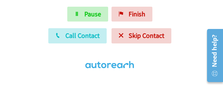
click at [28, 10] on div "Start Calls Pause Finish Call Contact Skip Contact" at bounding box center [111, 39] width 223 height 65
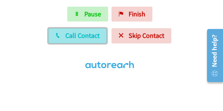
click at [87, 35] on span "Call Contact" at bounding box center [82, 35] width 34 height 9
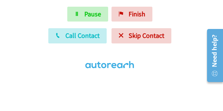
click at [28, 12] on div "Start Calls Pause Finish Call Contact Skip Contact" at bounding box center [111, 39] width 223 height 65
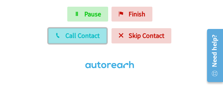
click at [83, 33] on span "Call Contact" at bounding box center [82, 35] width 34 height 9
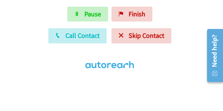
click at [34, 13] on div "Start Calls Pause Finish Call Contact Skip Contact" at bounding box center [111, 39] width 223 height 65
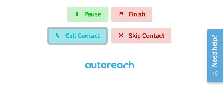
click at [67, 35] on span "Call Contact" at bounding box center [82, 35] width 34 height 9
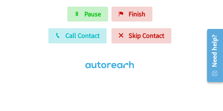
click at [36, 9] on div "Start Calls Pause Finish Call Contact Skip Contact" at bounding box center [111, 39] width 223 height 65
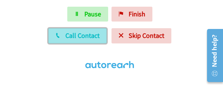
click at [70, 39] on span "Call Contact" at bounding box center [82, 35] width 34 height 9
click at [81, 33] on span "Call Contact" at bounding box center [82, 35] width 34 height 9
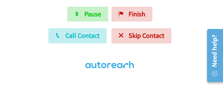
click at [38, 4] on html "Start Calls Pause Finish Call Contact Skip Contact" at bounding box center [111, 39] width 223 height 79
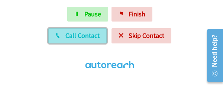
click at [65, 38] on button "Call Contact" at bounding box center [77, 35] width 58 height 15
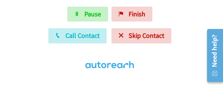
click at [38, 2] on html "Start Calls Pause Finish Call Contact Skip Contact" at bounding box center [111, 39] width 223 height 79
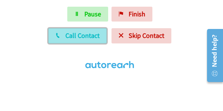
click at [77, 39] on span "Call Contact" at bounding box center [82, 35] width 34 height 9
click at [87, 39] on span "Call Contact" at bounding box center [82, 35] width 34 height 9
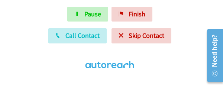
click at [40, 4] on html "Start Calls Pause Finish Call Contact Skip Contact" at bounding box center [111, 39] width 223 height 79
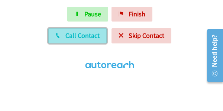
click at [73, 31] on span "Call Contact" at bounding box center [82, 35] width 34 height 9
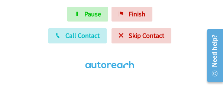
click at [24, 5] on html "Start Calls Pause Finish Call Contact Skip Contact" at bounding box center [111, 39] width 223 height 79
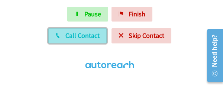
click at [90, 30] on button "Call Contact" at bounding box center [77, 35] width 58 height 15
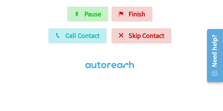
click at [32, 8] on div "Start Calls Pause Finish Call Contact Skip Contact" at bounding box center [111, 39] width 223 height 65
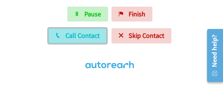
click at [82, 37] on span "Call Contact" at bounding box center [82, 35] width 34 height 9
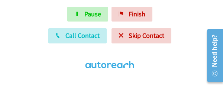
click at [30, 12] on div "Start Calls Pause Finish Call Contact Skip Contact" at bounding box center [111, 39] width 223 height 65
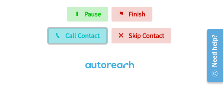
click at [73, 38] on span "Call Contact" at bounding box center [82, 35] width 34 height 9
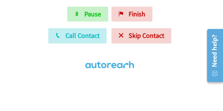
click at [29, 7] on div "Start Calls Pause Finish Call Contact Skip Contact" at bounding box center [111, 39] width 223 height 65
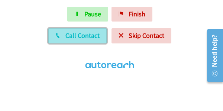
click at [62, 36] on button "Call Contact" at bounding box center [77, 35] width 58 height 15
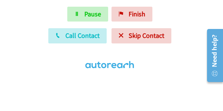
click at [46, 10] on div "Start Calls Pause Finish Call Contact Skip Contact" at bounding box center [111, 39] width 223 height 65
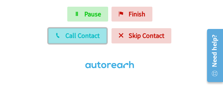
click at [72, 36] on span "Call Contact" at bounding box center [82, 35] width 34 height 9
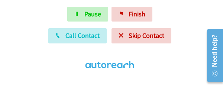
click at [29, 7] on div "Start Calls Pause Finish Call Contact Skip Contact" at bounding box center [111, 39] width 223 height 65
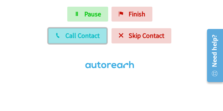
click at [74, 39] on span "Call Contact" at bounding box center [82, 35] width 34 height 9
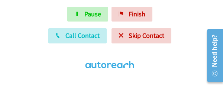
click at [28, 14] on div "Start Calls Pause Finish Call Contact Skip Contact" at bounding box center [111, 39] width 223 height 65
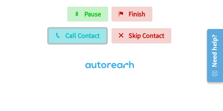
click at [64, 37] on button "Call Contact" at bounding box center [77, 35] width 58 height 15
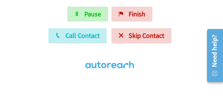
click at [39, 15] on div "Start Calls Pause Finish Call Contact Skip Contact" at bounding box center [111, 39] width 223 height 65
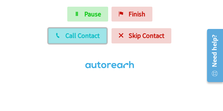
click at [78, 38] on span "Call Contact" at bounding box center [82, 35] width 34 height 9
click at [73, 33] on span "Call Contact" at bounding box center [82, 35] width 34 height 9
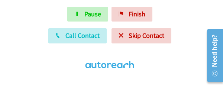
click at [33, 9] on div "Start Calls Pause Finish Call Contact Skip Contact" at bounding box center [111, 39] width 223 height 65
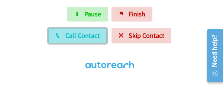
click at [64, 32] on button "Call Contact" at bounding box center [77, 35] width 58 height 15
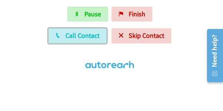
click at [69, 29] on button "Call Contact" at bounding box center [77, 35] width 58 height 15
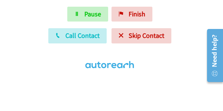
click at [52, 9] on div "Start Calls Pause Finish Call Contact Skip Contact" at bounding box center [111, 39] width 223 height 65
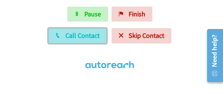
click at [77, 37] on span "Call Contact" at bounding box center [82, 35] width 34 height 9
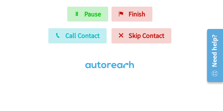
drag, startPoint x: 42, startPoint y: 9, endPoint x: 49, endPoint y: 13, distance: 7.7
click at [42, 9] on div "Start Calls Pause Finish Call Contact Skip Contact" at bounding box center [111, 39] width 223 height 65
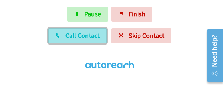
click at [85, 37] on span "Call Contact" at bounding box center [82, 35] width 34 height 9
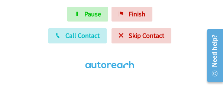
click at [42, 15] on div "Start Calls Pause Finish Call Contact Skip Contact" at bounding box center [111, 39] width 223 height 65
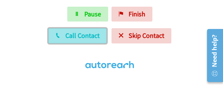
click at [62, 40] on button "Call Contact" at bounding box center [77, 35] width 58 height 15
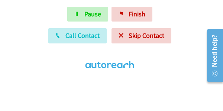
drag, startPoint x: 41, startPoint y: 13, endPoint x: 45, endPoint y: 15, distance: 5.2
click at [41, 13] on div "Start Calls Pause Finish Call Contact Skip Contact" at bounding box center [111, 39] width 223 height 65
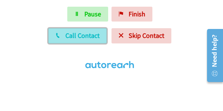
click at [71, 30] on button "Call Contact" at bounding box center [77, 35] width 58 height 15
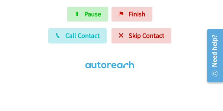
drag, startPoint x: 37, startPoint y: 11, endPoint x: 44, endPoint y: 17, distance: 9.0
click at [37, 11] on div "Start Calls Pause Finish Call Contact Skip Contact" at bounding box center [111, 39] width 223 height 65
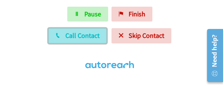
click at [71, 36] on span "Call Contact" at bounding box center [82, 35] width 34 height 9
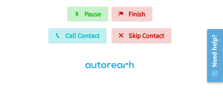
click at [48, 12] on div "Start Calls Pause Finish Call Contact Skip Contact" at bounding box center [111, 39] width 223 height 65
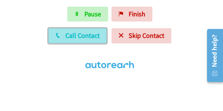
click at [73, 37] on span "Call Contact" at bounding box center [82, 35] width 34 height 9
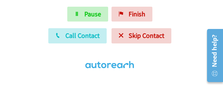
click at [31, 12] on div "Start Calls Pause Finish Call Contact Skip Contact" at bounding box center [111, 39] width 223 height 65
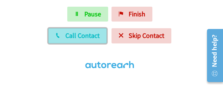
click at [73, 38] on span "Call Contact" at bounding box center [82, 35] width 34 height 9
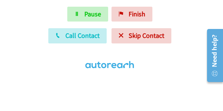
click at [35, 12] on div "Start Calls Pause Finish Call Contact Skip Contact" at bounding box center [111, 39] width 223 height 65
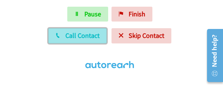
click at [75, 36] on span "Call Contact" at bounding box center [82, 35] width 34 height 9
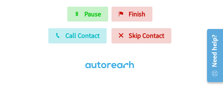
click at [33, 13] on div "Start Calls Pause Finish Call Contact Skip Contact" at bounding box center [111, 39] width 223 height 65
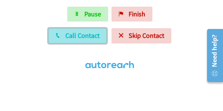
click at [91, 38] on span "Call Contact" at bounding box center [82, 35] width 34 height 9
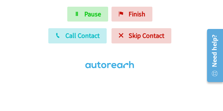
click at [29, 8] on div "Start Calls Pause Finish Call Contact Skip Contact" at bounding box center [111, 39] width 223 height 65
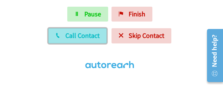
click at [70, 35] on span "Call Contact" at bounding box center [82, 35] width 34 height 9
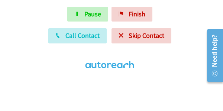
click at [32, 9] on div "Start Calls Pause Finish Call Contact Skip Contact" at bounding box center [111, 39] width 223 height 65
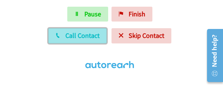
click at [86, 35] on span "Call Contact" at bounding box center [82, 35] width 34 height 9
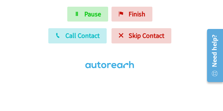
click at [41, 9] on div "Start Calls Pause Finish Call Contact Skip Contact" at bounding box center [111, 39] width 223 height 65
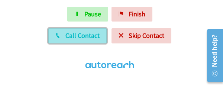
click at [65, 36] on button "Call Contact" at bounding box center [77, 35] width 58 height 15
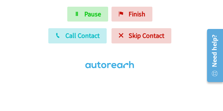
click at [32, 6] on html "Start Calls Pause Finish Call Contact Skip Contact" at bounding box center [111, 39] width 223 height 79
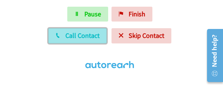
click at [67, 38] on span "Call Contact" at bounding box center [82, 35] width 34 height 9
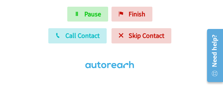
click at [26, 14] on div "Start Calls Pause Finish Call Contact Skip Contact" at bounding box center [111, 39] width 223 height 65
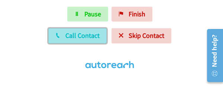
click at [70, 36] on span "Call Contact" at bounding box center [82, 35] width 34 height 9
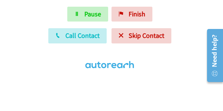
click at [46, 12] on div "Start Calls Pause Finish Call Contact Skip Contact" at bounding box center [111, 39] width 223 height 65
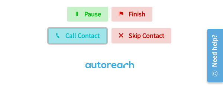
click at [70, 36] on span "Call Contact" at bounding box center [82, 35] width 34 height 9
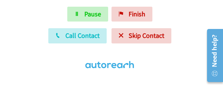
click at [41, 13] on div "Start Calls Pause Finish Call Contact Skip Contact" at bounding box center [111, 39] width 223 height 65
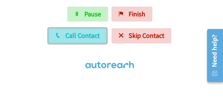
click at [79, 40] on button "Call Contact" at bounding box center [77, 35] width 58 height 15
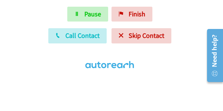
click at [39, 13] on div "Start Calls Pause Finish Call Contact Skip Contact" at bounding box center [111, 39] width 223 height 65
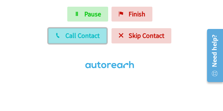
click at [65, 36] on button "Call Contact" at bounding box center [77, 35] width 58 height 15
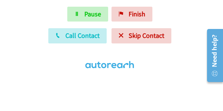
click at [53, 9] on div "Start Calls Pause Finish Call Contact Skip Contact" at bounding box center [111, 39] width 223 height 65
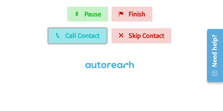
click at [69, 33] on span "Call Contact" at bounding box center [82, 35] width 34 height 9
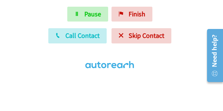
click at [30, 10] on div "Start Calls Pause Finish Call Contact Skip Contact" at bounding box center [111, 39] width 223 height 65
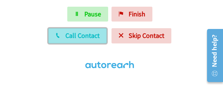
click at [79, 36] on span "Call Contact" at bounding box center [82, 35] width 34 height 9
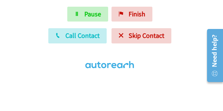
click at [22, 14] on div "Start Calls Pause Finish Call Contact Skip Contact" at bounding box center [111, 39] width 223 height 65
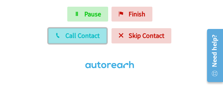
click at [67, 34] on span "Call Contact" at bounding box center [82, 35] width 34 height 9
click at [73, 36] on span "Call Contact" at bounding box center [82, 35] width 34 height 9
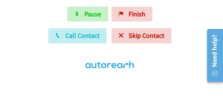
click at [41, 5] on html "Start Calls Pause Finish Call Contact Skip Contact" at bounding box center [111, 39] width 223 height 79
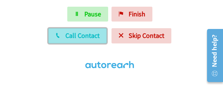
click at [73, 38] on span "Call Contact" at bounding box center [82, 35] width 34 height 9
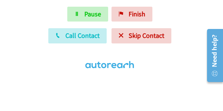
click at [4, 1] on html "Start Calls Pause Finish Call Contact Skip Contact" at bounding box center [111, 39] width 223 height 79
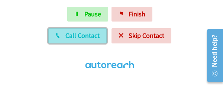
click at [61, 38] on button "Call Contact" at bounding box center [77, 35] width 58 height 15
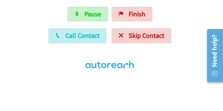
click at [45, 12] on div "Start Calls Pause Finish Call Contact Skip Contact" at bounding box center [111, 39] width 223 height 65
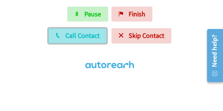
click at [77, 32] on span "Call Contact" at bounding box center [82, 35] width 34 height 9
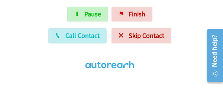
click at [42, 3] on html "Start Calls Pause Finish Call Contact Skip Contact" at bounding box center [111, 39] width 223 height 79
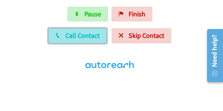
click at [71, 35] on span "Call Contact" at bounding box center [82, 35] width 34 height 9
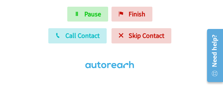
drag, startPoint x: 38, startPoint y: 16, endPoint x: 45, endPoint y: 19, distance: 7.7
click at [38, 15] on div "Start Calls Pause Finish Call Contact Skip Contact" at bounding box center [111, 39] width 223 height 65
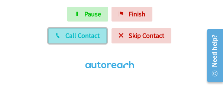
click at [62, 38] on button "Call Contact" at bounding box center [77, 35] width 58 height 15
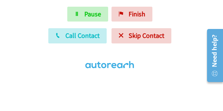
click at [44, 13] on div "Start Calls Pause Finish Call Contact Skip Contact" at bounding box center [111, 39] width 223 height 65
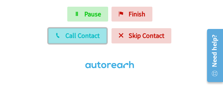
click at [64, 31] on button "Call Contact" at bounding box center [77, 35] width 58 height 15
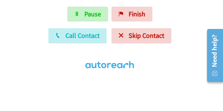
click at [39, 12] on div "Start Calls Pause Finish Call Contact Skip Contact" at bounding box center [111, 39] width 223 height 65
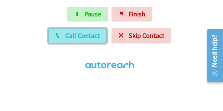
click at [75, 38] on span "Call Contact" at bounding box center [82, 35] width 34 height 9
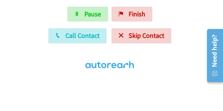
click at [52, 10] on div "Start Calls Pause Finish Call Contact Skip Contact" at bounding box center [111, 39] width 223 height 65
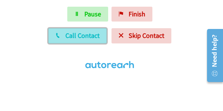
click at [62, 41] on button "Call Contact" at bounding box center [77, 35] width 58 height 15
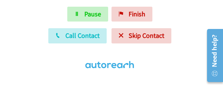
click at [35, 6] on html "Start Calls Pause Finish Call Contact Skip Contact" at bounding box center [111, 39] width 223 height 79
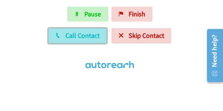
click at [70, 34] on span "Call Contact" at bounding box center [82, 35] width 34 height 9
click at [78, 33] on span "Call Contact" at bounding box center [82, 35] width 34 height 9
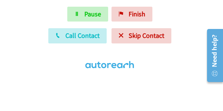
click at [52, 13] on div "Start Calls Pause Finish Call Contact Skip Contact" at bounding box center [111, 39] width 223 height 65
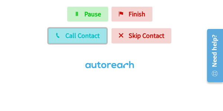
click at [79, 40] on button "Call Contact" at bounding box center [77, 35] width 58 height 15
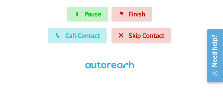
drag, startPoint x: 50, startPoint y: 3, endPoint x: 54, endPoint y: 9, distance: 7.1
click at [50, 3] on html "Start Calls Pause Finish Call Contact Skip Contact" at bounding box center [111, 39] width 223 height 79
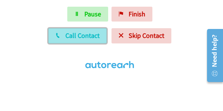
click at [86, 30] on button "Call Contact" at bounding box center [77, 35] width 58 height 15
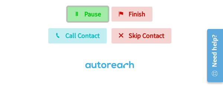
click at [83, 13] on link "Pause" at bounding box center [87, 14] width 41 height 15
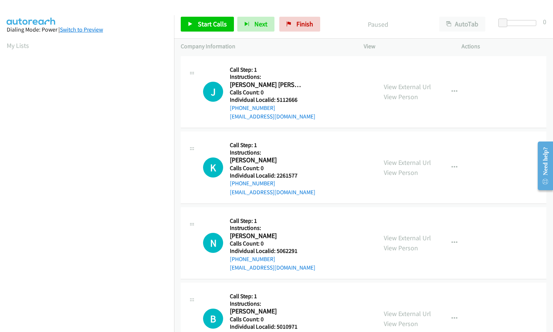
click at [86, 26] on link "Switch to Preview" at bounding box center [81, 29] width 43 height 7
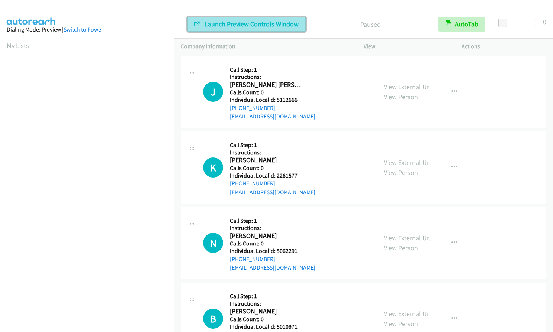
click at [203, 20] on button "Launch Preview Controls Window" at bounding box center [246, 24] width 118 height 15
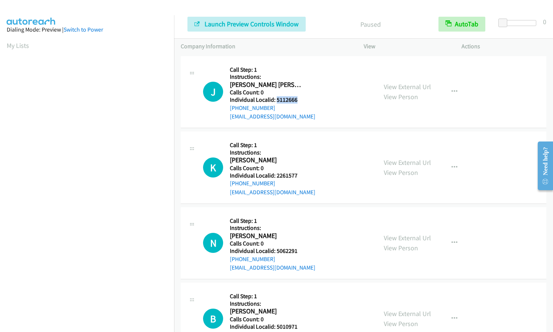
drag, startPoint x: 276, startPoint y: 98, endPoint x: 303, endPoint y: 97, distance: 26.8
click at [303, 97] on div "J Callback Scheduled Call Step: 1 Instructions: [PERSON_NAME] [PERSON_NAME] Ame…" at bounding box center [286, 92] width 167 height 59
copy h5 "5112666"
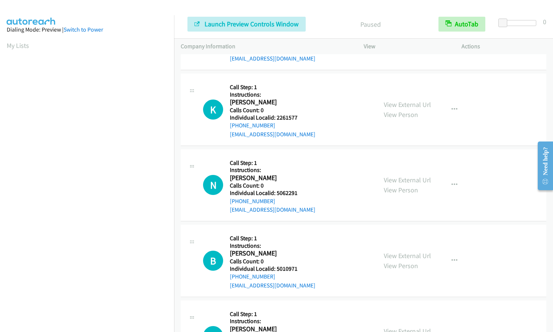
scroll to position [65, 0]
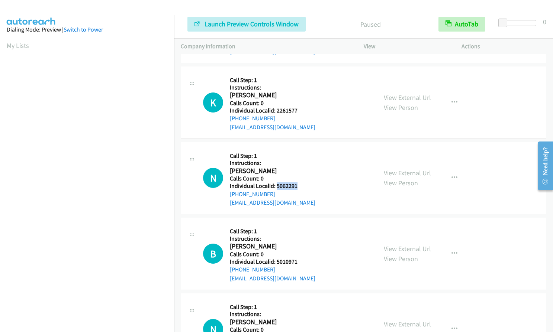
drag, startPoint x: 277, startPoint y: 187, endPoint x: 302, endPoint y: 186, distance: 25.7
click at [303, 186] on div "N Callback Scheduled Call Step: 1 Instructions: [PERSON_NAME] America/New_York …" at bounding box center [286, 178] width 167 height 59
copy h5 "5062291"
drag, startPoint x: 275, startPoint y: 262, endPoint x: 300, endPoint y: 261, distance: 25.7
click at [301, 261] on h5 "Individual Localid: 5010971" at bounding box center [273, 261] width 86 height 7
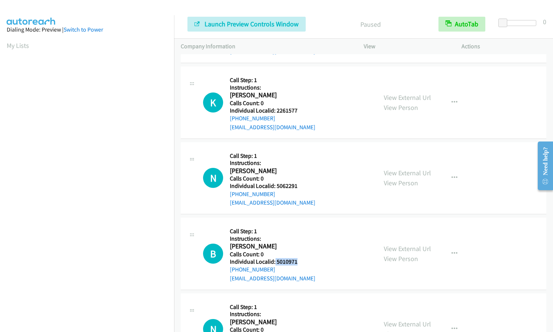
copy h5 "5010971"
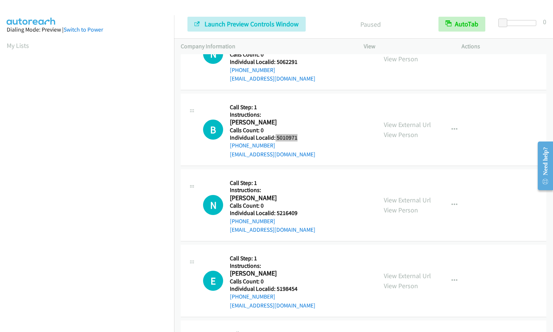
scroll to position [205, 0]
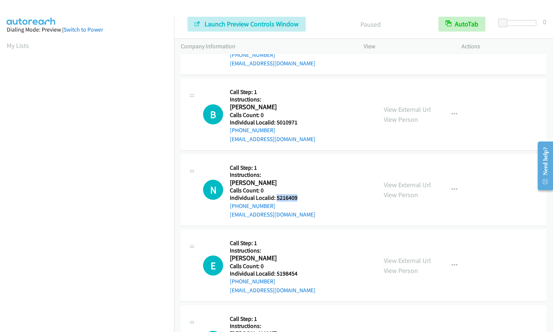
drag, startPoint x: 279, startPoint y: 199, endPoint x: 301, endPoint y: 198, distance: 22.3
click at [301, 198] on h5 "Individual Localid: 5216409" at bounding box center [273, 197] width 86 height 7
copy h5 "5216409"
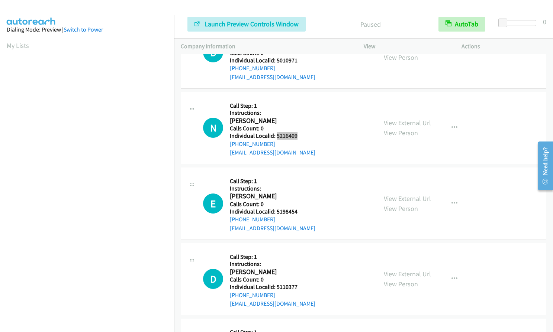
scroll to position [270, 0]
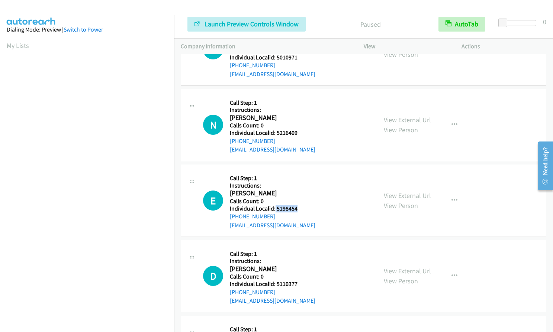
drag, startPoint x: 275, startPoint y: 210, endPoint x: 300, endPoint y: 210, distance: 24.9
click at [300, 210] on h5 "Individual Localid: 5198454" at bounding box center [273, 208] width 86 height 7
copy h5 "5198454"
drag, startPoint x: 275, startPoint y: 283, endPoint x: 299, endPoint y: 282, distance: 24.6
click at [305, 282] on div "D Callback Scheduled Call Step: 1 Instructions: [PERSON_NAME] America/New_York …" at bounding box center [286, 276] width 167 height 59
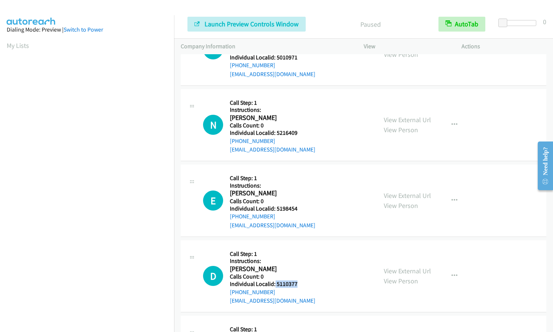
copy h5 "5110377"
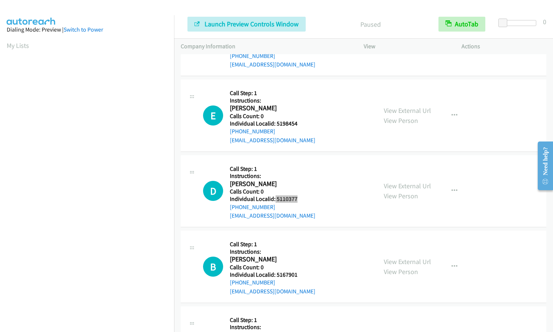
scroll to position [400, 0]
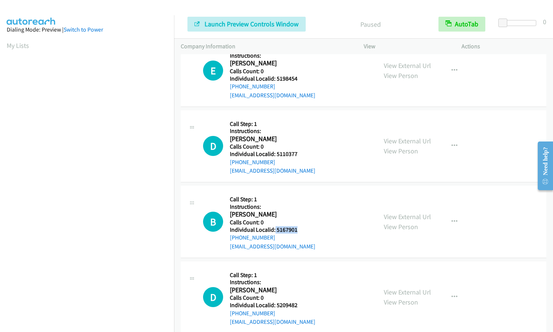
drag, startPoint x: 274, startPoint y: 228, endPoint x: 296, endPoint y: 226, distance: 22.0
click at [296, 226] on h5 "Individual Localid: 5167901" at bounding box center [273, 229] width 86 height 7
copy h5 "5167901"
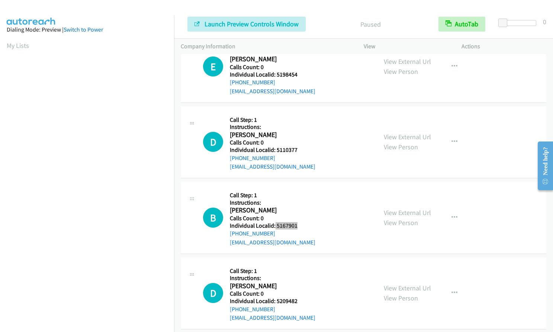
scroll to position [412, 0]
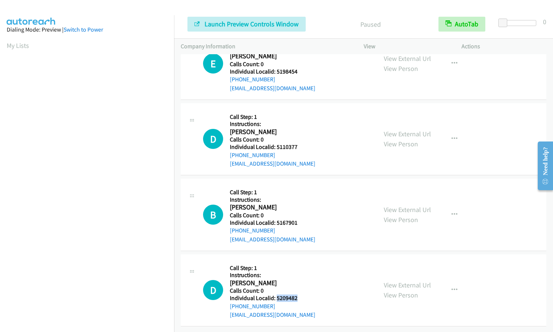
drag, startPoint x: 276, startPoint y: 293, endPoint x: 299, endPoint y: 292, distance: 22.7
click at [299, 295] on h5 "Individual Localid: 5209482" at bounding box center [273, 298] width 86 height 7
copy h5 "5209482"
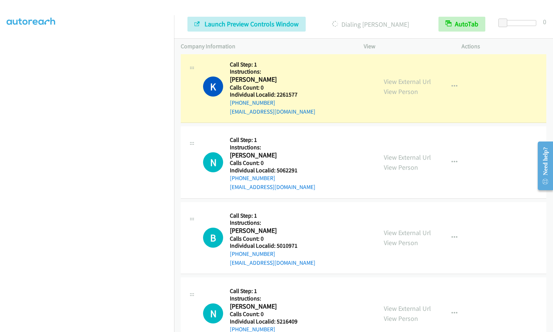
scroll to position [102, 0]
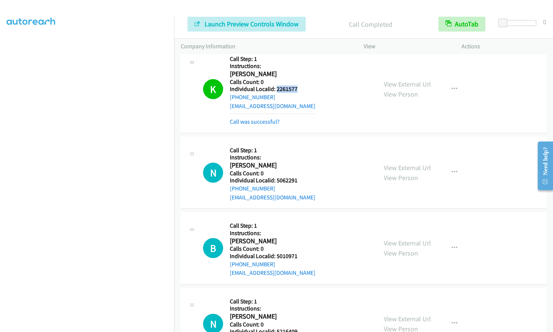
drag, startPoint x: 276, startPoint y: 90, endPoint x: 297, endPoint y: 89, distance: 22.0
click at [297, 89] on h5 "Individual Localid: 2261577" at bounding box center [273, 89] width 86 height 7
copy h5 "2261577"
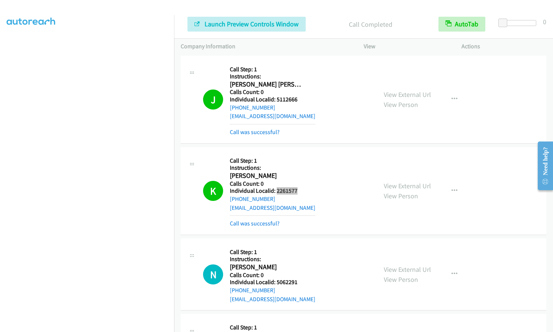
scroll to position [0, 0]
drag, startPoint x: 285, startPoint y: 190, endPoint x: 313, endPoint y: 171, distance: 34.2
click at [313, 171] on div "K Callback Scheduled Call Step: 1 Instructions: [PERSON_NAME] America/[GEOGRAPH…" at bounding box center [286, 191] width 167 height 74
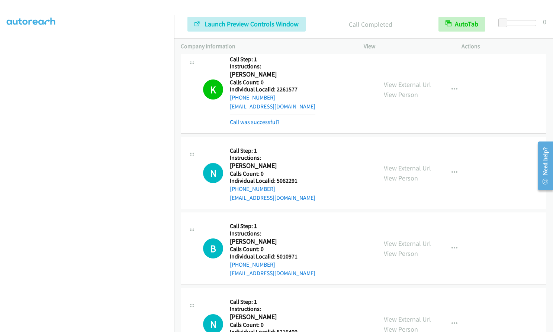
scroll to position [102, 0]
drag, startPoint x: 279, startPoint y: 180, endPoint x: 302, endPoint y: 180, distance: 23.4
click at [302, 180] on h5 "Individual Localid: 5062291" at bounding box center [273, 180] width 86 height 7
copy h5 "5062291"
click at [452, 170] on icon "button" at bounding box center [454, 173] width 6 height 6
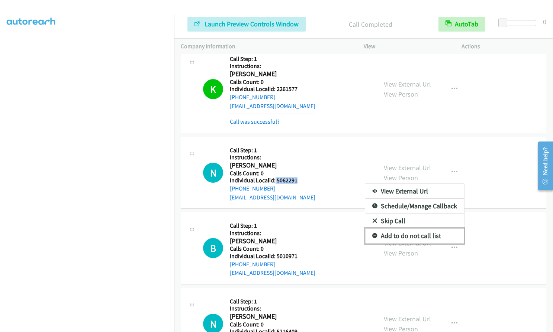
click at [372, 237] on icon at bounding box center [374, 236] width 5 height 5
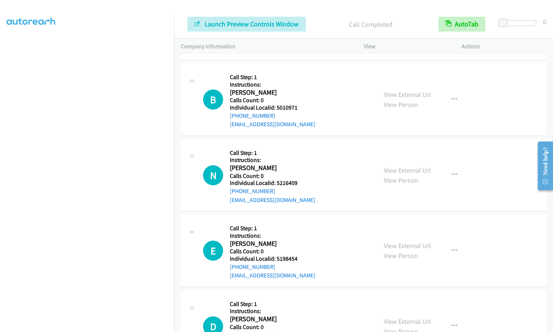
scroll to position [260, 0]
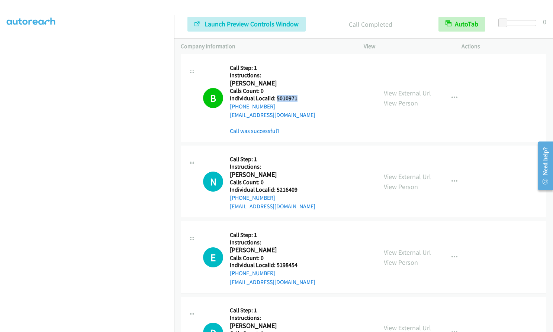
drag, startPoint x: 276, startPoint y: 98, endPoint x: 297, endPoint y: 98, distance: 21.9
click at [297, 98] on h5 "Individual Localid: 5010971" at bounding box center [273, 98] width 86 height 7
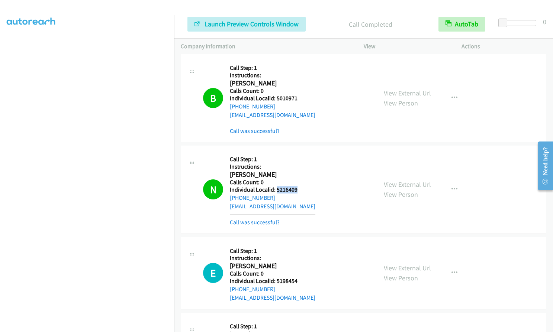
drag, startPoint x: 275, startPoint y: 191, endPoint x: 297, endPoint y: 191, distance: 22.3
click at [297, 191] on h5 "Individual Localid: 5216409" at bounding box center [273, 189] width 86 height 7
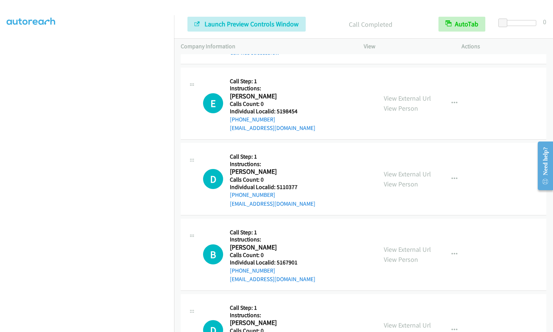
scroll to position [456, 0]
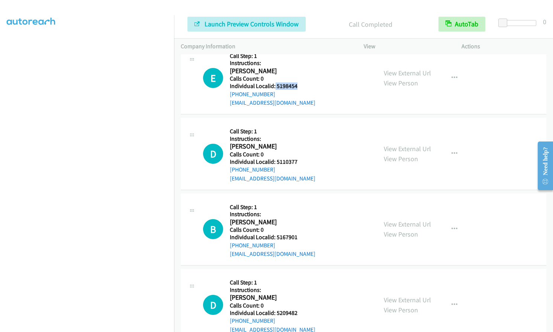
drag, startPoint x: 274, startPoint y: 85, endPoint x: 300, endPoint y: 85, distance: 26.0
click at [300, 85] on h5 "Individual Localid: 5198454" at bounding box center [273, 86] width 86 height 7
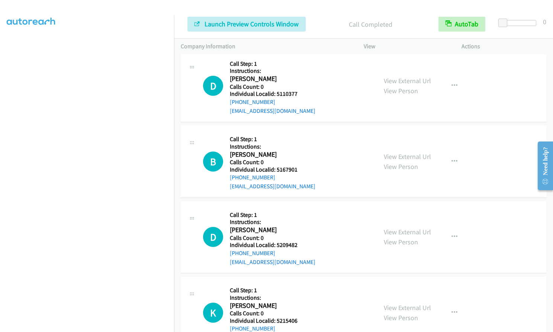
scroll to position [548, 0]
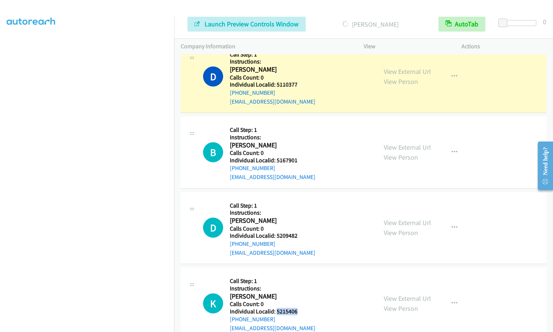
drag, startPoint x: 276, startPoint y: 312, endPoint x: 297, endPoint y: 312, distance: 20.8
click at [297, 312] on div "K Callback Scheduled Call Step: 1 Instructions: [PERSON_NAME] America/New_York …" at bounding box center [286, 303] width 167 height 59
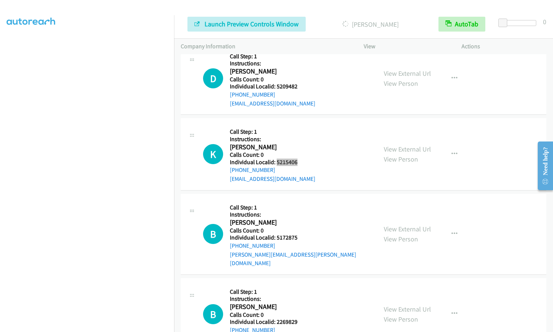
scroll to position [725, 0]
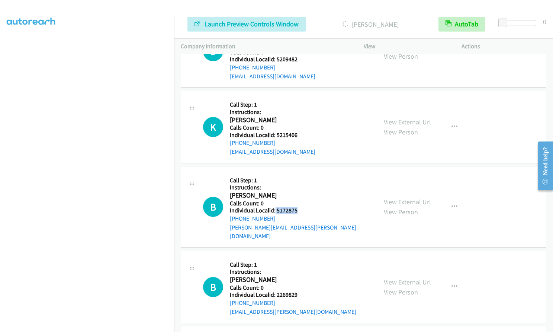
drag, startPoint x: 275, startPoint y: 209, endPoint x: 300, endPoint y: 212, distance: 25.6
click at [300, 212] on div "B Callback Scheduled Call Step: 1 Instructions: [PERSON_NAME] America/New_York …" at bounding box center [286, 207] width 167 height 67
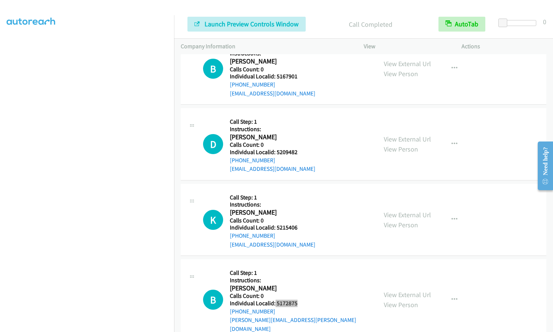
scroll to position [639, 0]
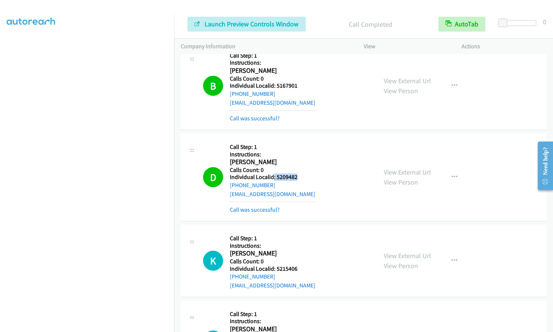
drag, startPoint x: 274, startPoint y: 177, endPoint x: 299, endPoint y: 179, distance: 25.8
click at [299, 179] on h5 "Individual Localid: 5209482" at bounding box center [273, 177] width 86 height 7
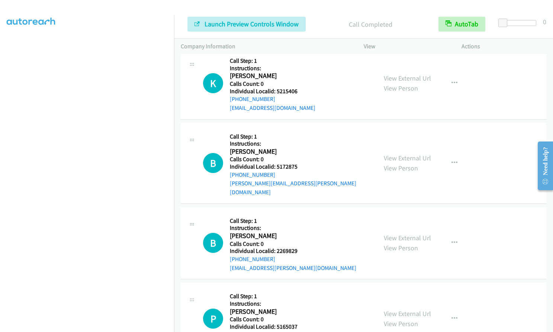
scroll to position [815, 0]
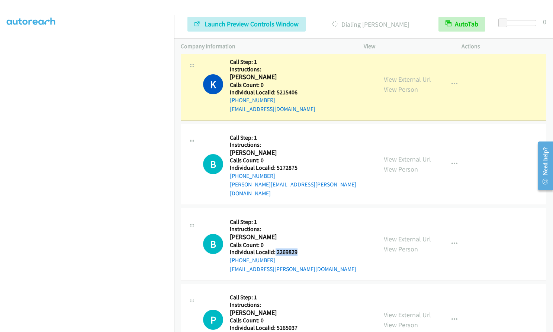
drag, startPoint x: 274, startPoint y: 241, endPoint x: 306, endPoint y: 243, distance: 31.6
click at [306, 243] on div "B Callback Scheduled Call Step: 1 Instructions: [PERSON_NAME] America/[GEOGRAPH…" at bounding box center [286, 244] width 167 height 59
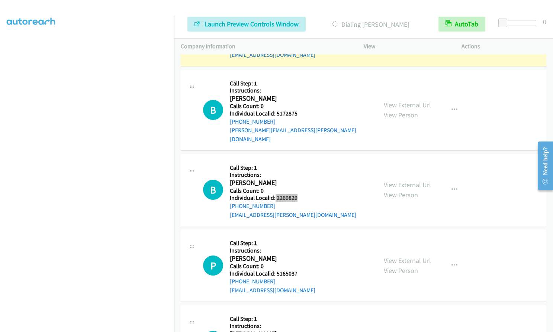
scroll to position [871, 0]
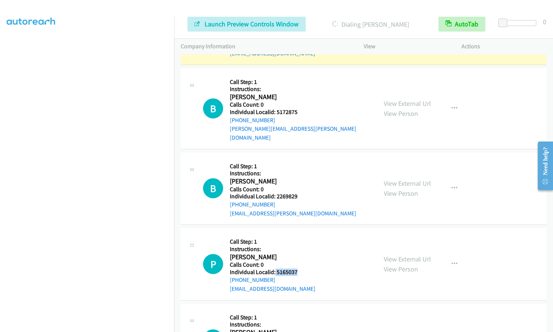
drag, startPoint x: 274, startPoint y: 263, endPoint x: 298, endPoint y: 264, distance: 23.8
click at [298, 264] on div "P Callback Scheduled Call Step: 1 Instructions: [PERSON_NAME] America/New_York …" at bounding box center [286, 264] width 167 height 59
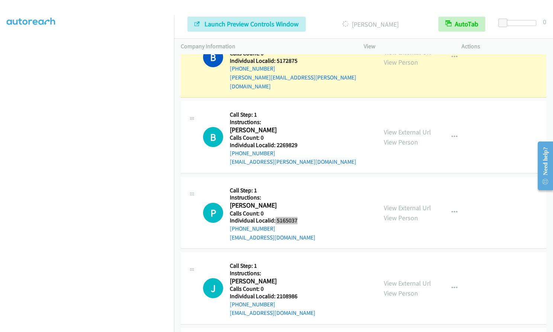
scroll to position [964, 0]
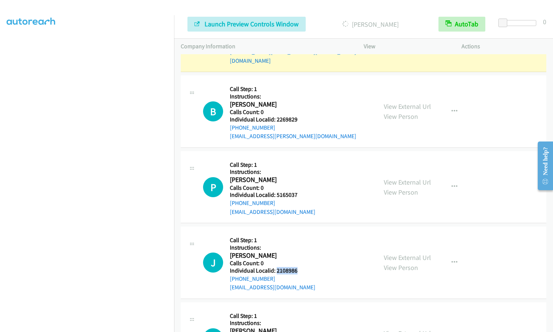
drag, startPoint x: 275, startPoint y: 261, endPoint x: 300, endPoint y: 261, distance: 25.3
click at [300, 267] on h5 "Individual Localid: 2108986" at bounding box center [273, 270] width 86 height 7
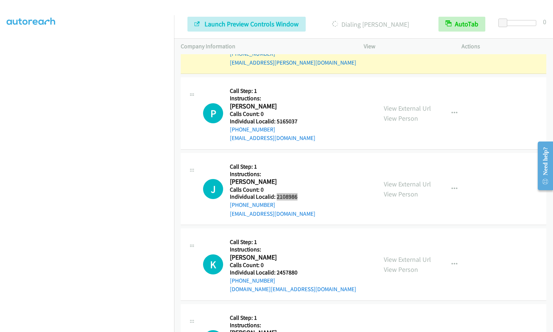
scroll to position [1094, 0]
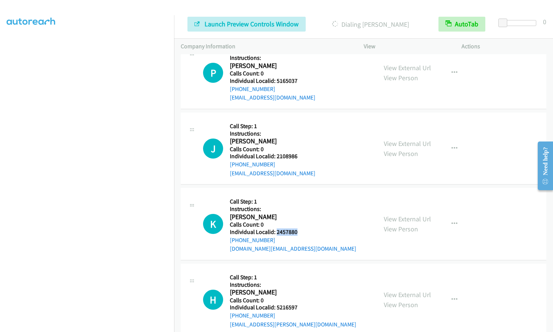
drag, startPoint x: 275, startPoint y: 225, endPoint x: 301, endPoint y: 223, distance: 26.1
click at [301, 223] on div "K Callback Scheduled Call Step: 1 Instructions: [PERSON_NAME] America/New_York …" at bounding box center [286, 224] width 167 height 59
drag, startPoint x: 277, startPoint y: 300, endPoint x: 297, endPoint y: 299, distance: 20.1
click at [297, 304] on h5 "Individual Localid: 5216597" at bounding box center [293, 307] width 126 height 7
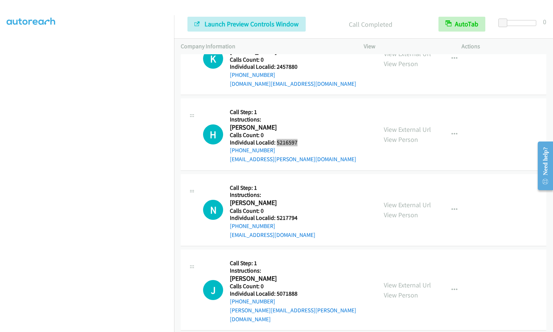
scroll to position [1296, 0]
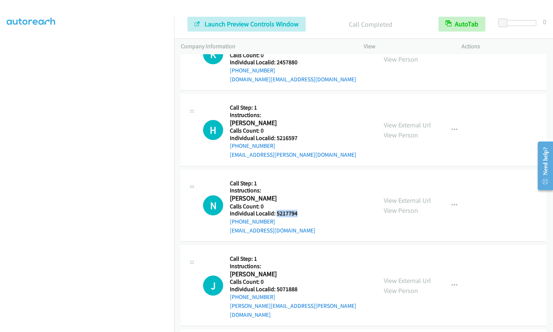
drag, startPoint x: 276, startPoint y: 205, endPoint x: 299, endPoint y: 203, distance: 23.5
click at [299, 203] on div "N Callback Scheduled Call Step: 1 Instructions: [PERSON_NAME] America/[GEOGRAPH…" at bounding box center [286, 206] width 167 height 59
drag, startPoint x: 274, startPoint y: 280, endPoint x: 297, endPoint y: 280, distance: 22.7
click at [297, 280] on div "J Callback Scheduled Call Step: 1 Instructions: [PERSON_NAME] America/[GEOGRAPH…" at bounding box center [286, 285] width 167 height 67
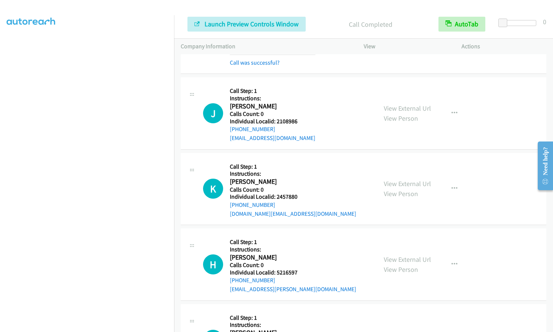
scroll to position [1166, 0]
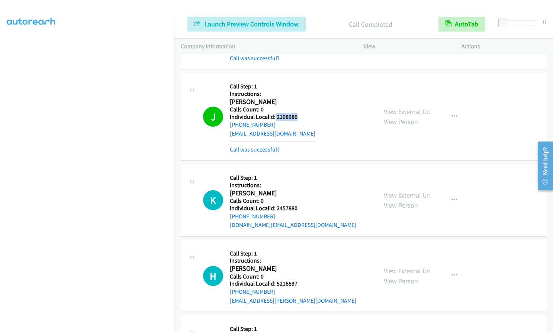
drag, startPoint x: 274, startPoint y: 106, endPoint x: 298, endPoint y: 107, distance: 23.4
click at [298, 113] on h5 "Individual Localid: 2108986" at bounding box center [273, 116] width 86 height 7
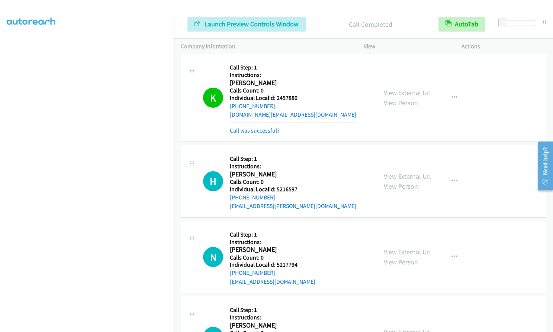
scroll to position [1277, 0]
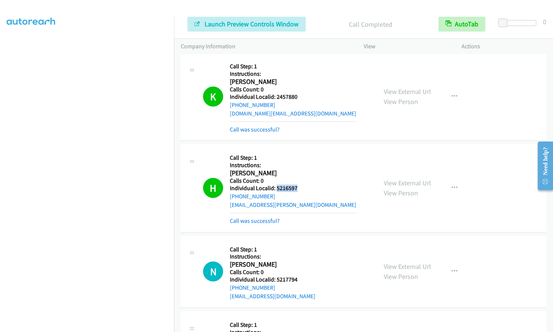
drag, startPoint x: 276, startPoint y: 178, endPoint x: 300, endPoint y: 179, distance: 24.6
click at [300, 179] on div "H Callback Scheduled Call Step: 1 Instructions: [PERSON_NAME] America/[GEOGRAPH…" at bounding box center [286, 188] width 167 height 74
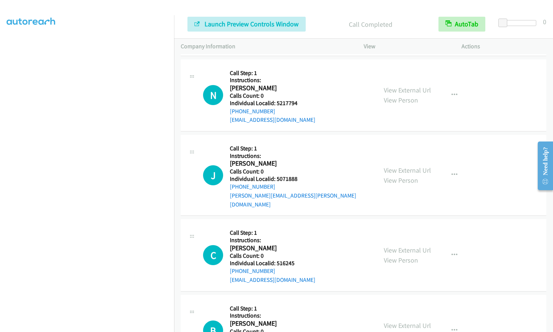
scroll to position [0, 0]
click at [100, 28] on link "Switch to Power" at bounding box center [83, 29] width 39 height 7
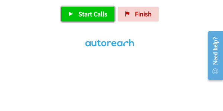
click at [84, 13] on span "Start Calls" at bounding box center [92, 14] width 29 height 9
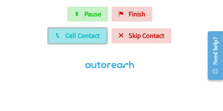
click at [77, 33] on span "Call Contact" at bounding box center [82, 35] width 34 height 9
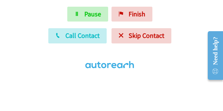
click at [33, 9] on div "Start Calls Pause Finish Call Contact Skip Contact" at bounding box center [111, 39] width 223 height 65
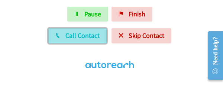
click at [77, 35] on span "Call Contact" at bounding box center [82, 35] width 34 height 9
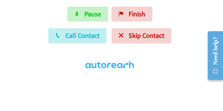
click at [33, 20] on div "Start Calls Pause Finish Call Contact Skip Contact" at bounding box center [111, 39] width 223 height 65
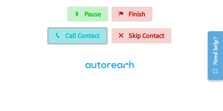
click at [85, 35] on span "Call Contact" at bounding box center [82, 35] width 34 height 9
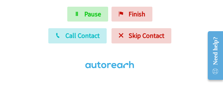
drag, startPoint x: 30, startPoint y: 9, endPoint x: 38, endPoint y: 12, distance: 9.2
click at [30, 9] on div "Start Calls Pause Finish Call Contact Skip Contact" at bounding box center [111, 39] width 223 height 65
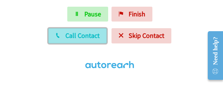
click at [80, 32] on span "Call Contact" at bounding box center [82, 35] width 34 height 9
click at [57, 36] on icon at bounding box center [57, 35] width 5 height 5
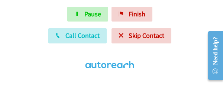
click at [51, 16] on div "Start Calls Pause Finish Call Contact Skip Contact" at bounding box center [111, 39] width 223 height 65
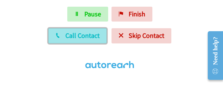
click at [87, 37] on span "Call Contact" at bounding box center [82, 35] width 34 height 9
click at [83, 36] on span "Call Contact" at bounding box center [82, 35] width 34 height 9
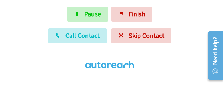
click at [34, 7] on div "Start Calls Pause Finish Call Contact Skip Contact" at bounding box center [111, 39] width 223 height 65
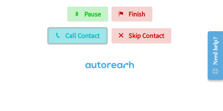
click at [72, 39] on span "Call Contact" at bounding box center [82, 35] width 34 height 9
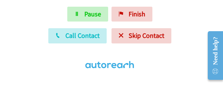
drag, startPoint x: 17, startPoint y: 12, endPoint x: 30, endPoint y: 17, distance: 13.8
click at [17, 12] on div "Start Calls Pause Finish Call Contact Skip Contact" at bounding box center [111, 39] width 223 height 65
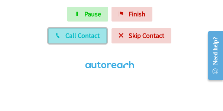
click at [69, 40] on span "Call Contact" at bounding box center [82, 35] width 34 height 9
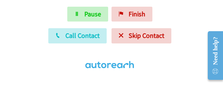
click at [49, 10] on div "Start Calls Pause Finish Call Contact Skip Contact" at bounding box center [111, 39] width 223 height 65
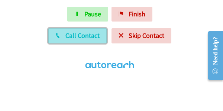
click at [74, 39] on span "Call Contact" at bounding box center [82, 35] width 34 height 9
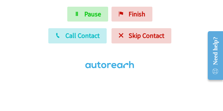
click at [46, 13] on div "Start Calls Pause Finish Call Contact Skip Contact" at bounding box center [111, 39] width 223 height 65
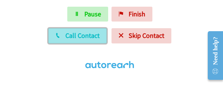
click at [81, 33] on span "Call Contact" at bounding box center [82, 35] width 34 height 9
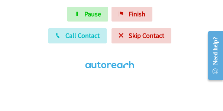
click at [55, 3] on html "Start Calls Pause Finish Call Contact Skip Contact" at bounding box center [111, 39] width 223 height 79
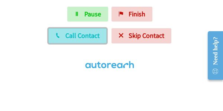
click at [87, 37] on span "Call Contact" at bounding box center [82, 35] width 34 height 9
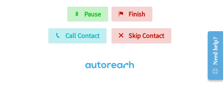
click at [39, 9] on div "Start Calls Pause Finish Call Contact Skip Contact" at bounding box center [111, 39] width 223 height 65
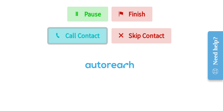
click at [65, 38] on button "Call Contact" at bounding box center [77, 35] width 58 height 15
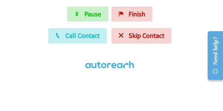
click at [28, 15] on div "Start Calls Pause Finish Call Contact Skip Contact" at bounding box center [111, 39] width 223 height 65
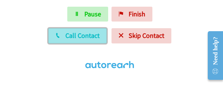
click at [68, 35] on span "Call Contact" at bounding box center [82, 35] width 34 height 9
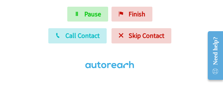
drag, startPoint x: 41, startPoint y: 16, endPoint x: 48, endPoint y: 16, distance: 6.7
click at [41, 16] on div "Start Calls Pause Finish Call Contact Skip Contact" at bounding box center [111, 39] width 223 height 65
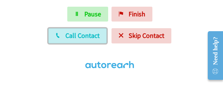
drag, startPoint x: 80, startPoint y: 33, endPoint x: 68, endPoint y: 34, distance: 12.7
click at [80, 33] on span "Call Contact" at bounding box center [82, 35] width 34 height 9
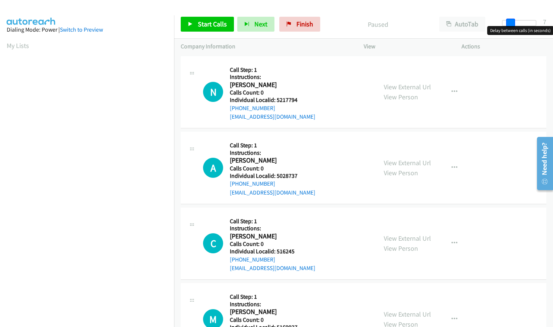
drag, startPoint x: 502, startPoint y: 23, endPoint x: 509, endPoint y: 22, distance: 7.4
click at [509, 22] on span at bounding box center [510, 23] width 9 height 9
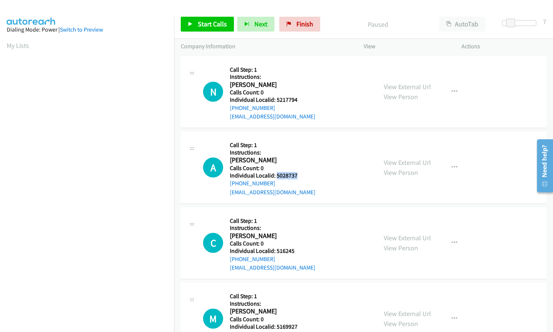
drag, startPoint x: 276, startPoint y: 178, endPoint x: 299, endPoint y: 177, distance: 23.4
click at [299, 177] on h5 "Individual Localid: 5028737" at bounding box center [273, 175] width 86 height 7
copy h5 "5028737"
drag, startPoint x: 275, startPoint y: 251, endPoint x: 299, endPoint y: 251, distance: 24.2
click at [299, 251] on h5 "Individual Localid: 516245" at bounding box center [273, 251] width 86 height 7
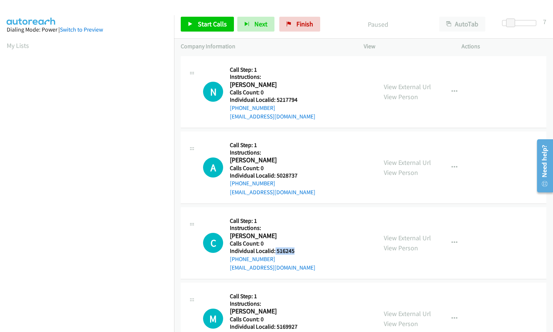
copy h5 "516245"
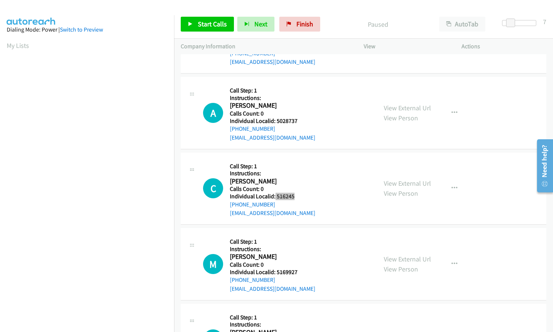
scroll to position [56, 0]
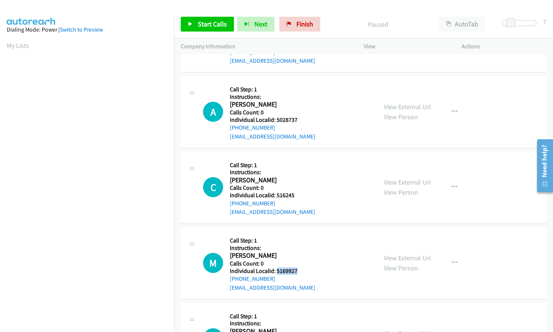
drag, startPoint x: 276, startPoint y: 270, endPoint x: 298, endPoint y: 270, distance: 22.7
click at [298, 270] on h5 "Individual Localid: 5169927" at bounding box center [273, 271] width 86 height 7
copy h5 "5169927"
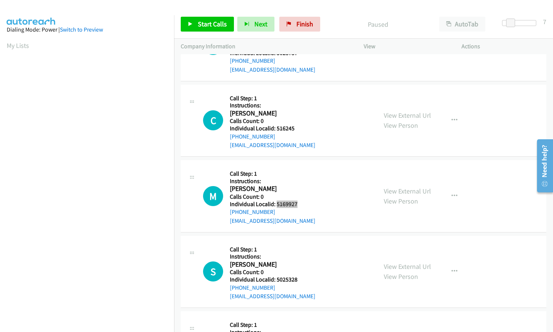
scroll to position [158, 0]
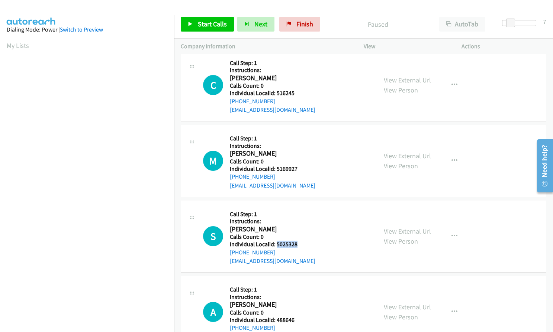
drag, startPoint x: 276, startPoint y: 245, endPoint x: 298, endPoint y: 245, distance: 21.9
click at [298, 245] on h5 "Individual Localid: 5025328" at bounding box center [273, 244] width 86 height 7
copy h5 "5025328"
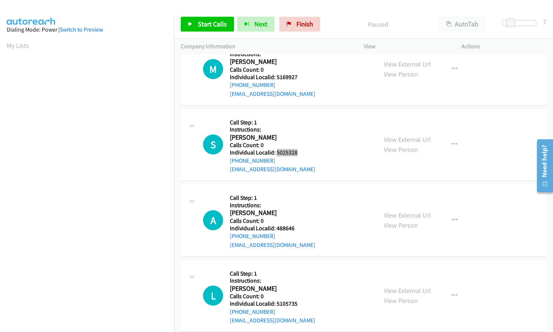
scroll to position [251, 0]
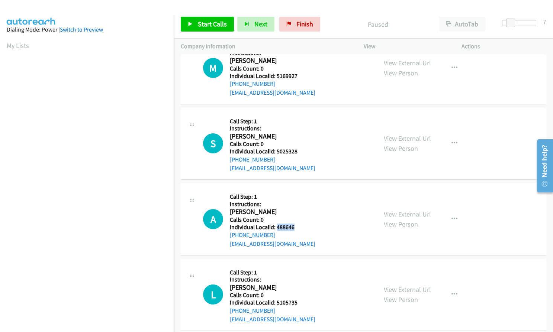
drag, startPoint x: 276, startPoint y: 226, endPoint x: 298, endPoint y: 226, distance: 22.3
click at [298, 226] on h5 "Individual Localid: 488646" at bounding box center [273, 227] width 86 height 7
copy h5 "488646"
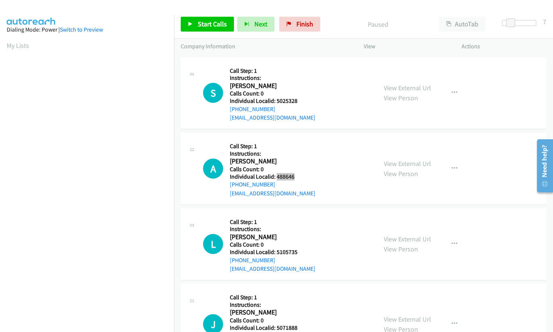
scroll to position [307, 0]
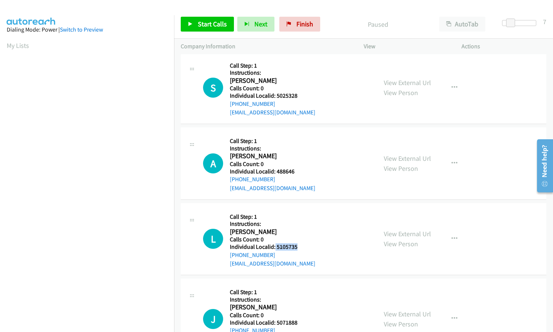
drag, startPoint x: 274, startPoint y: 247, endPoint x: 296, endPoint y: 247, distance: 21.6
click at [296, 247] on h5 "Individual Localid: 5105735" at bounding box center [273, 247] width 86 height 7
copy h5 "5105735"
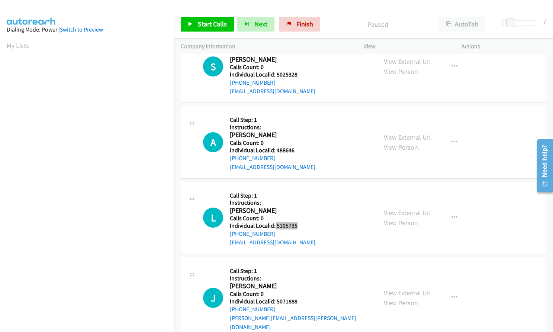
scroll to position [372, 0]
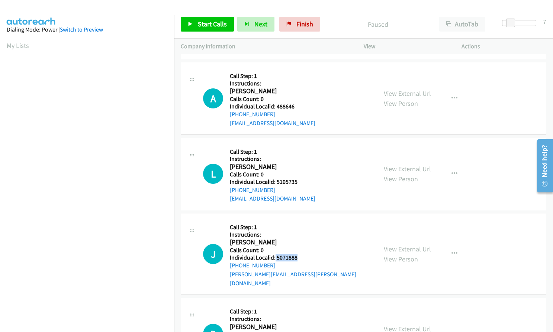
drag, startPoint x: 275, startPoint y: 257, endPoint x: 299, endPoint y: 259, distance: 24.6
click at [299, 259] on h5 "Individual Localid: 5071888" at bounding box center [300, 257] width 141 height 7
copy h5 "5071888"
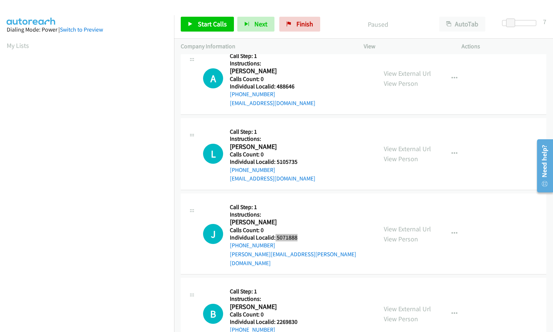
scroll to position [412, 0]
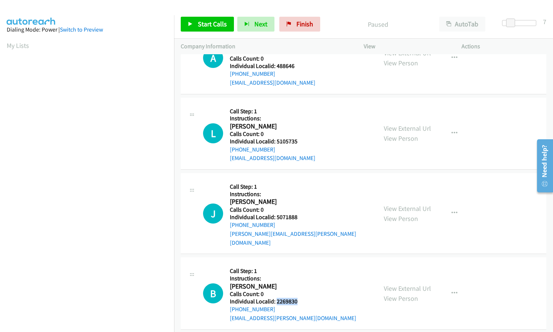
drag, startPoint x: 275, startPoint y: 291, endPoint x: 304, endPoint y: 291, distance: 29.0
click at [304, 291] on div "B Callback Scheduled Call Step: 1 Instructions: [PERSON_NAME] America/[GEOGRAPH…" at bounding box center [286, 293] width 167 height 59
copy h5 "2269830"
click at [209, 22] on span "Start Calls" at bounding box center [212, 24] width 29 height 9
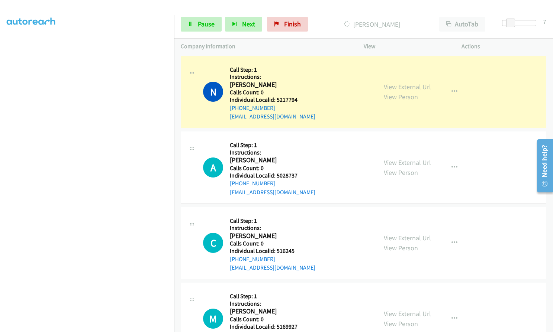
scroll to position [84, 0]
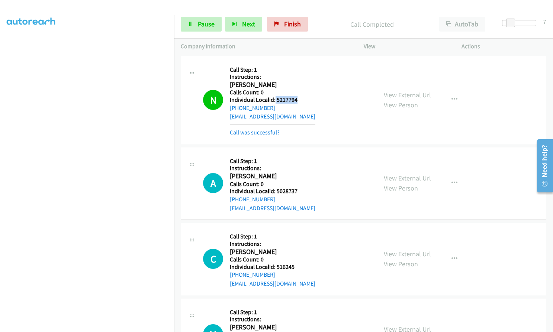
drag, startPoint x: 274, startPoint y: 99, endPoint x: 295, endPoint y: 100, distance: 21.3
click at [299, 100] on h5 "Individual Localid: 5217794" at bounding box center [273, 99] width 86 height 7
copy h5 "5217794"
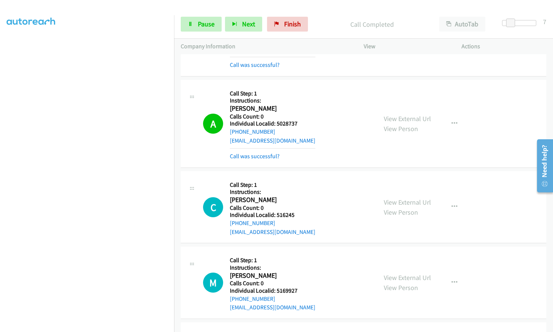
scroll to position [84, 0]
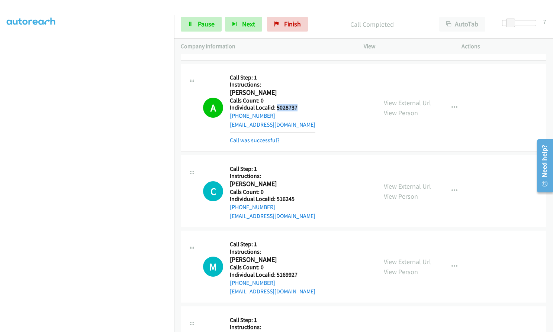
drag, startPoint x: 276, startPoint y: 108, endPoint x: 301, endPoint y: 107, distance: 24.9
click at [301, 107] on div "A Callback Scheduled Call Step: 1 Instructions: [PERSON_NAME] America/[GEOGRAPH…" at bounding box center [286, 108] width 167 height 74
copy h5 "5028737"
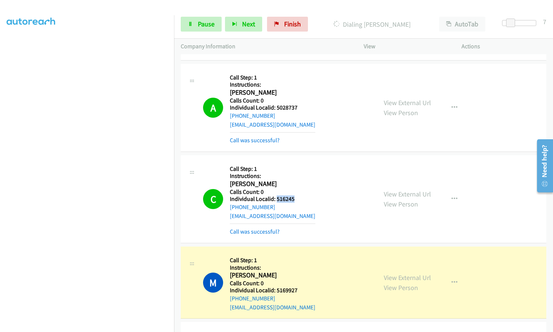
drag, startPoint x: 276, startPoint y: 199, endPoint x: 299, endPoint y: 199, distance: 22.3
click at [299, 199] on h5 "Individual Localid: 516245" at bounding box center [273, 199] width 86 height 7
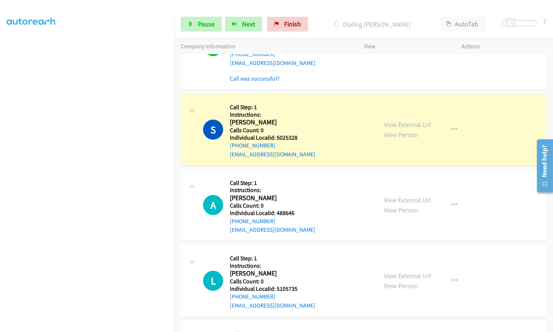
scroll to position [363, 0]
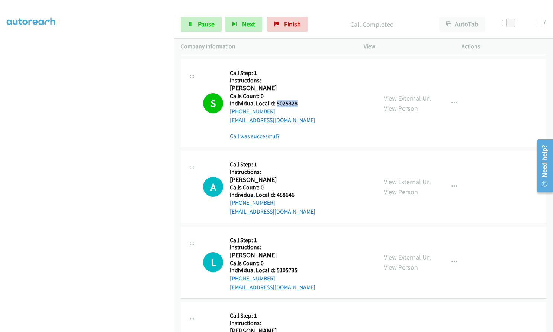
drag, startPoint x: 276, startPoint y: 103, endPoint x: 301, endPoint y: 103, distance: 24.6
click at [301, 103] on div "S Callback Scheduled Call Step: 1 Instructions: [PERSON_NAME] America/New_York …" at bounding box center [286, 103] width 167 height 74
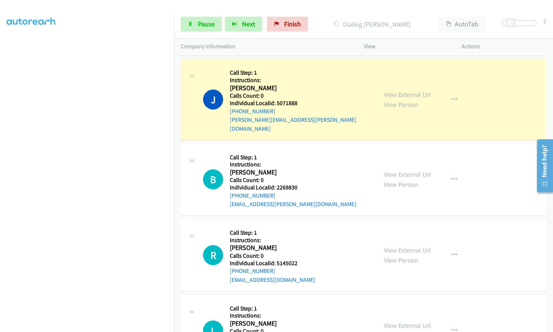
scroll to position [641, 0]
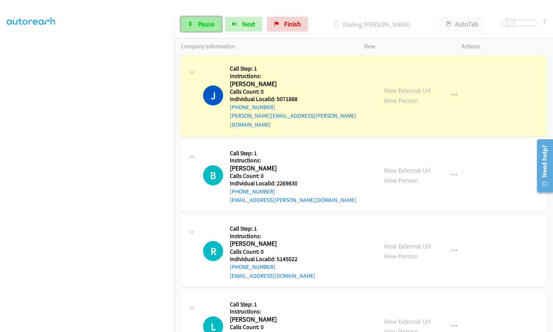
click at [193, 21] on link "Pause" at bounding box center [201, 24] width 41 height 15
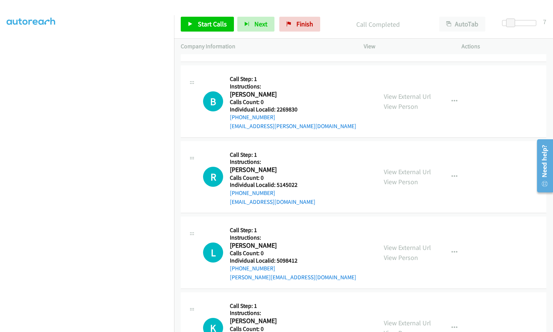
scroll to position [744, 0]
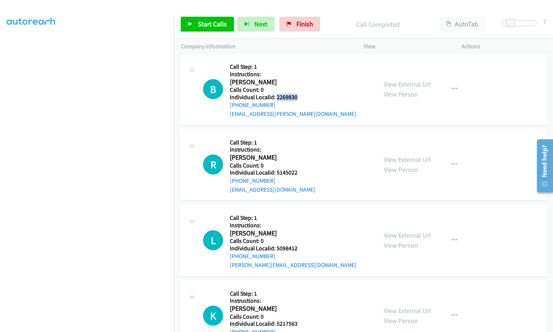
drag, startPoint x: 276, startPoint y: 88, endPoint x: 305, endPoint y: 90, distance: 29.0
click at [305, 90] on div "B Callback Scheduled Call Step: 1 Instructions: [PERSON_NAME] America/[GEOGRAPH…" at bounding box center [286, 89] width 167 height 59
drag, startPoint x: 275, startPoint y: 165, endPoint x: 299, endPoint y: 164, distance: 24.2
click at [299, 164] on div "R Callback Scheduled Call Step: 1 Instructions: [PERSON_NAME] America/[GEOGRAPH…" at bounding box center [286, 165] width 167 height 59
drag, startPoint x: 276, startPoint y: 239, endPoint x: 299, endPoint y: 239, distance: 23.4
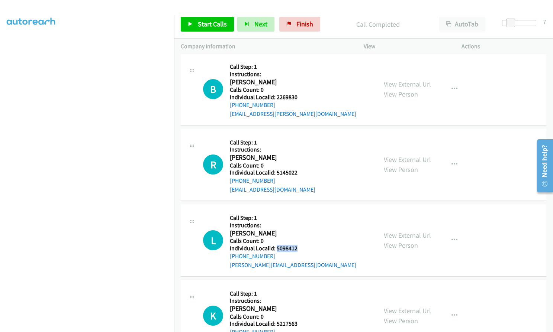
click at [299, 239] on div "L Callback Scheduled Call Step: 1 Instructions: [PERSON_NAME] America/New_York …" at bounding box center [286, 240] width 167 height 59
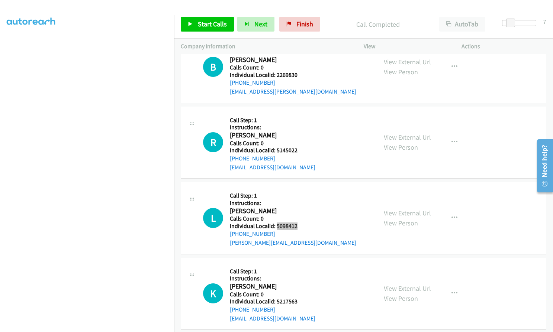
scroll to position [837, 0]
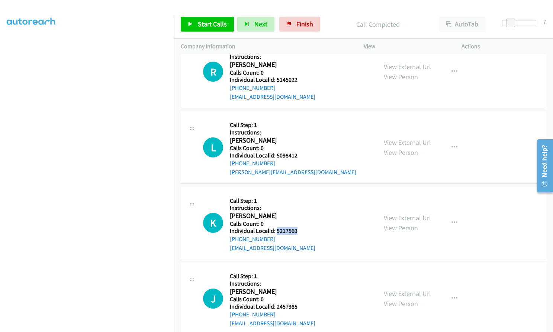
drag, startPoint x: 276, startPoint y: 222, endPoint x: 296, endPoint y: 223, distance: 20.9
click at [296, 223] on div "K Callback Scheduled Call Step: 1 Instructions: [PERSON_NAME] America/New_York …" at bounding box center [286, 223] width 167 height 59
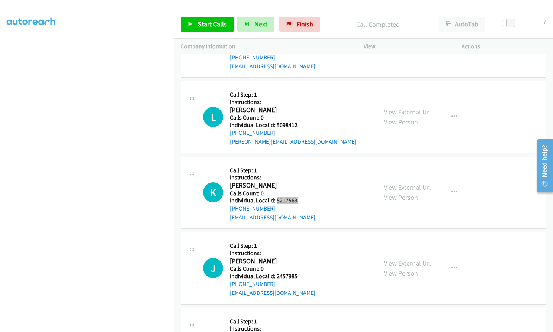
scroll to position [930, 0]
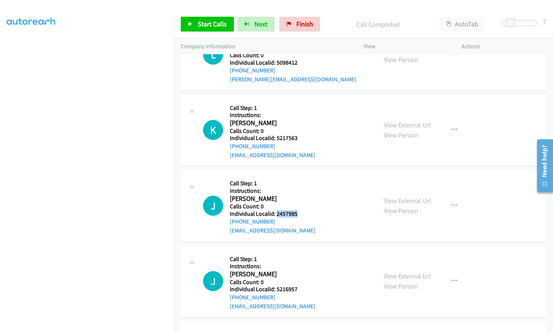
drag, startPoint x: 276, startPoint y: 205, endPoint x: 299, endPoint y: 205, distance: 23.8
click at [299, 205] on div "J Callback Scheduled Call Step: 1 Instructions: [PERSON_NAME] America/[GEOGRAPH…" at bounding box center [286, 206] width 167 height 59
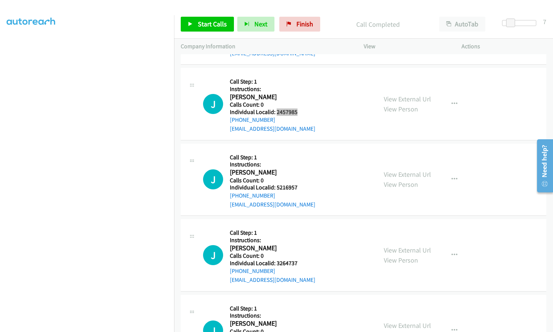
scroll to position [1032, 0]
drag, startPoint x: 276, startPoint y: 178, endPoint x: 296, endPoint y: 179, distance: 20.5
click at [296, 184] on h5 "Individual Localid: 5216957" at bounding box center [273, 187] width 86 height 7
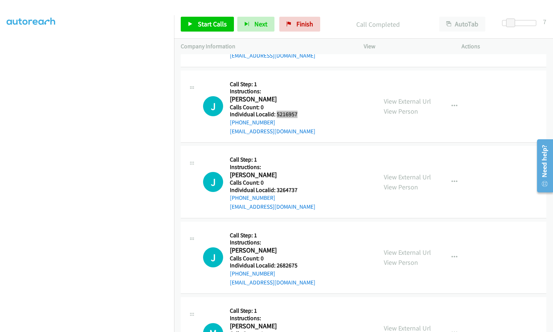
scroll to position [1125, 0]
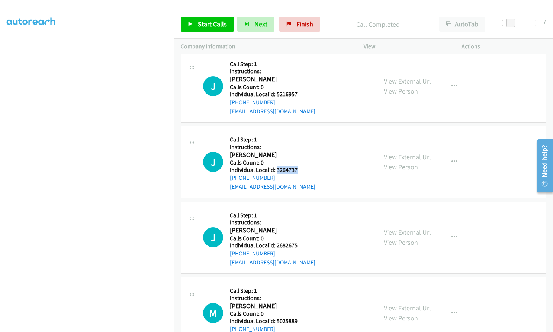
drag, startPoint x: 275, startPoint y: 162, endPoint x: 295, endPoint y: 161, distance: 19.7
click at [295, 167] on h5 "Individual Localid: 3264737" at bounding box center [273, 170] width 86 height 7
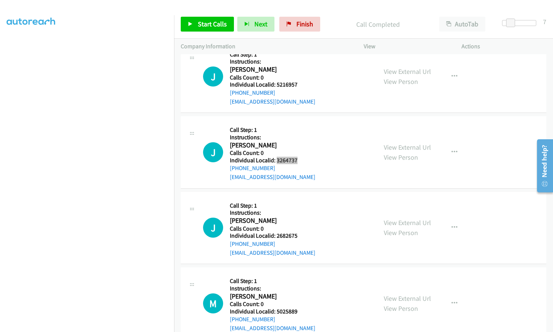
scroll to position [1145, 0]
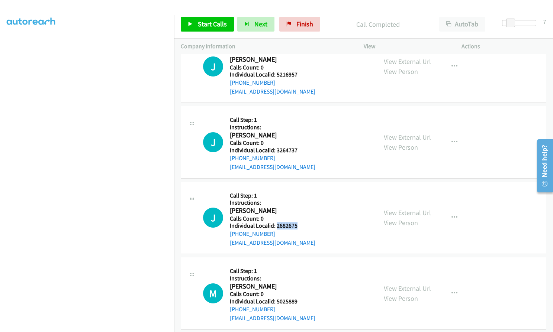
drag, startPoint x: 275, startPoint y: 216, endPoint x: 303, endPoint y: 215, distance: 28.3
click at [303, 215] on div "J Callback Scheduled Call Step: 1 Instructions: [PERSON_NAME] America/[GEOGRAPH…" at bounding box center [286, 218] width 167 height 59
drag, startPoint x: 276, startPoint y: 293, endPoint x: 298, endPoint y: 293, distance: 22.3
click at [298, 298] on h5 "Individual Localid: 5025889" at bounding box center [273, 301] width 86 height 7
click at [205, 21] on span "Start Calls" at bounding box center [212, 24] width 29 height 9
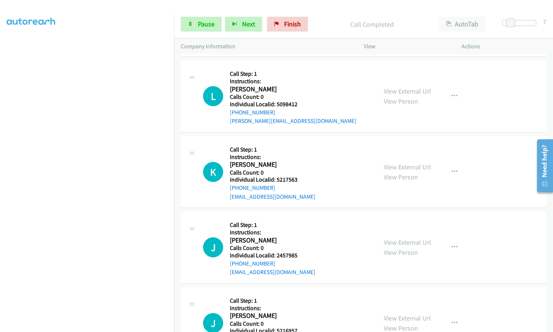
scroll to position [921, 0]
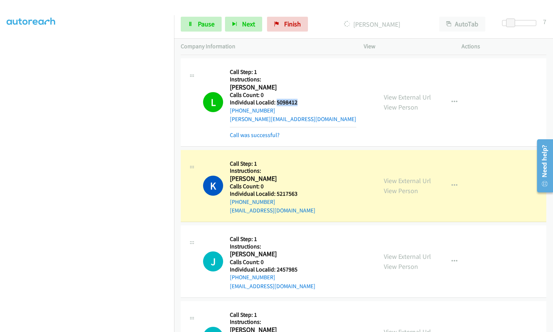
drag, startPoint x: 275, startPoint y: 94, endPoint x: 299, endPoint y: 94, distance: 23.4
click at [299, 94] on div "L Callback Scheduled Call Step: 1 Instructions: [PERSON_NAME] America/New_York …" at bounding box center [286, 102] width 167 height 74
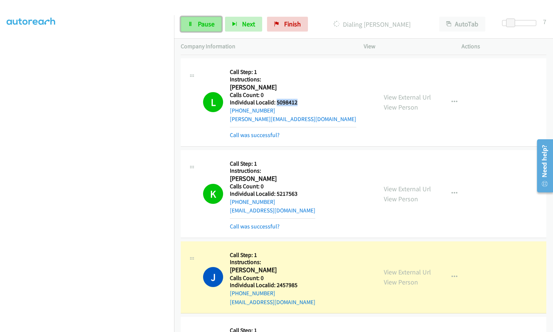
click at [199, 28] on link "Pause" at bounding box center [201, 24] width 41 height 15
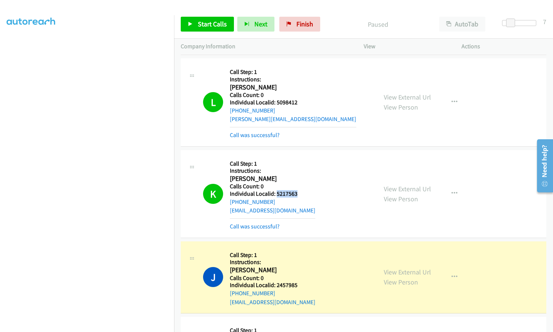
drag, startPoint x: 276, startPoint y: 184, endPoint x: 298, endPoint y: 184, distance: 22.3
click at [298, 184] on div "K Callback Scheduled Call Step: 1 Instructions: [PERSON_NAME] America/New_York …" at bounding box center [286, 194] width 167 height 74
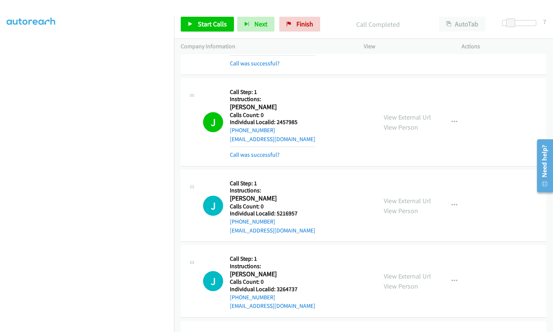
scroll to position [1098, 0]
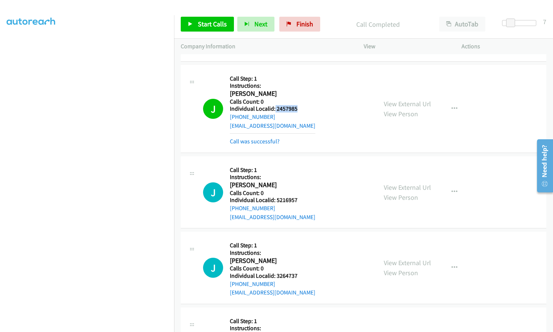
drag, startPoint x: 275, startPoint y: 102, endPoint x: 301, endPoint y: 102, distance: 26.0
click at [301, 102] on div "J Callback Scheduled Call Step: 1 Instructions: [PERSON_NAME] America/[GEOGRAPH…" at bounding box center [286, 109] width 167 height 74
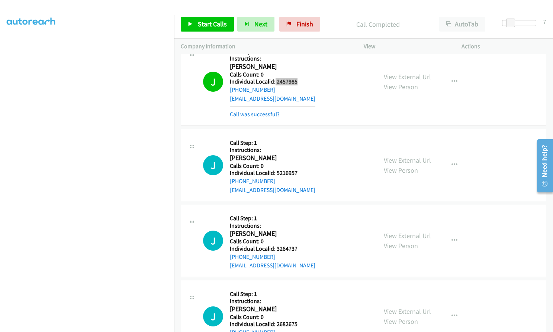
scroll to position [1117, 0]
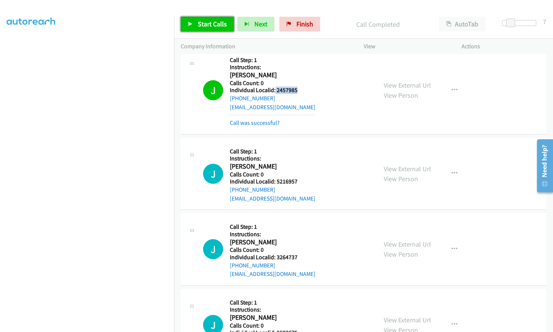
click at [206, 25] on span "Start Calls" at bounding box center [212, 24] width 29 height 9
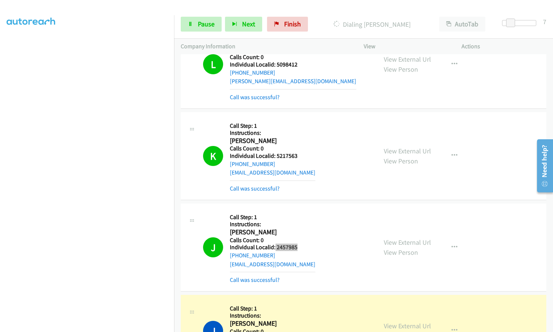
scroll to position [959, 0]
drag, startPoint x: 276, startPoint y: 147, endPoint x: 300, endPoint y: 150, distance: 24.0
click at [300, 150] on div "K Callback Scheduled Call Step: 1 Instructions: [PERSON_NAME] America/New_York …" at bounding box center [286, 157] width 167 height 74
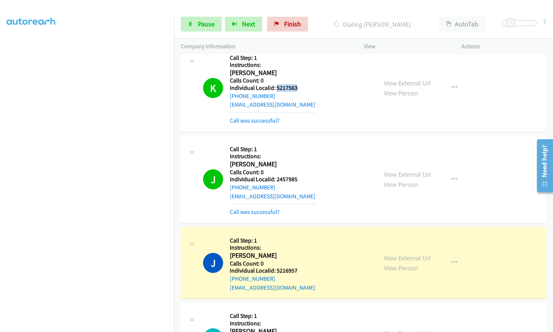
scroll to position [1080, 0]
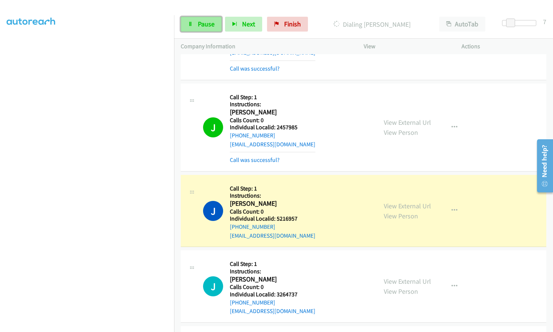
click at [203, 25] on span "Pause" at bounding box center [206, 24] width 17 height 9
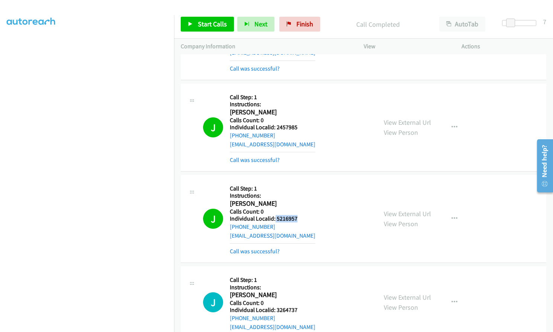
drag, startPoint x: 274, startPoint y: 209, endPoint x: 297, endPoint y: 209, distance: 22.3
click at [297, 209] on div "J Callback Scheduled Call Step: 1 Instructions: [PERSON_NAME] America/[GEOGRAPH…" at bounding box center [286, 219] width 167 height 74
click at [286, 23] on icon at bounding box center [288, 24] width 5 height 5
